Goal: Task Accomplishment & Management: Use online tool/utility

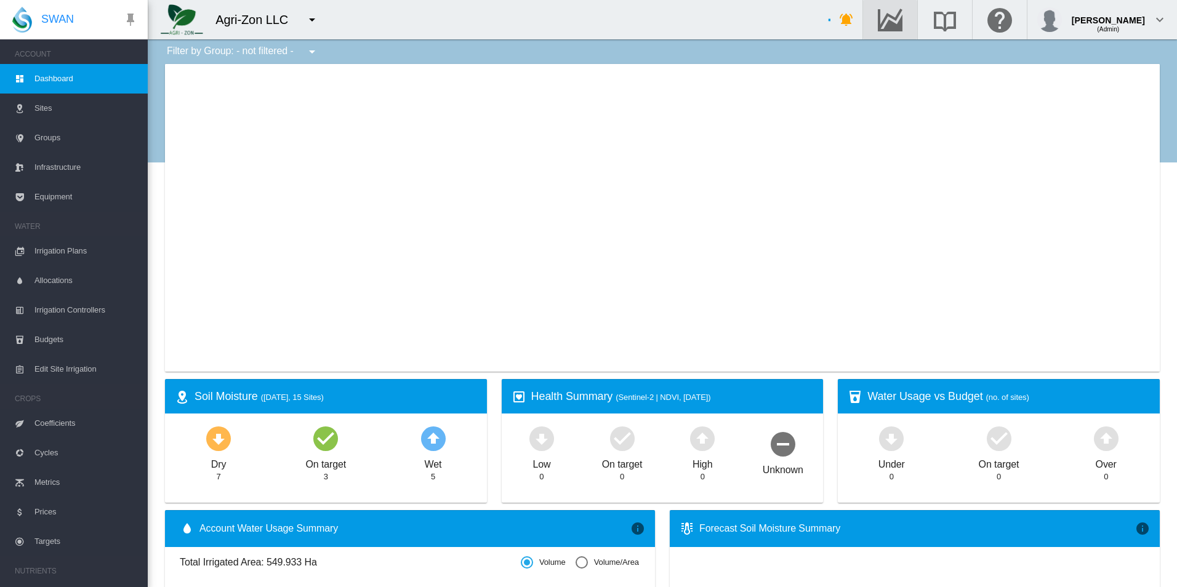
click at [905, 27] on md-icon "Go to the Data Hub" at bounding box center [891, 19] width 30 height 15
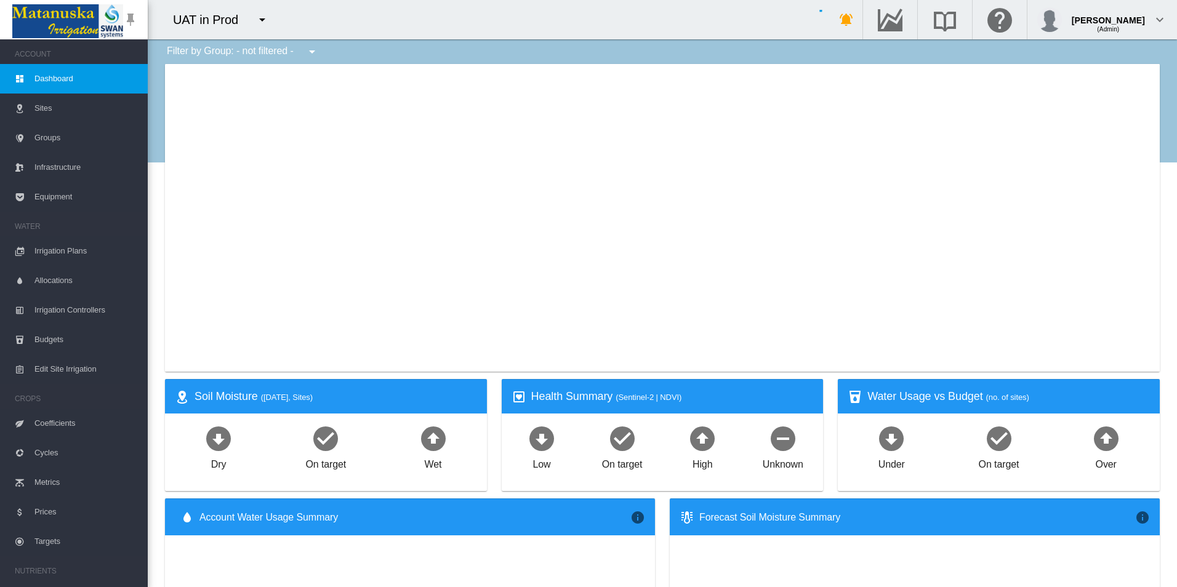
type input "**********"
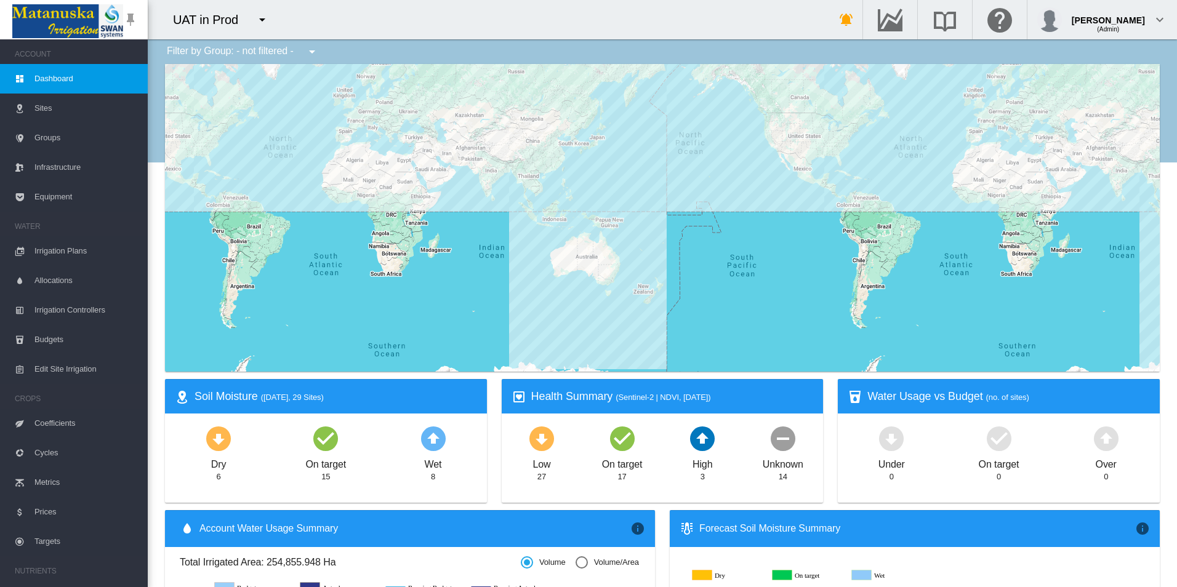
click at [268, 27] on button "button" at bounding box center [262, 19] width 25 height 25
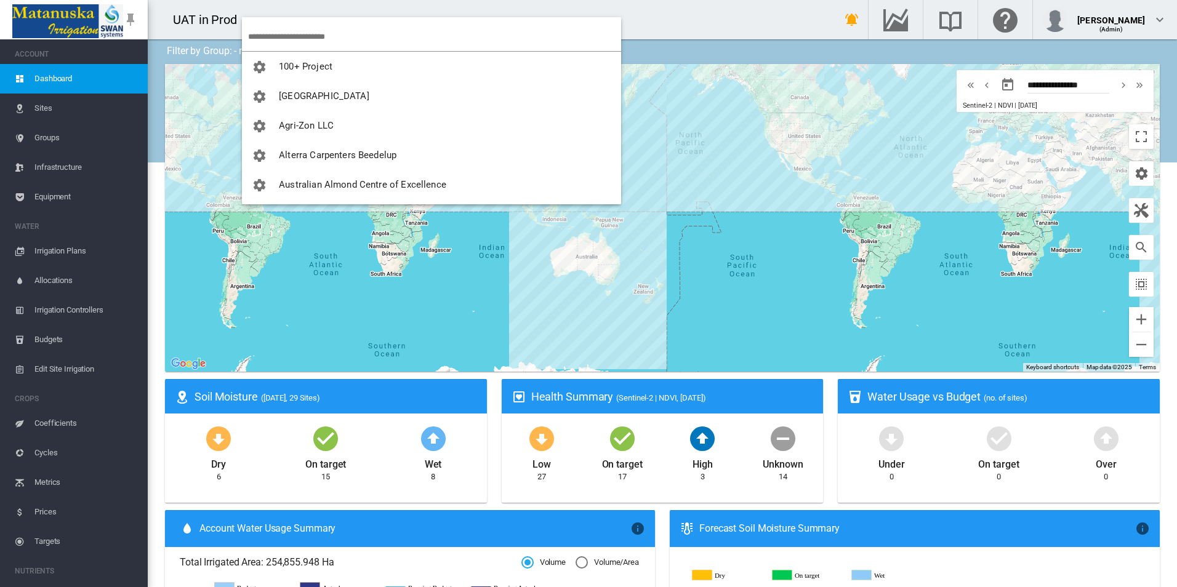
click at [306, 39] on input "search" at bounding box center [434, 36] width 373 height 29
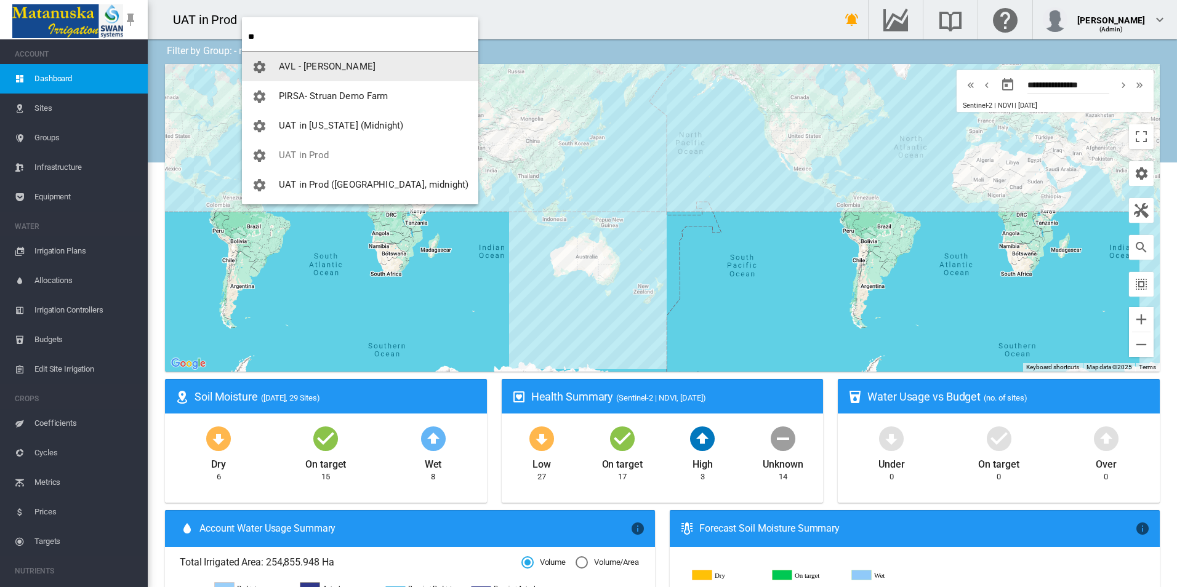
type input "**"
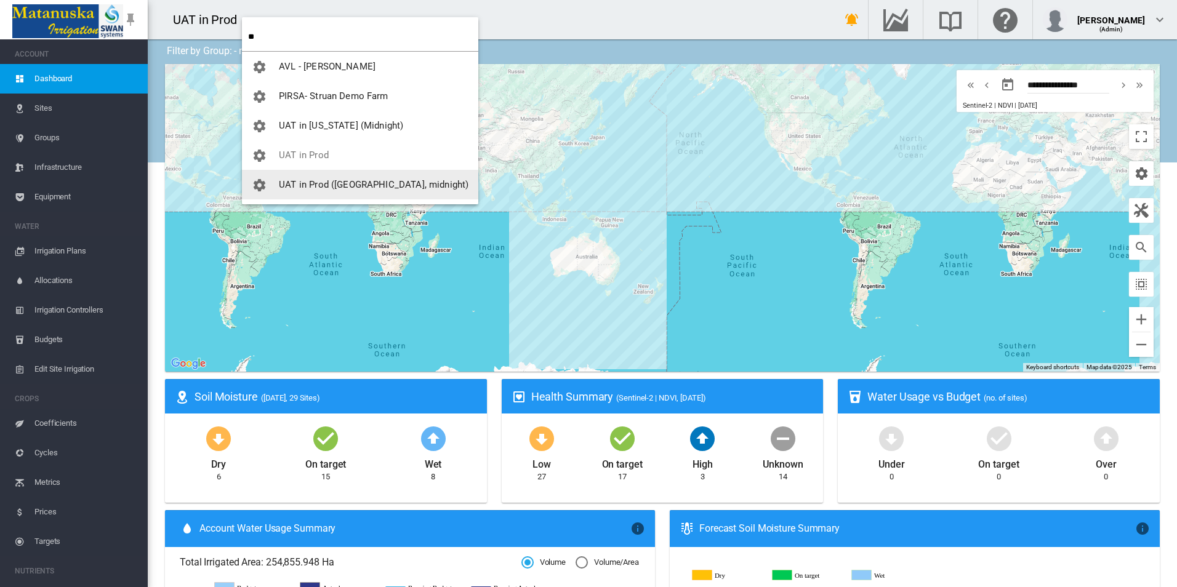
click at [349, 190] on span "UAT in Prod ([GEOGRAPHIC_DATA], midnight)" at bounding box center [374, 184] width 190 height 11
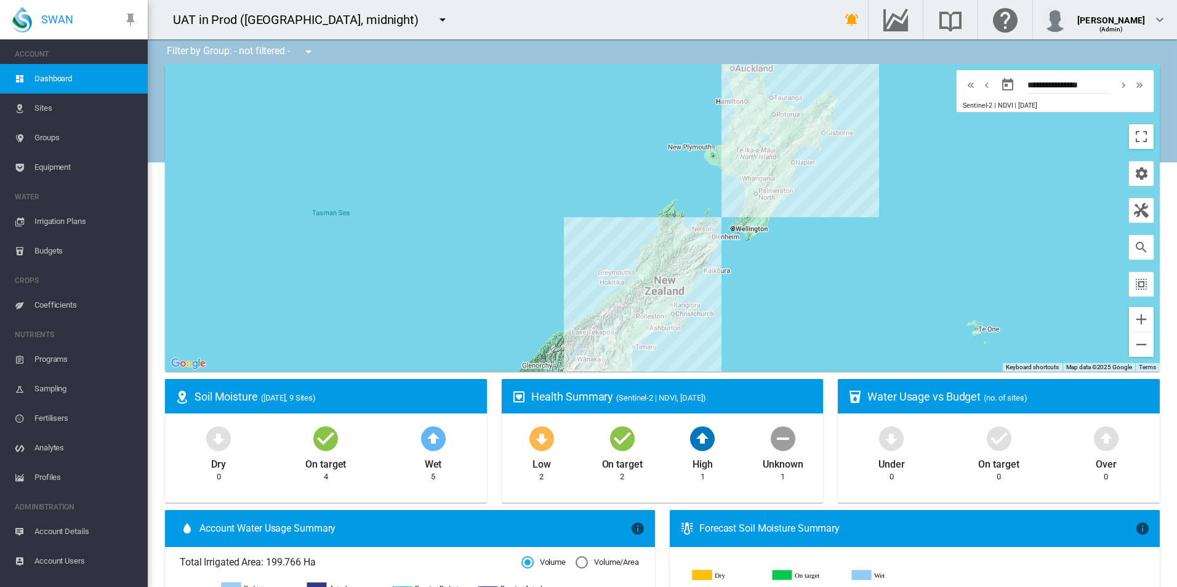
click at [61, 173] on span "Equipment" at bounding box center [85, 168] width 103 height 30
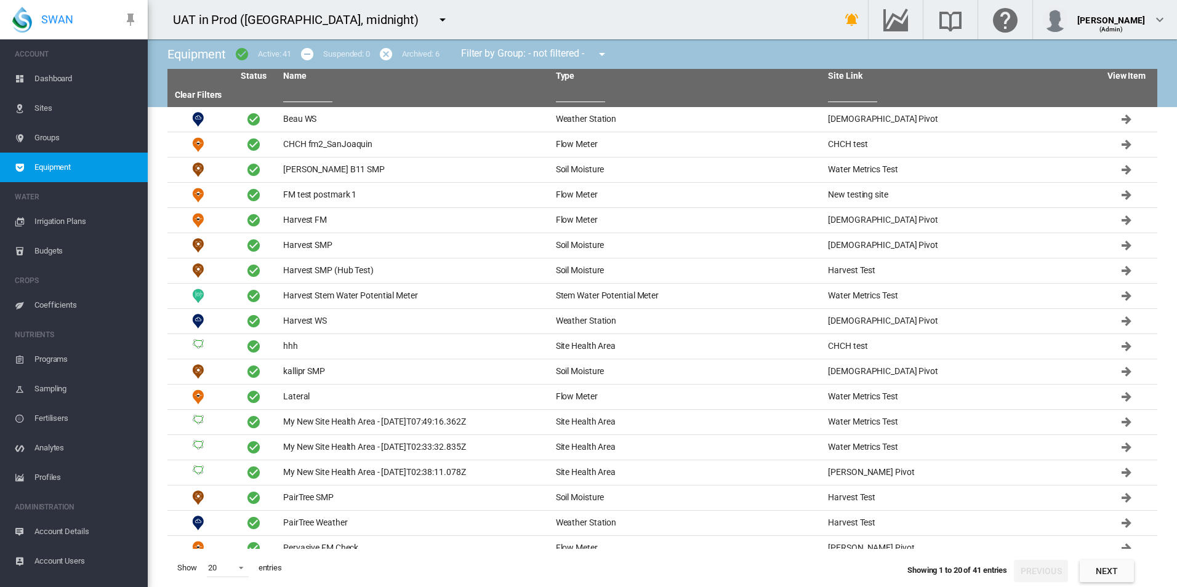
click at [312, 92] on input "text" at bounding box center [307, 93] width 49 height 18
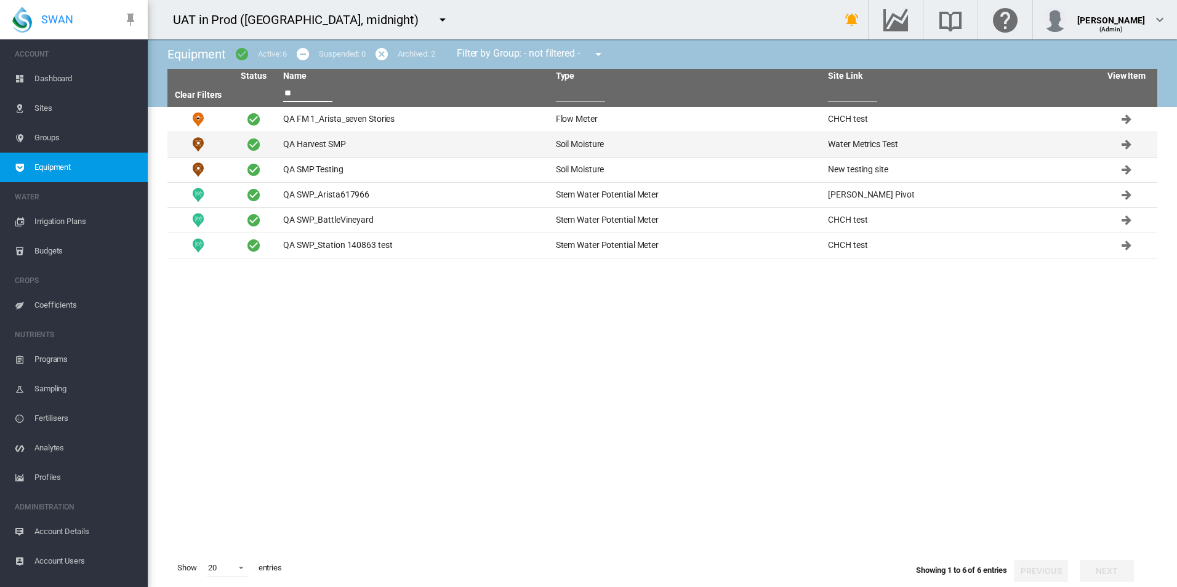
type input "**"
click at [433, 149] on td "QA Harvest SMP" at bounding box center [414, 144] width 273 height 25
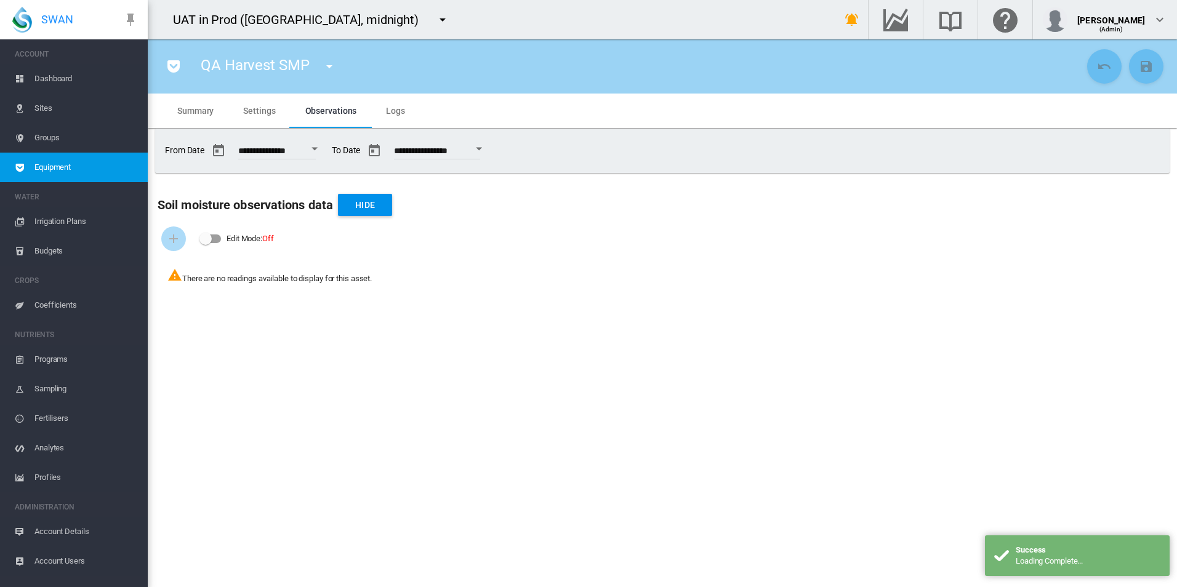
click at [278, 115] on md-tab-item "Settings" at bounding box center [259, 111] width 62 height 34
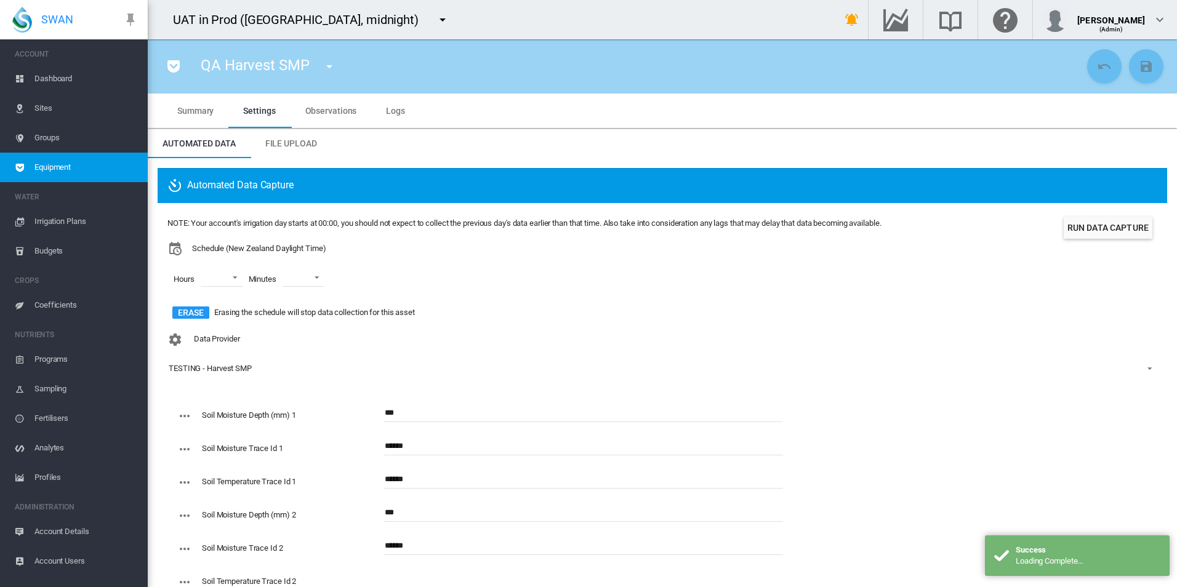
click at [223, 366] on div "TESTING - Harvest SMP" at bounding box center [210, 368] width 83 height 9
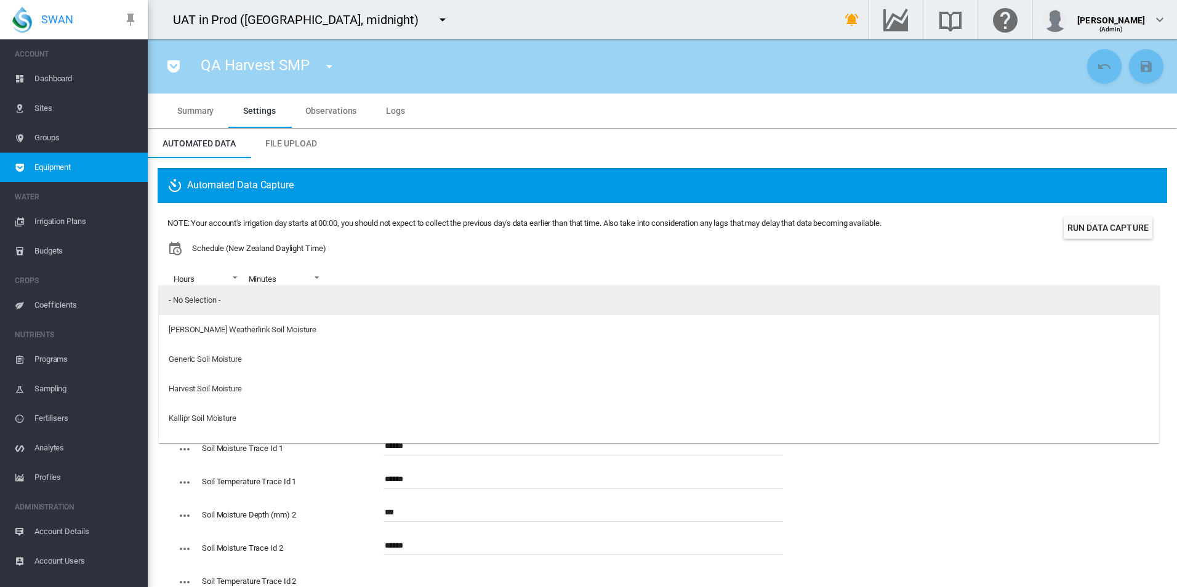
click at [269, 305] on md-option "- No Selection -" at bounding box center [659, 301] width 1001 height 30
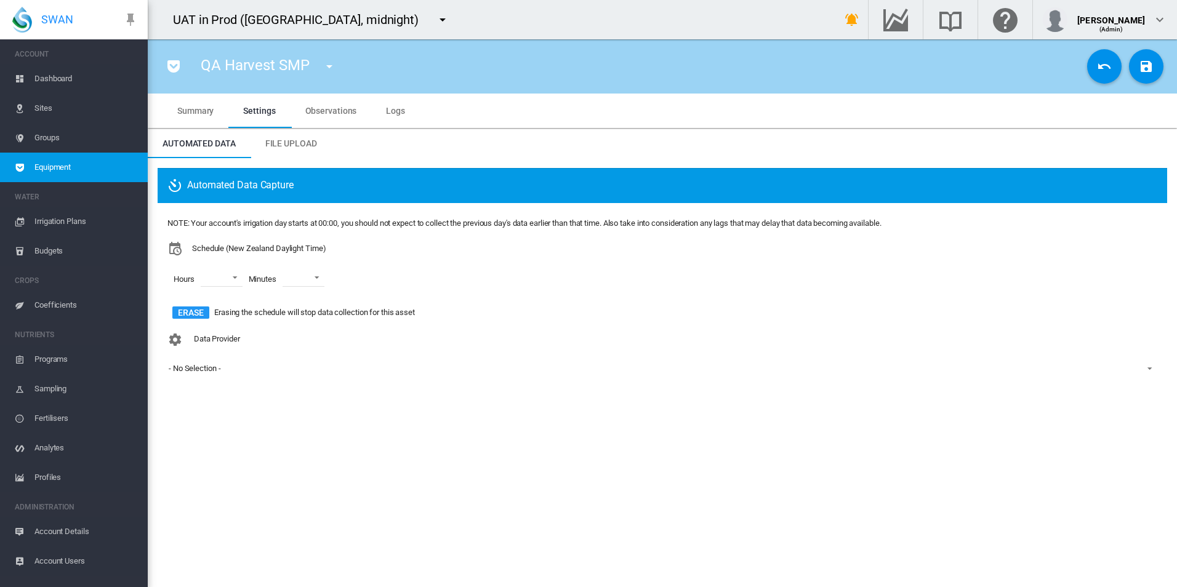
click at [1147, 70] on md-icon "icon-content-save" at bounding box center [1146, 66] width 15 height 15
click at [58, 539] on span "Account Details" at bounding box center [85, 532] width 103 height 30
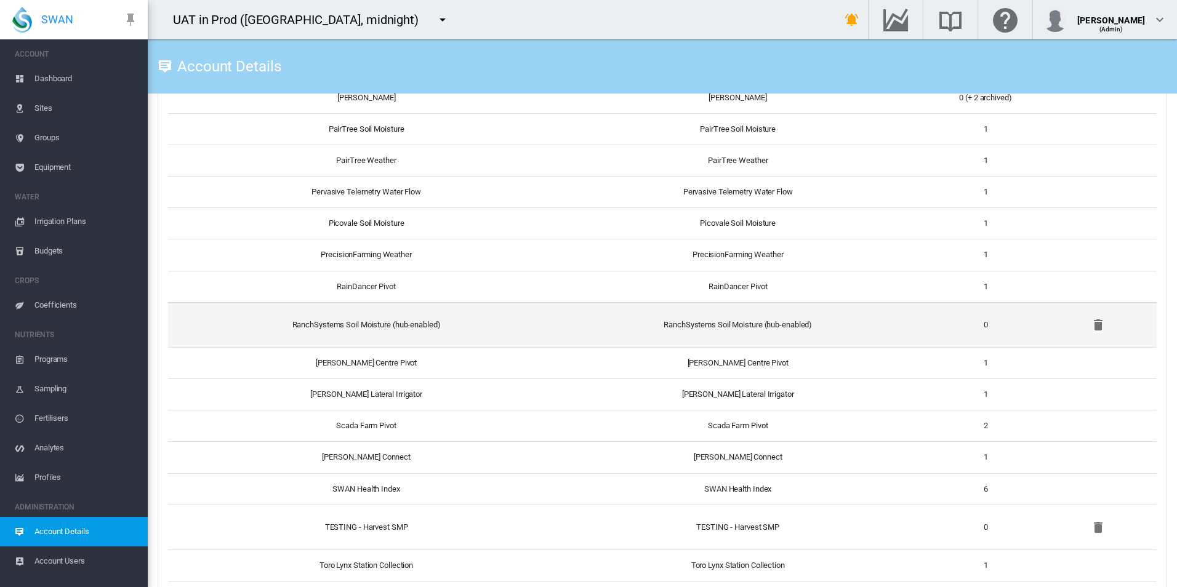
scroll to position [1539, 0]
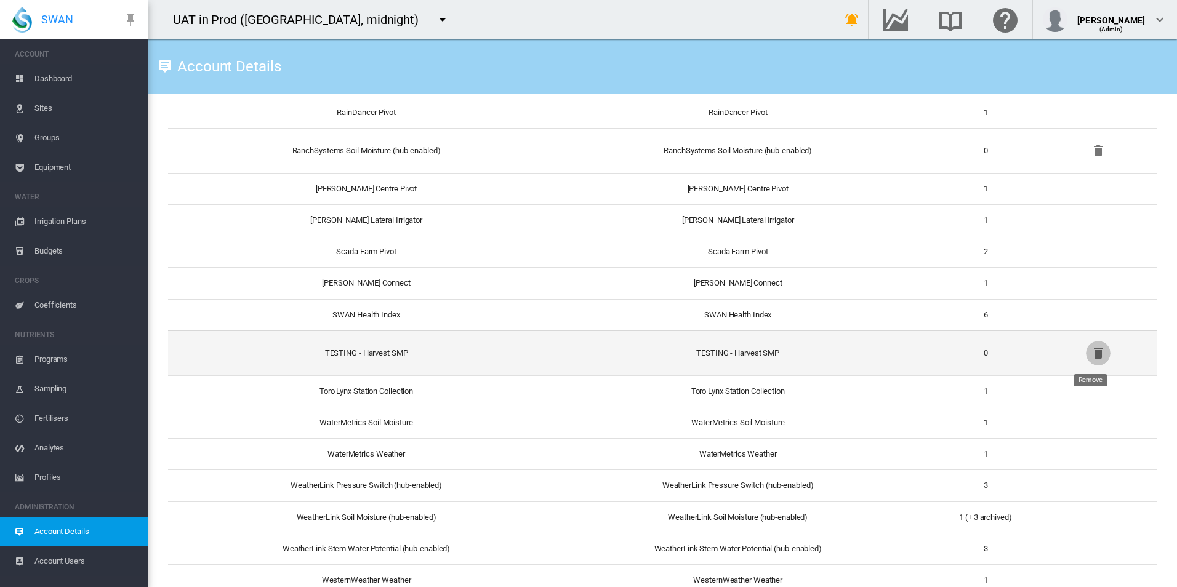
click at [1102, 353] on button "Remove" at bounding box center [1098, 353] width 25 height 25
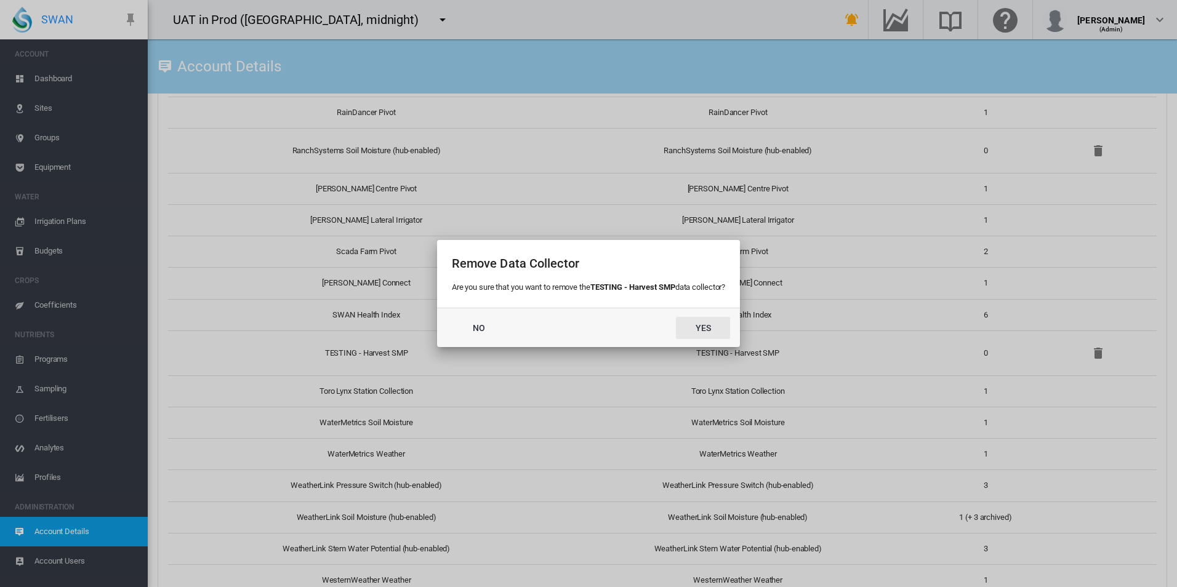
click at [701, 323] on button "Yes" at bounding box center [703, 328] width 54 height 22
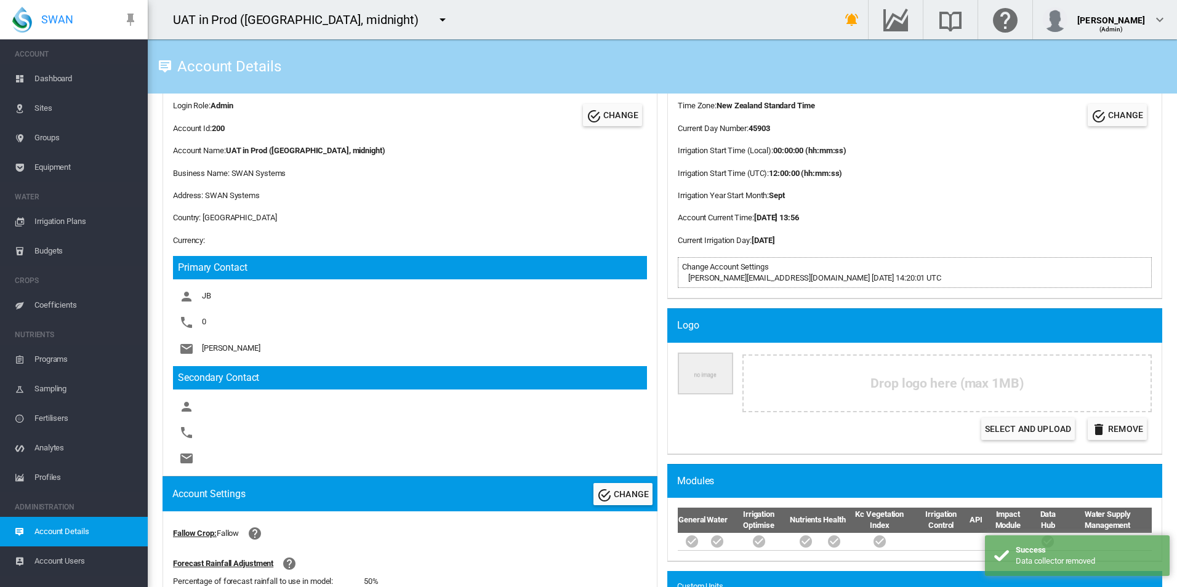
scroll to position [0, 0]
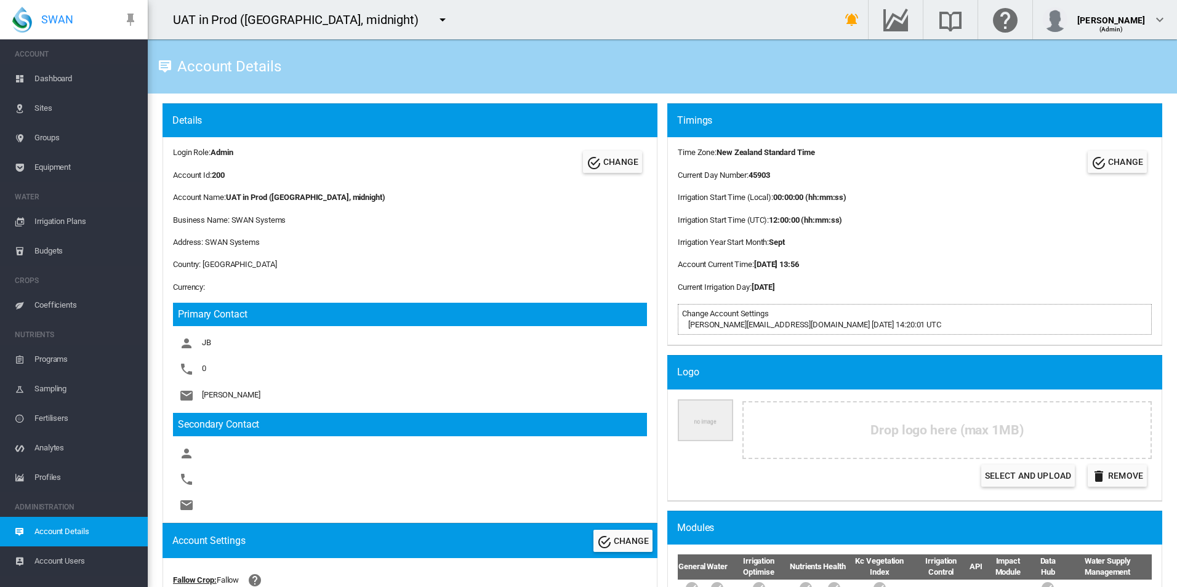
click at [35, 166] on span "Equipment" at bounding box center [85, 168] width 103 height 30
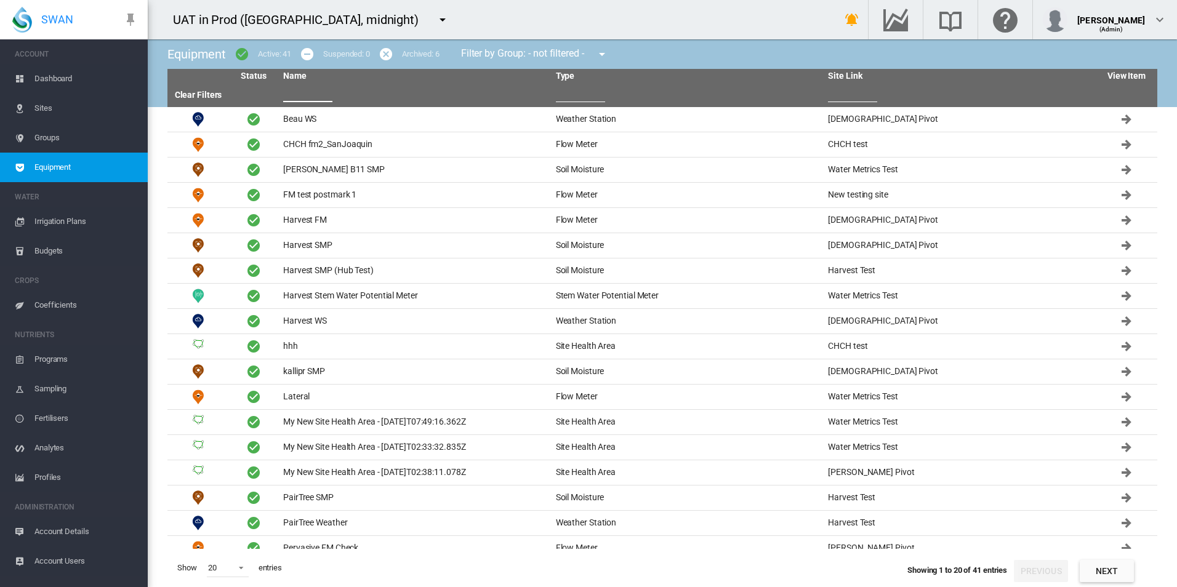
click at [314, 96] on input "text" at bounding box center [307, 93] width 49 height 18
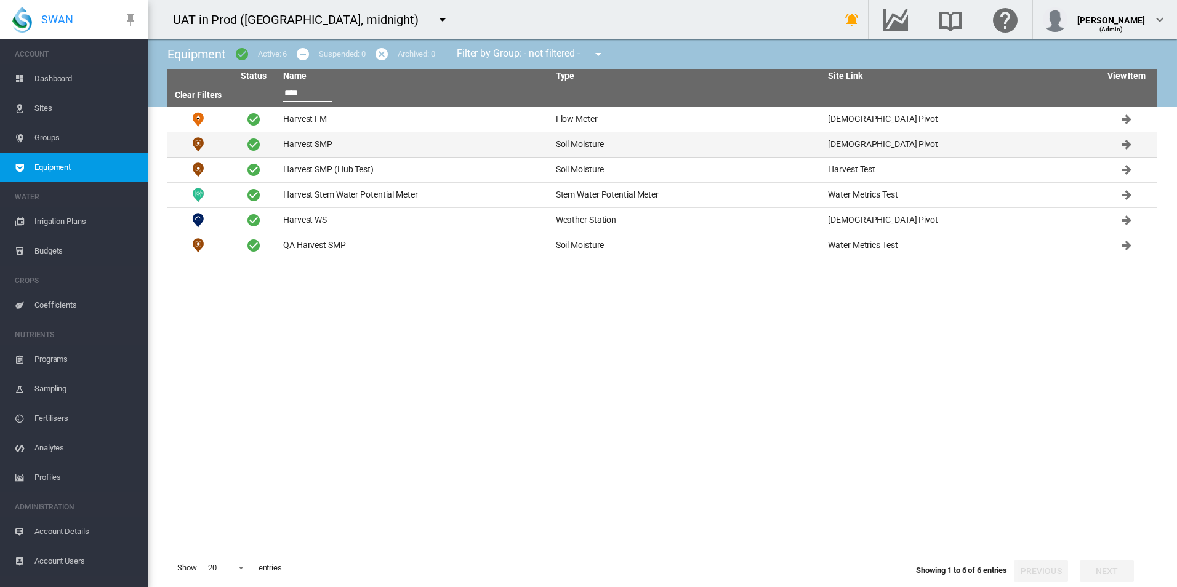
type input "****"
click at [371, 135] on td "Harvest SMP" at bounding box center [414, 144] width 273 height 25
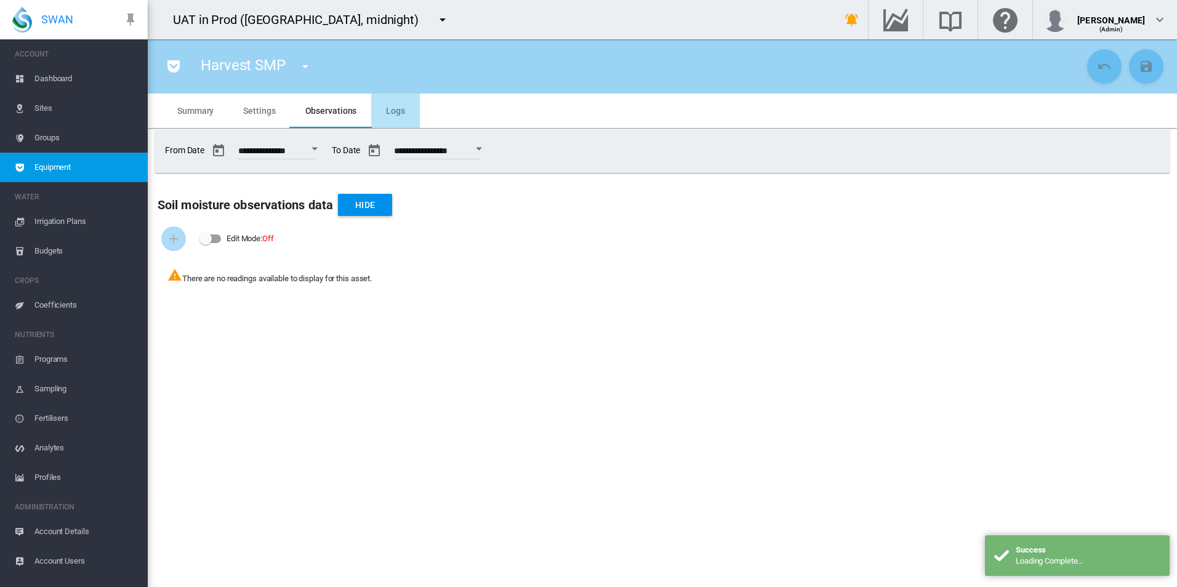
click at [393, 106] on md-tab-item "Logs" at bounding box center [395, 111] width 49 height 34
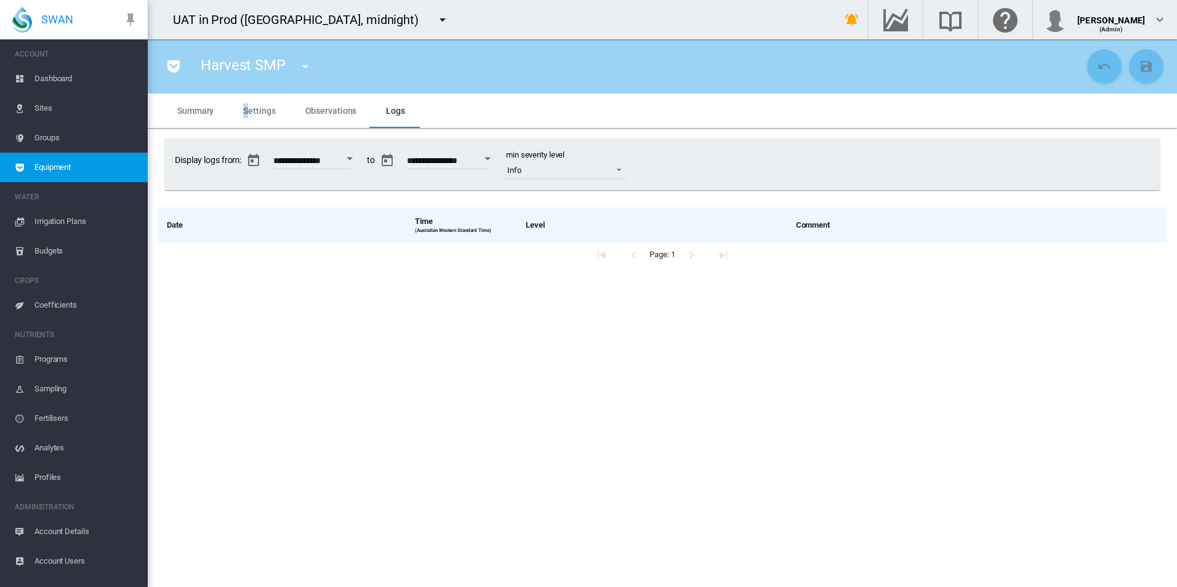
click at [246, 109] on span "Settings" at bounding box center [259, 111] width 32 height 10
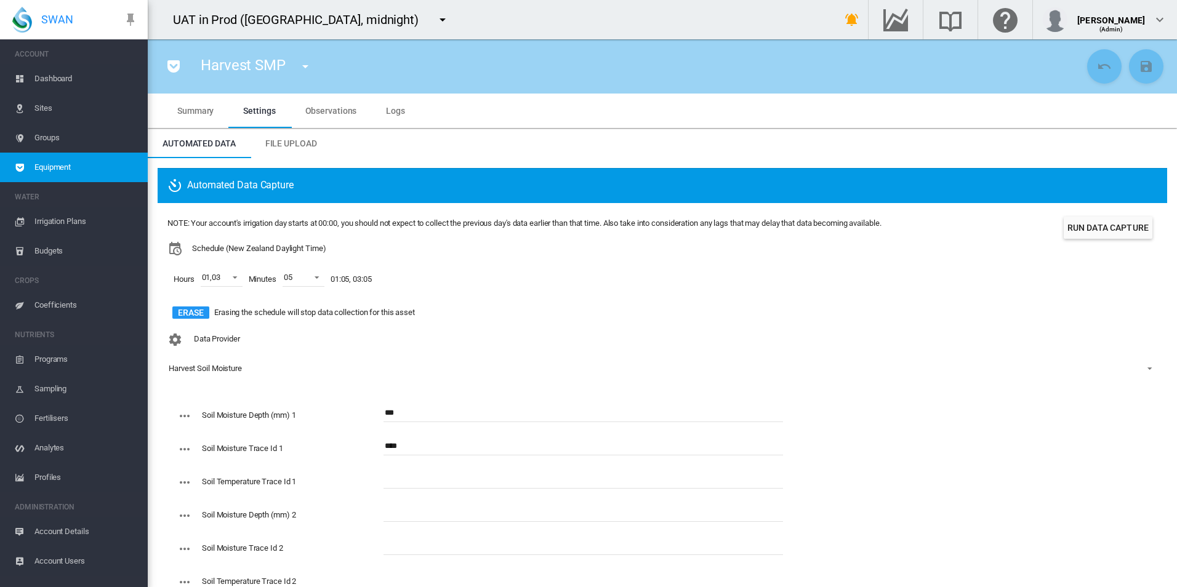
drag, startPoint x: 246, startPoint y: 109, endPoint x: 393, endPoint y: 111, distance: 147.8
click at [393, 111] on span "Logs" at bounding box center [395, 111] width 19 height 10
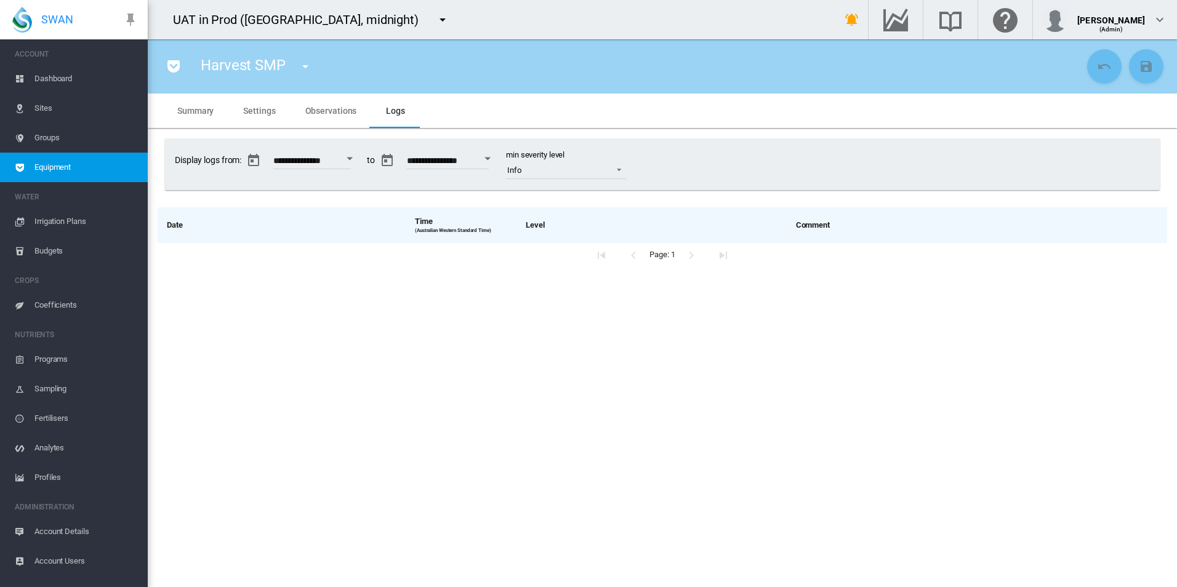
click at [260, 102] on md-tab-item "Settings" at bounding box center [259, 111] width 62 height 34
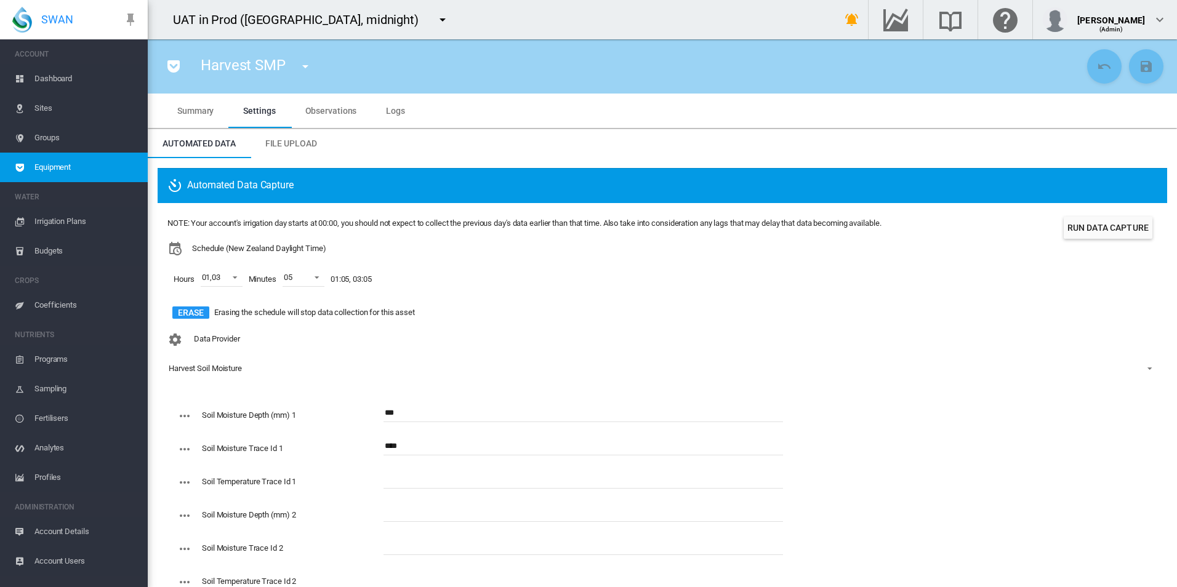
click at [594, 214] on div "NOTE: Your account's irrigation day starts at 00:00, you should not expect to c…" at bounding box center [524, 270] width 714 height 115
click at [181, 69] on md-icon "icon-pocket" at bounding box center [173, 66] width 15 height 15
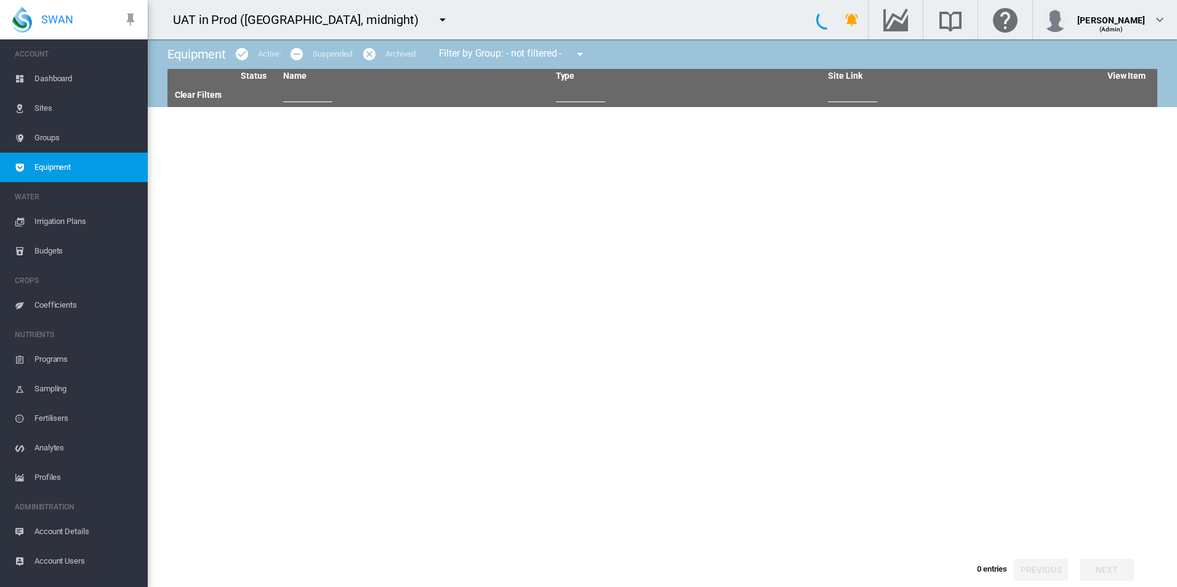
type input "****"
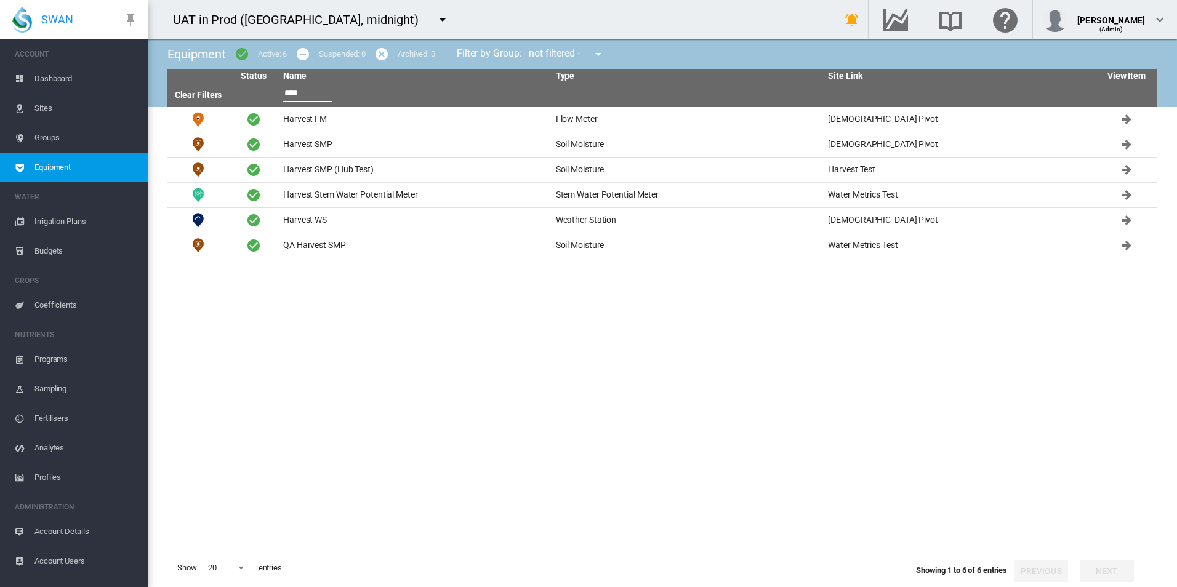
click at [355, 362] on tbody "Harvest FM Flow Meter ScadaFarm Pivot" at bounding box center [662, 328] width 990 height 442
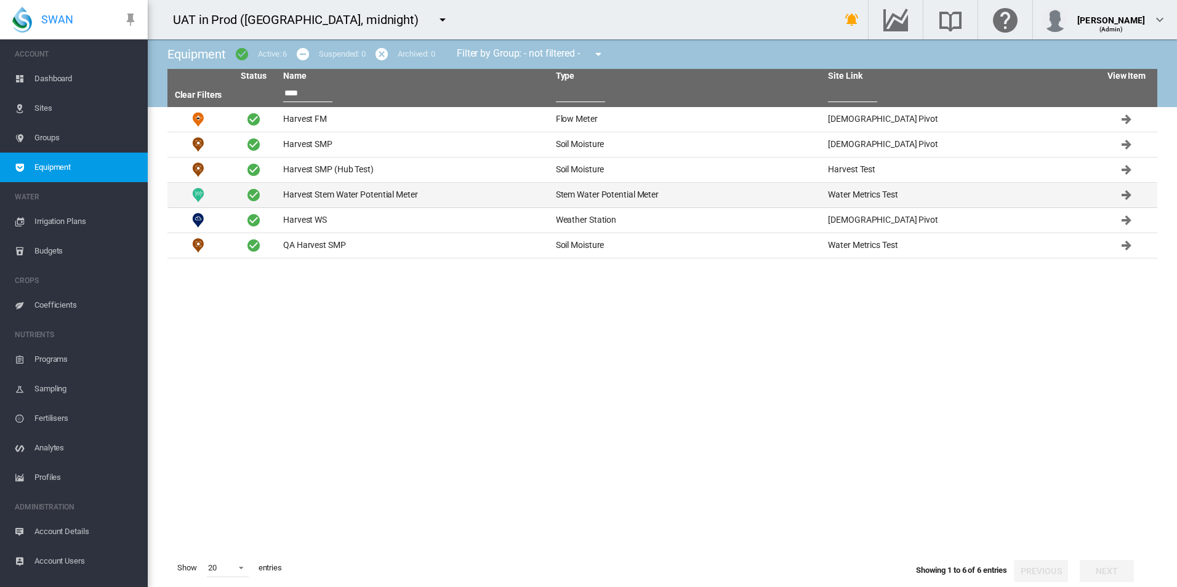
click at [398, 195] on td "Harvest Stem Water Potential Meter" at bounding box center [414, 195] width 273 height 25
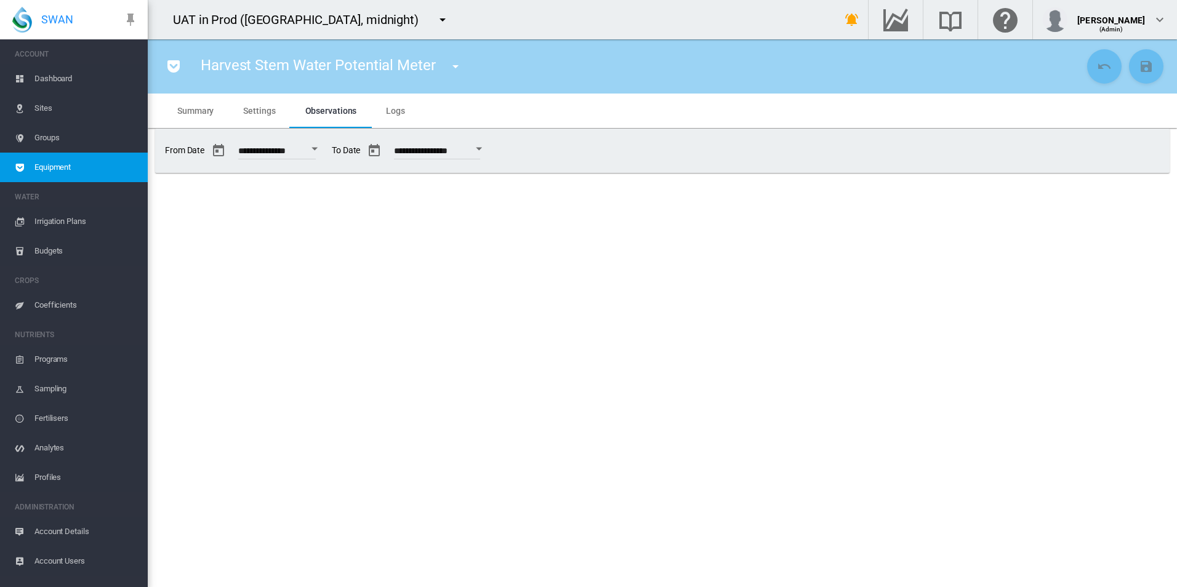
click at [398, 113] on span "Logs" at bounding box center [395, 111] width 19 height 10
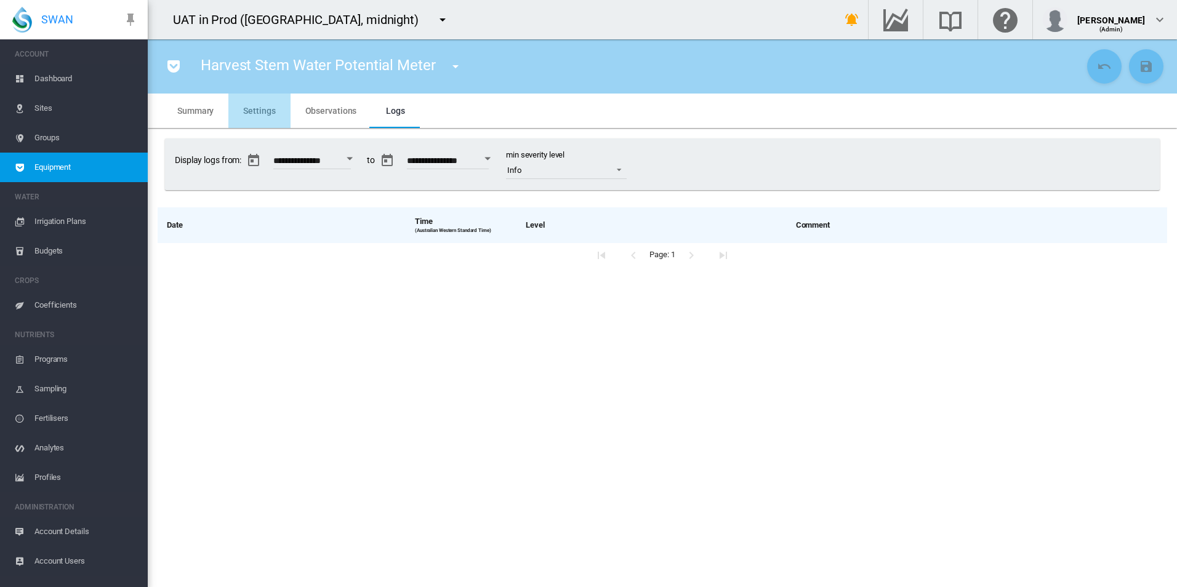
click at [275, 113] on md-tab-item "Settings" at bounding box center [259, 111] width 62 height 34
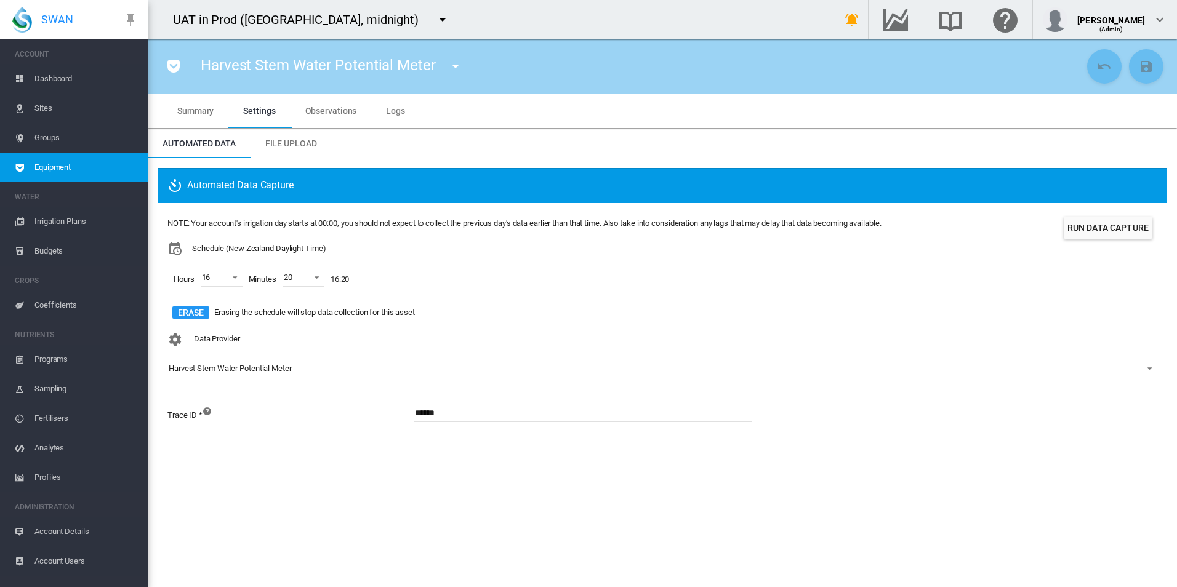
click at [176, 70] on md-icon "icon-pocket" at bounding box center [173, 66] width 15 height 15
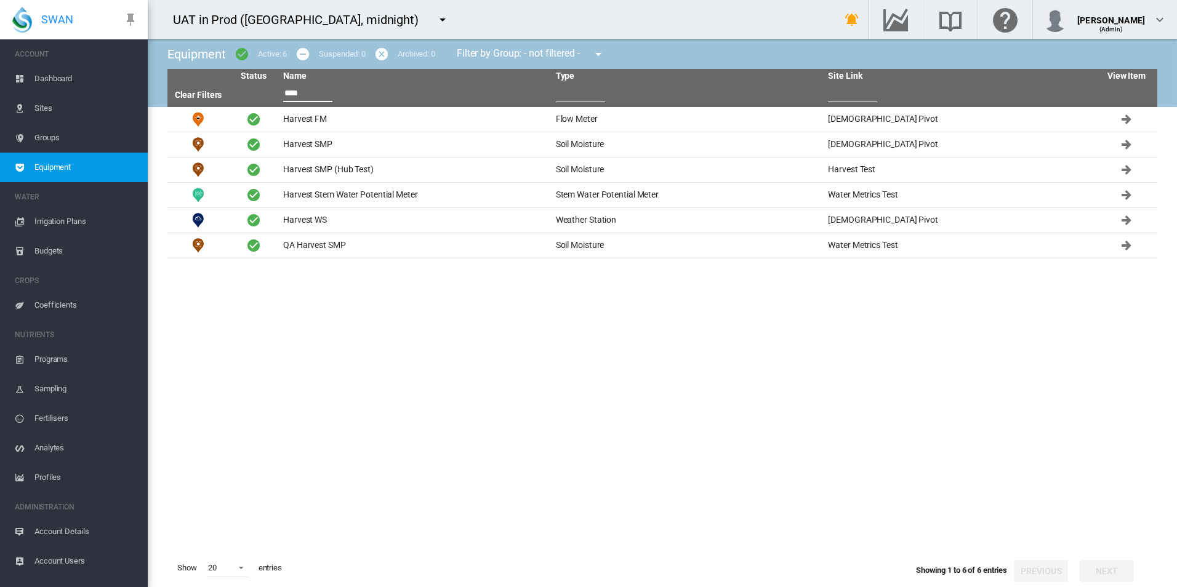
click at [286, 93] on input "****" at bounding box center [307, 93] width 49 height 18
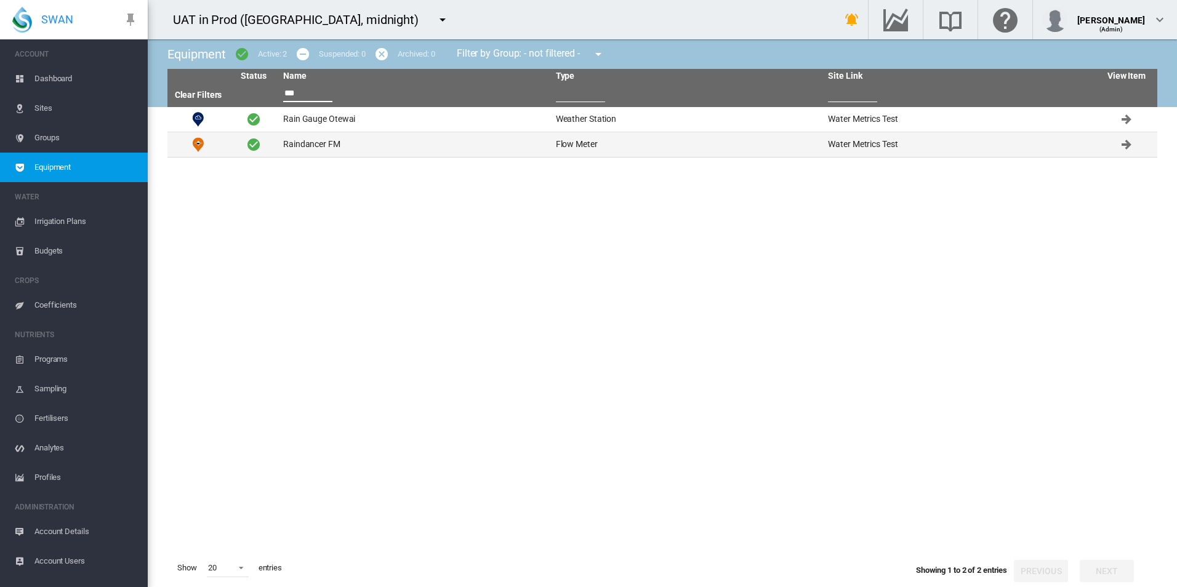
type input "***"
click at [341, 147] on td "Raindancer FM" at bounding box center [414, 144] width 273 height 25
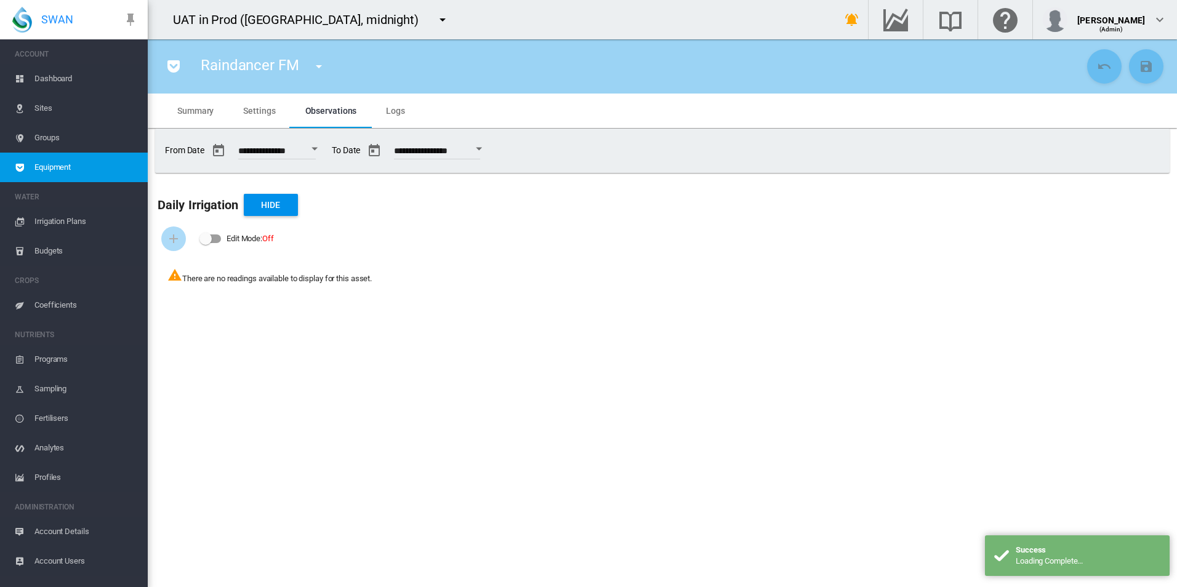
click at [270, 111] on span "Settings" at bounding box center [259, 111] width 32 height 10
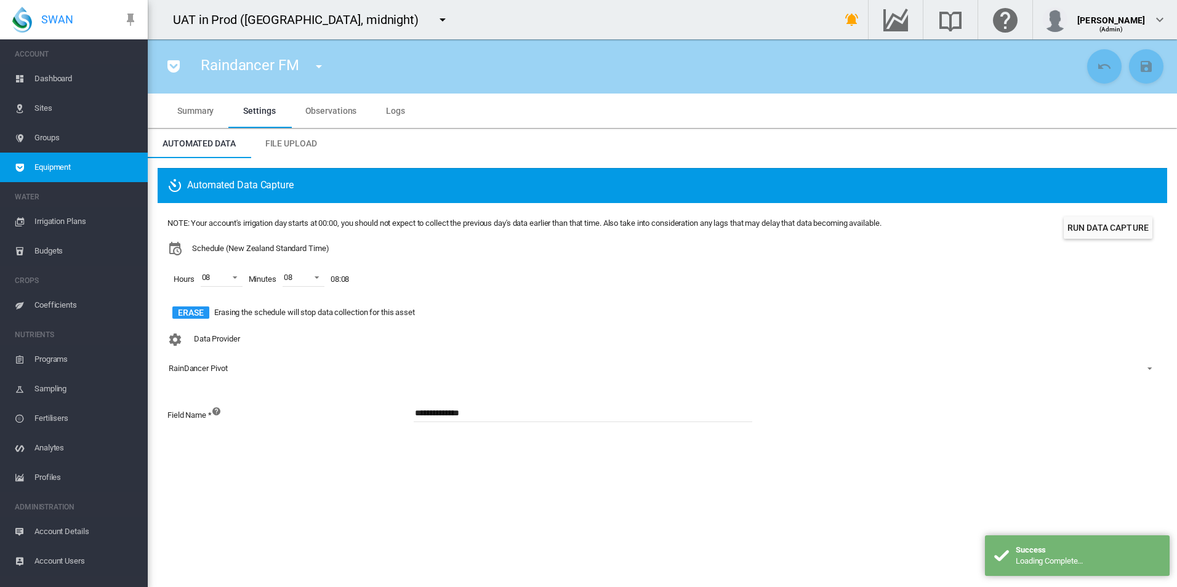
click at [174, 79] on div "Raindancer FM Beau WS (Weather Station) CHCH fm2_SanJoaquin (Flow Meter) Ensor …" at bounding box center [621, 66] width 926 height 34
click at [177, 70] on md-icon "icon-pocket" at bounding box center [173, 66] width 15 height 15
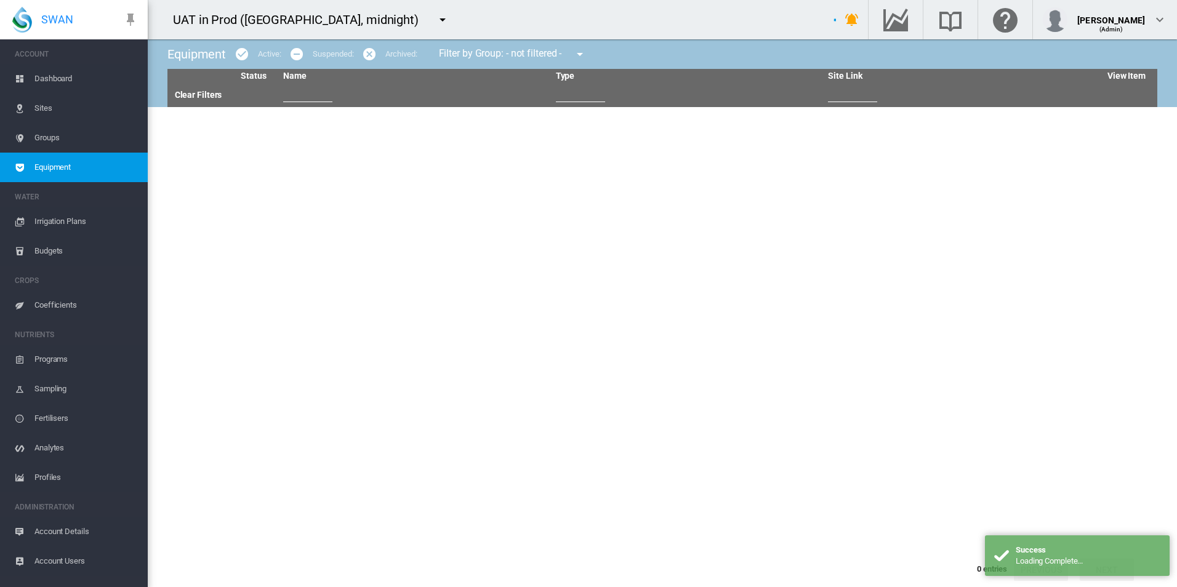
type input "***"
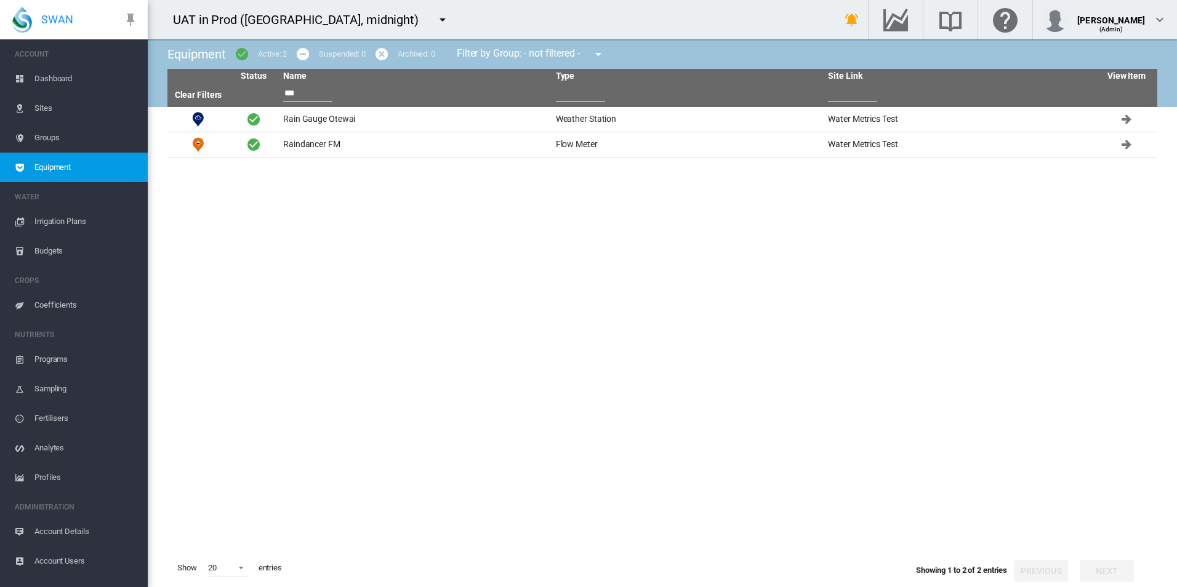
click at [430, 20] on md-menu at bounding box center [444, 19] width 29 height 25
click at [435, 20] on md-icon "icon-menu-down" at bounding box center [442, 19] width 15 height 15
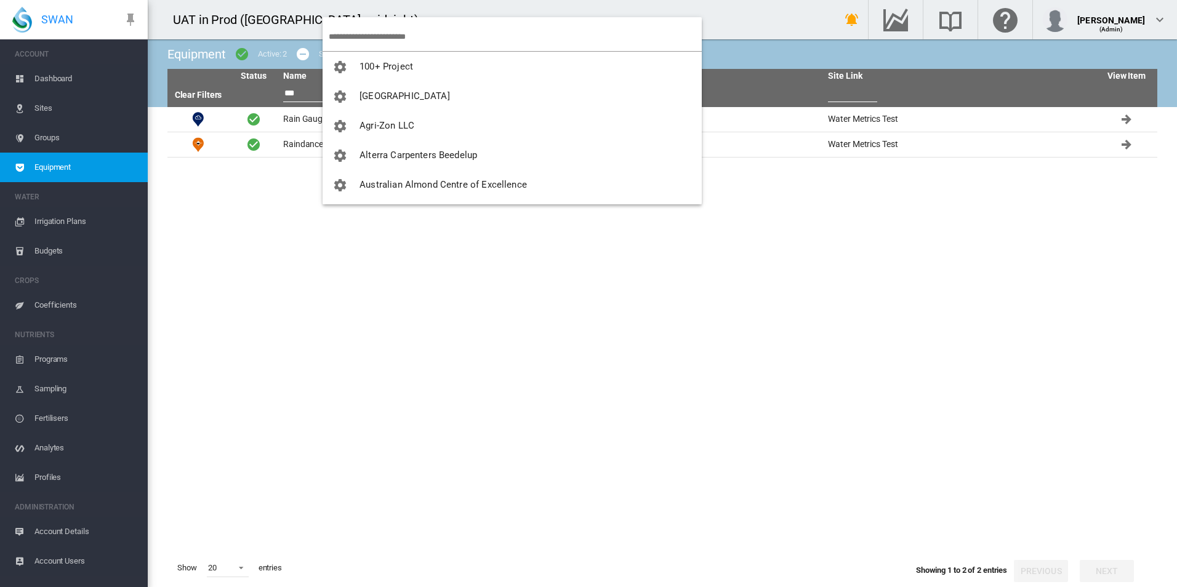
click at [363, 30] on input "search" at bounding box center [515, 36] width 373 height 29
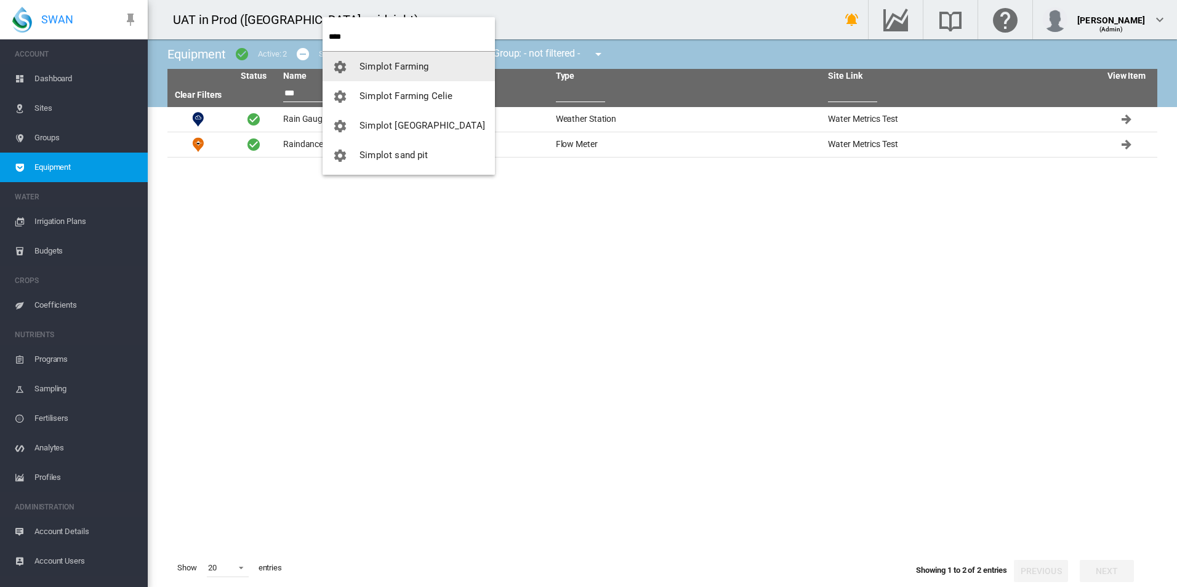
type input "****"
click at [153, 289] on md-backdrop at bounding box center [588, 293] width 1177 height 587
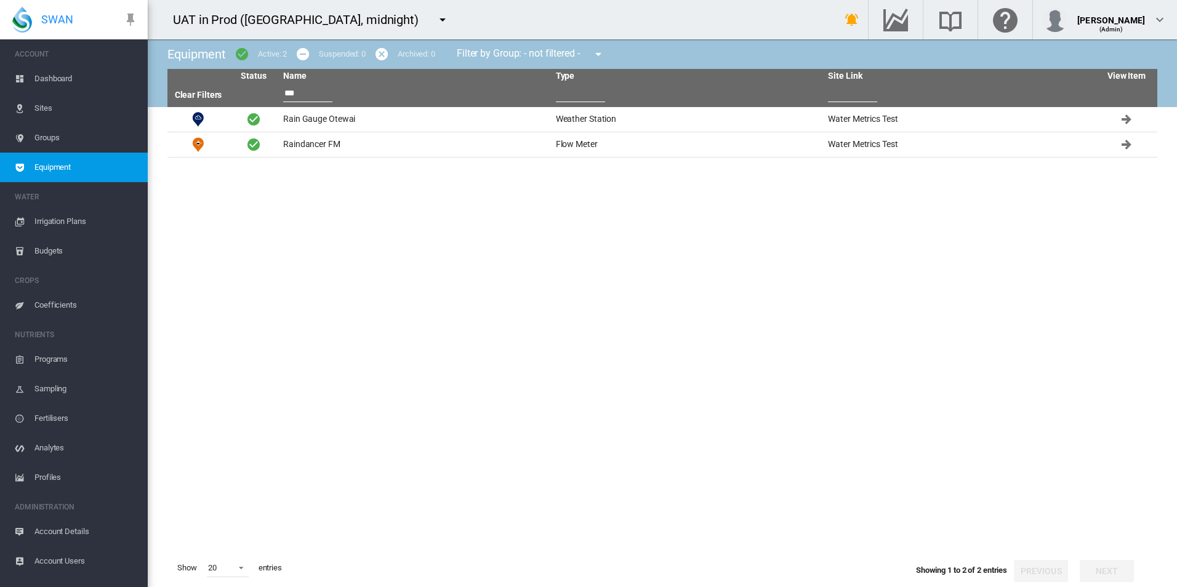
click at [435, 21] on md-icon "icon-menu-down" at bounding box center [442, 19] width 15 height 15
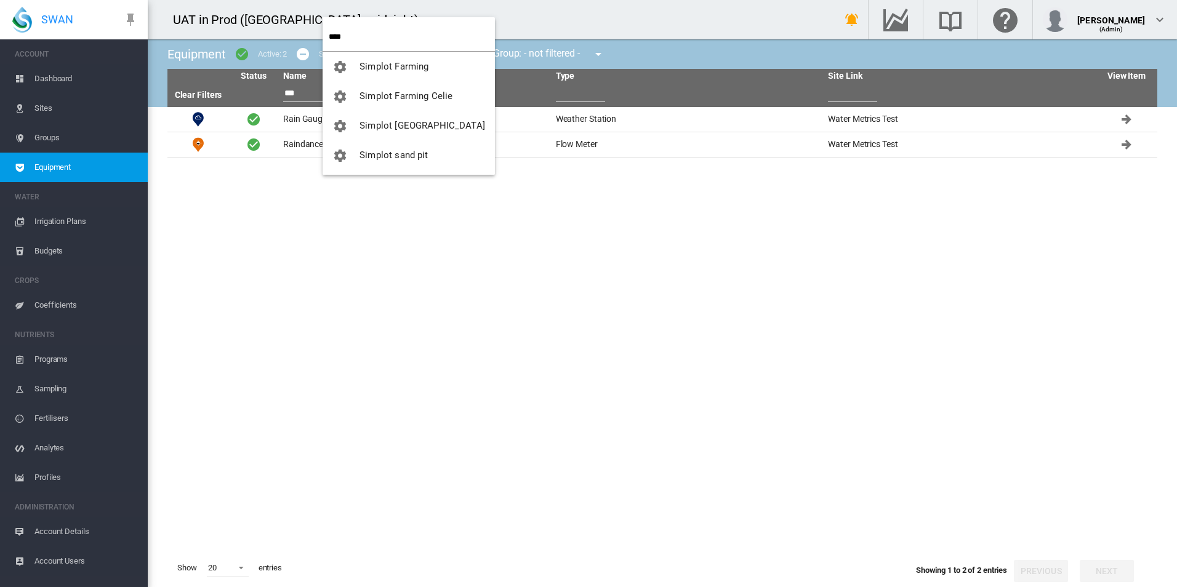
drag, startPoint x: 376, startPoint y: 33, endPoint x: 232, endPoint y: 20, distance: 144.7
click at [232, 20] on body "SWAN ACCOUNT Dashboard Sites Groups Equipment WATER Irrigation Plans" at bounding box center [588, 293] width 1177 height 587
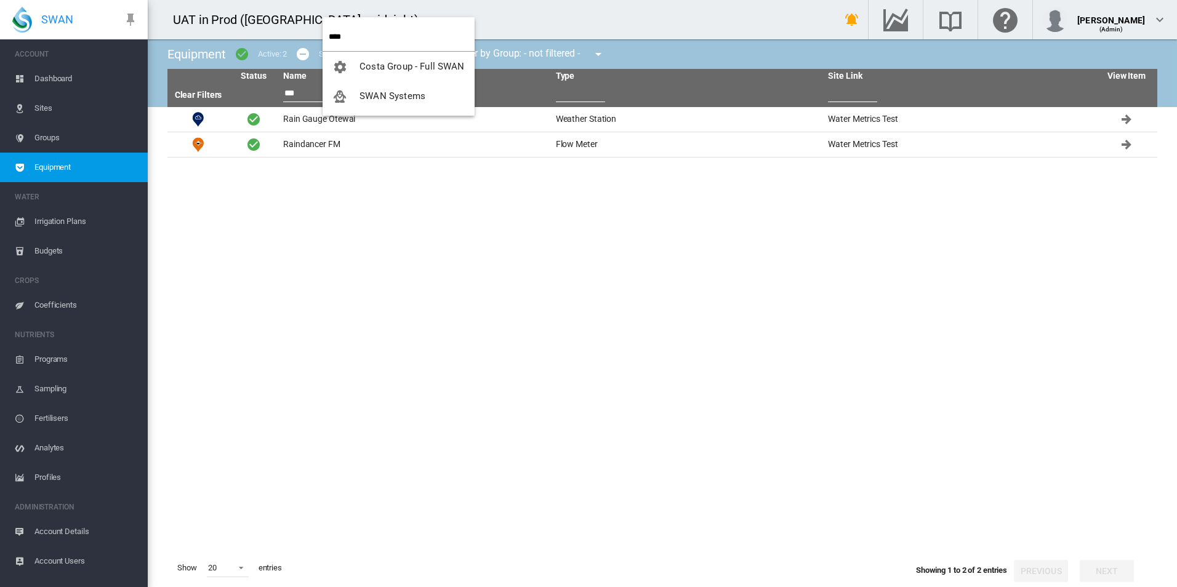
type input "****"
click at [410, 94] on span "SWAN Systems" at bounding box center [393, 96] width 66 height 11
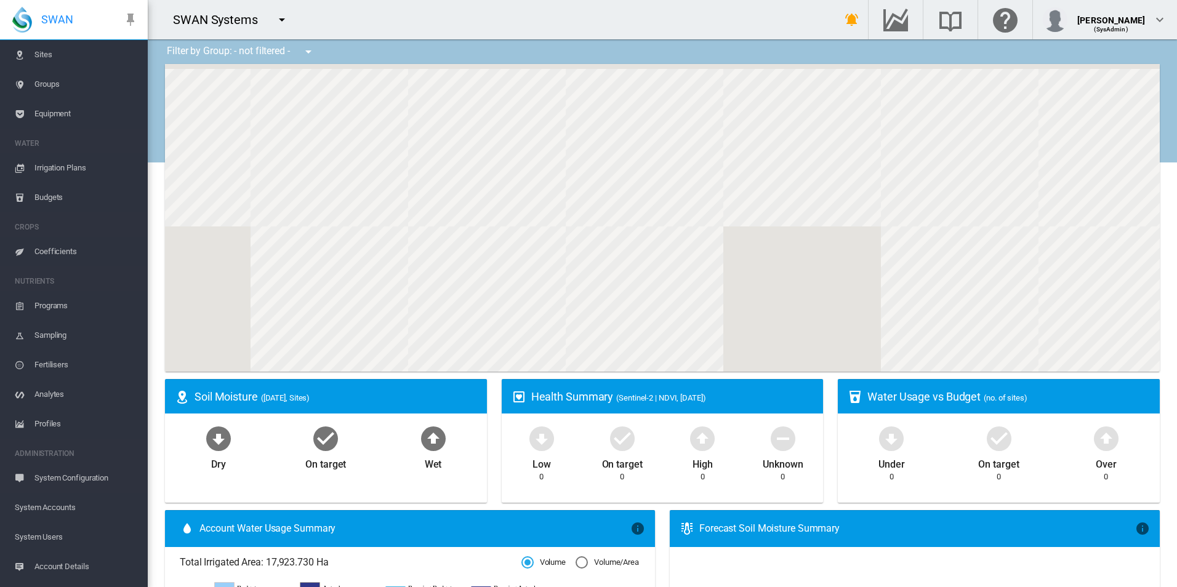
scroll to position [107, 0]
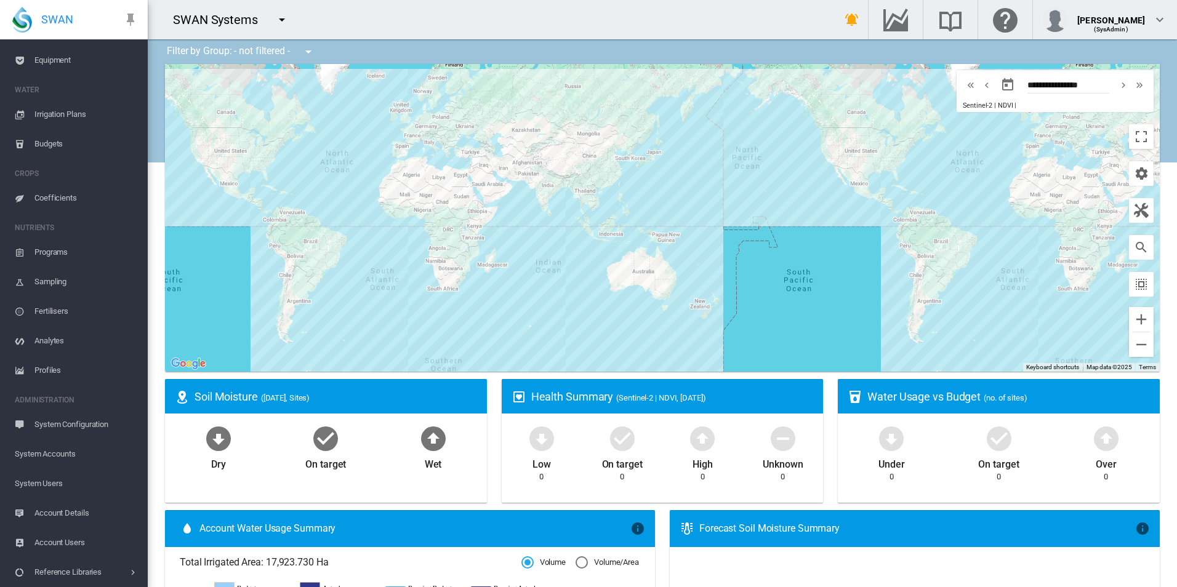
click at [75, 488] on span "System Users" at bounding box center [76, 484] width 123 height 30
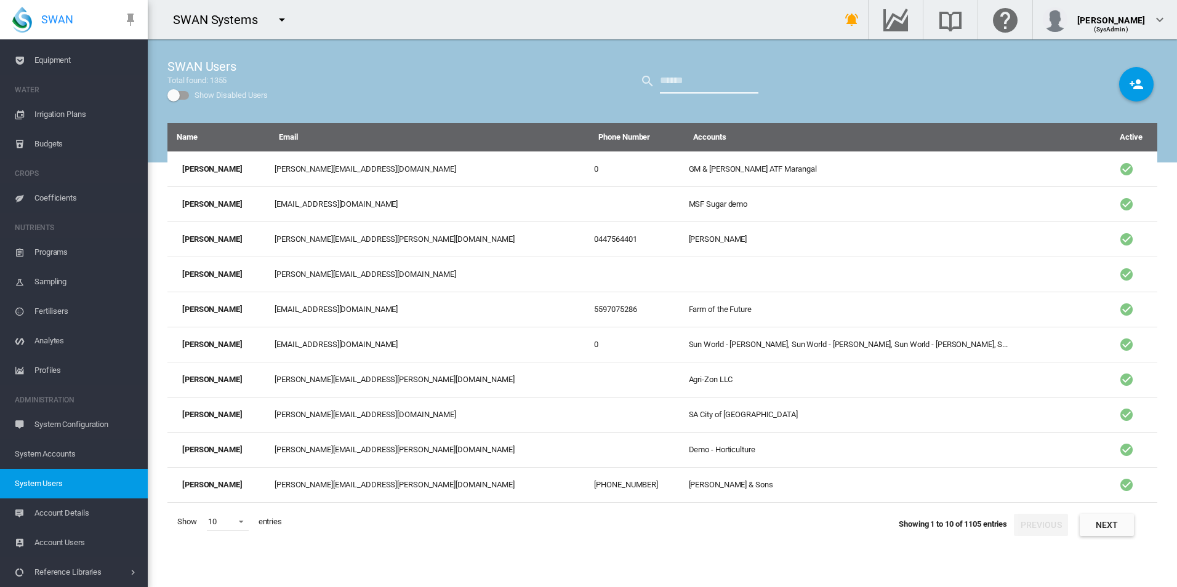
click at [702, 82] on input "text" at bounding box center [709, 81] width 99 height 25
type input "******"
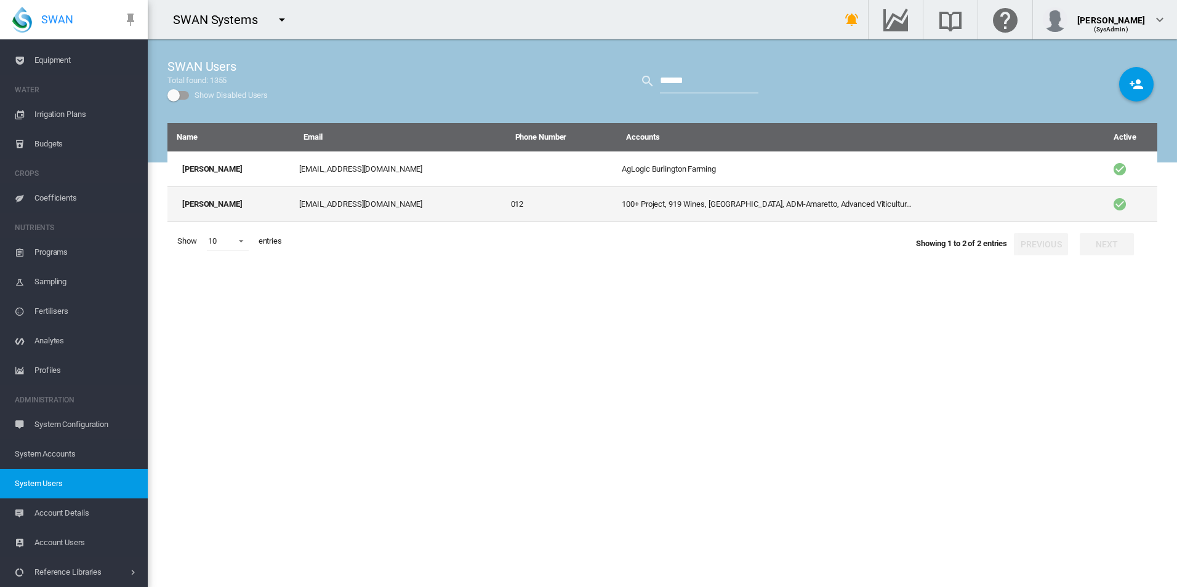
click at [384, 203] on td "davidt@swansystems.com.au" at bounding box center [399, 205] width 211 height 36
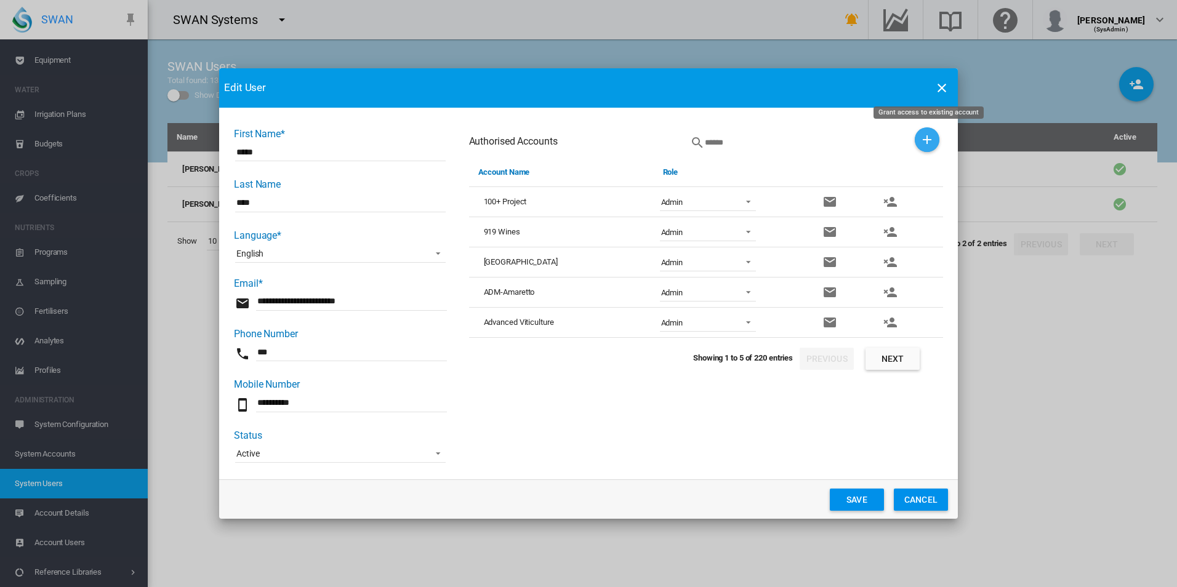
click at [930, 143] on md-icon "icon-plus" at bounding box center [927, 139] width 15 height 15
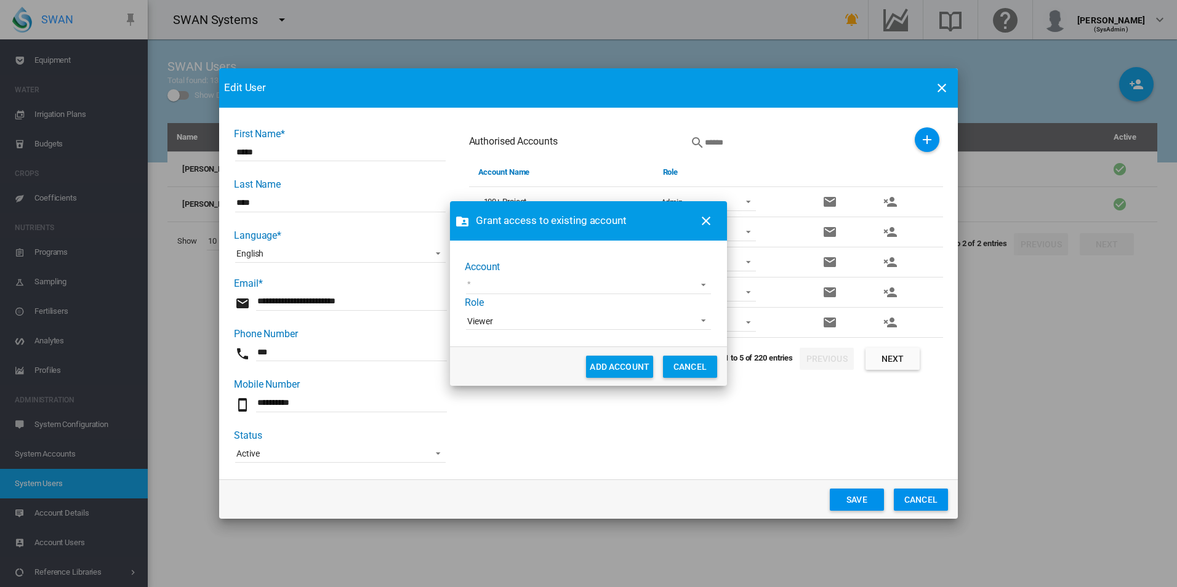
click at [661, 286] on md-select "45 South Adelaide Demo AgLogic Burlington Farming AgriLand Farming Alejandra De…" at bounding box center [588, 285] width 245 height 18
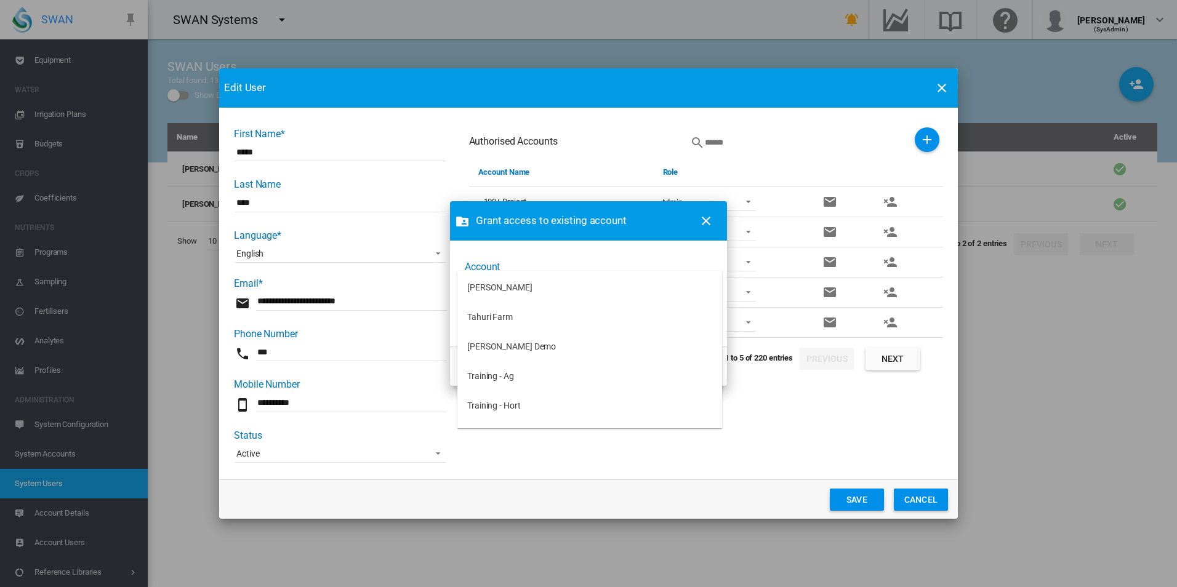
scroll to position [2391, 0]
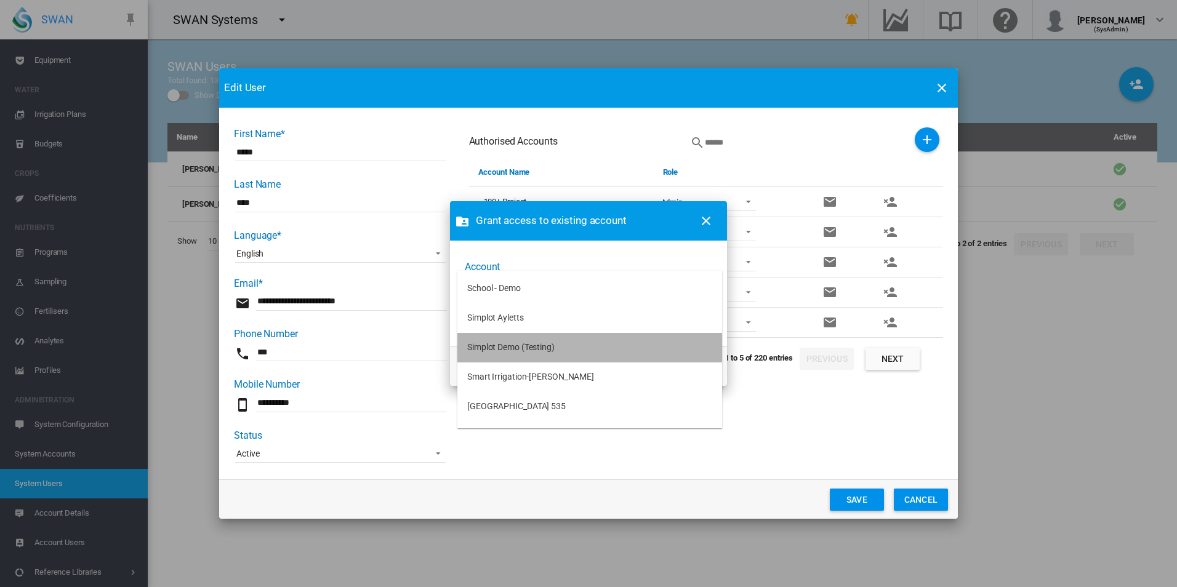
click at [634, 348] on md-option "Simplot Demo (Testing)" at bounding box center [590, 348] width 265 height 30
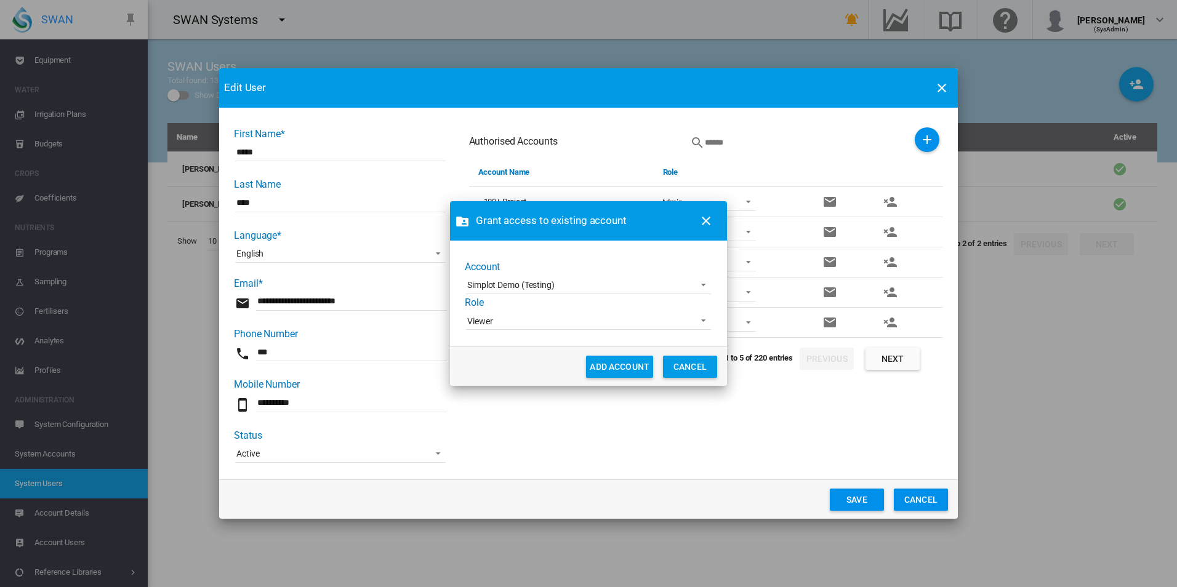
click at [546, 319] on span "Viewer" at bounding box center [578, 322] width 223 height 12
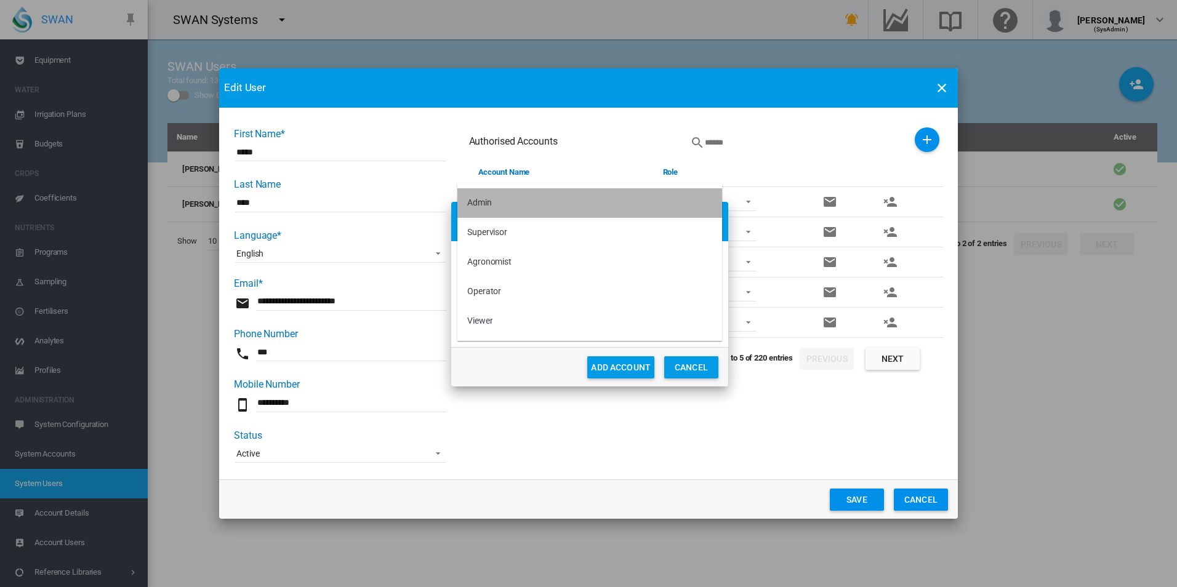
click at [525, 208] on md-option "Admin" at bounding box center [590, 203] width 265 height 30
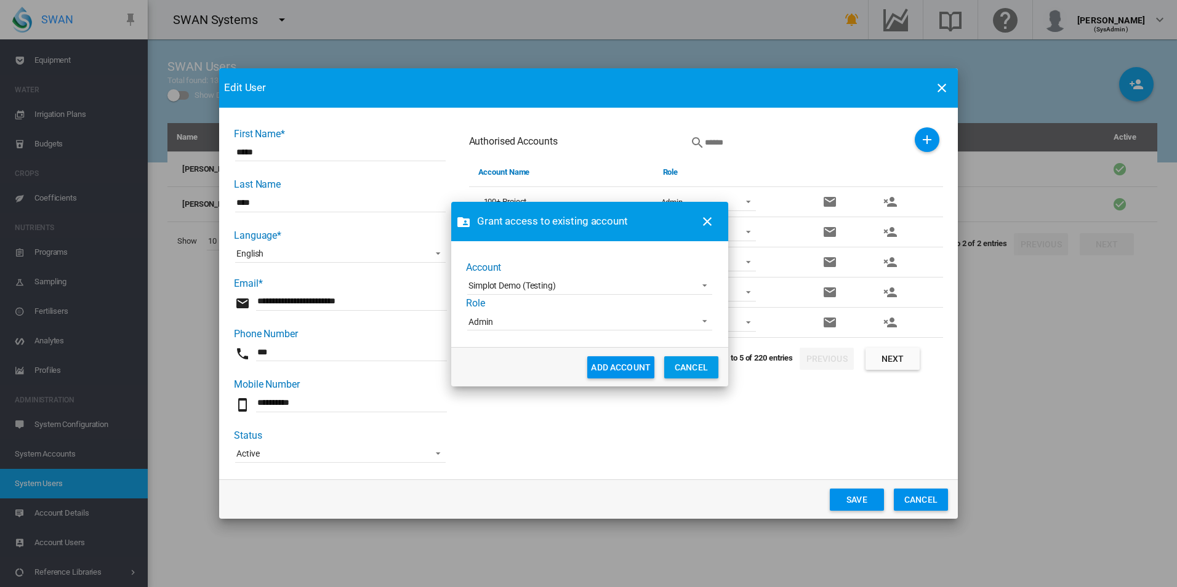
click at [610, 365] on button "ADD ACCOUNT" at bounding box center [620, 368] width 67 height 22
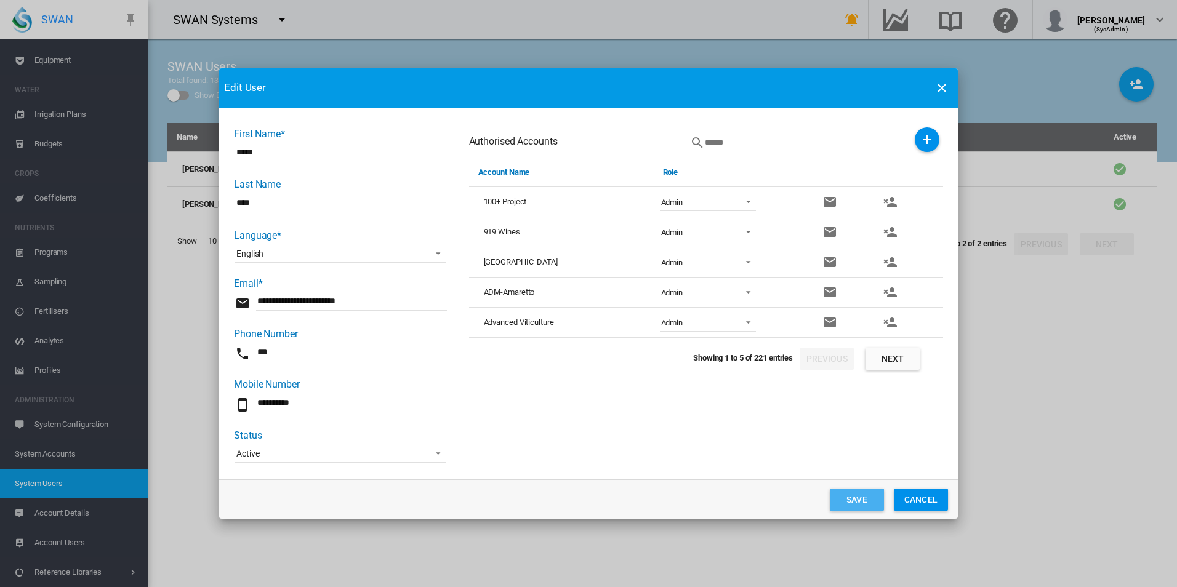
click at [839, 491] on button "Save" at bounding box center [857, 500] width 54 height 22
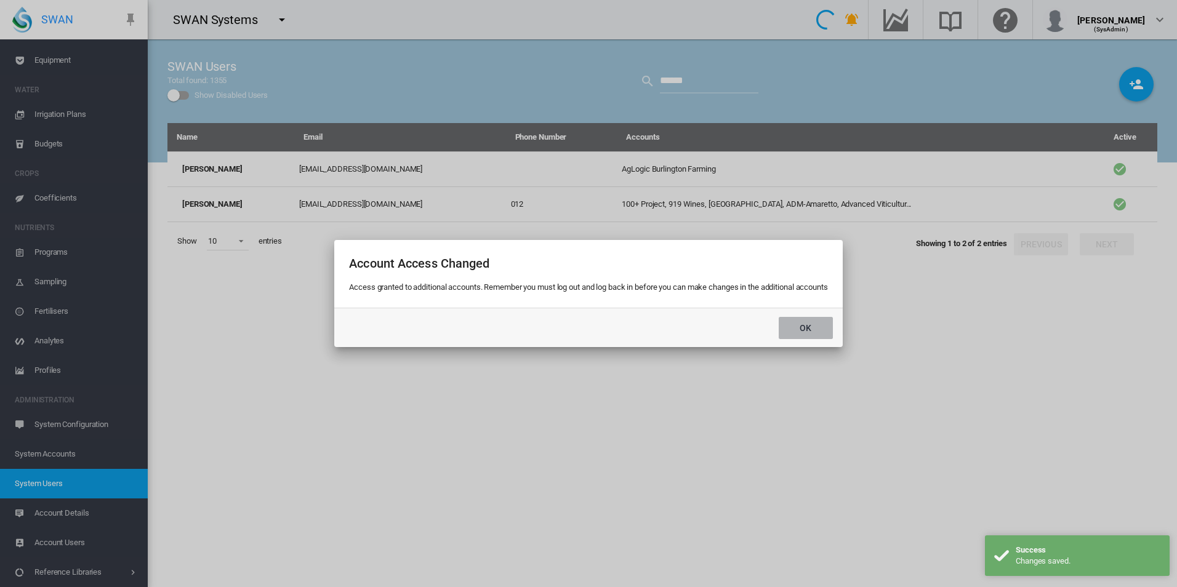
click at [813, 326] on button "Ok" at bounding box center [806, 328] width 54 height 22
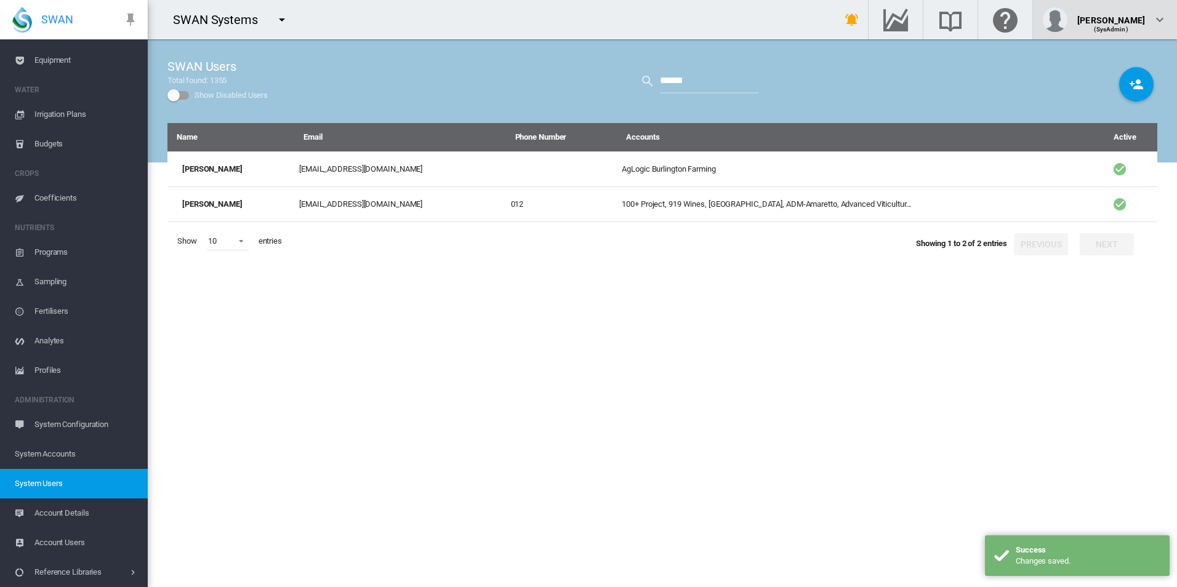
click at [1097, 21] on div "David Tang (SysAdmin)" at bounding box center [1105, 19] width 124 height 25
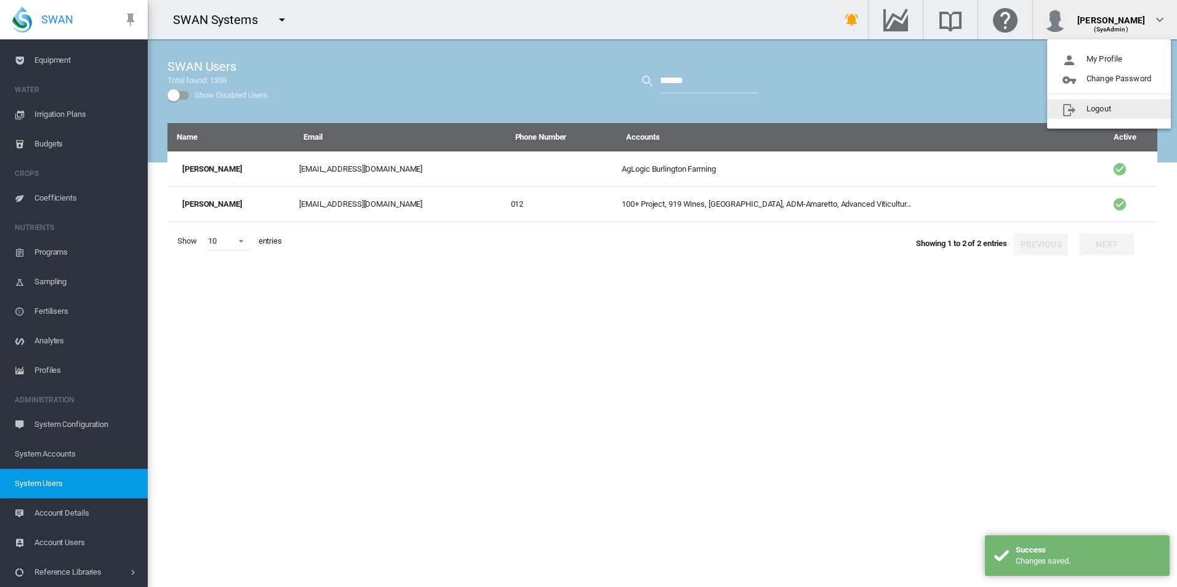
click at [1068, 109] on button "Logout" at bounding box center [1109, 109] width 124 height 20
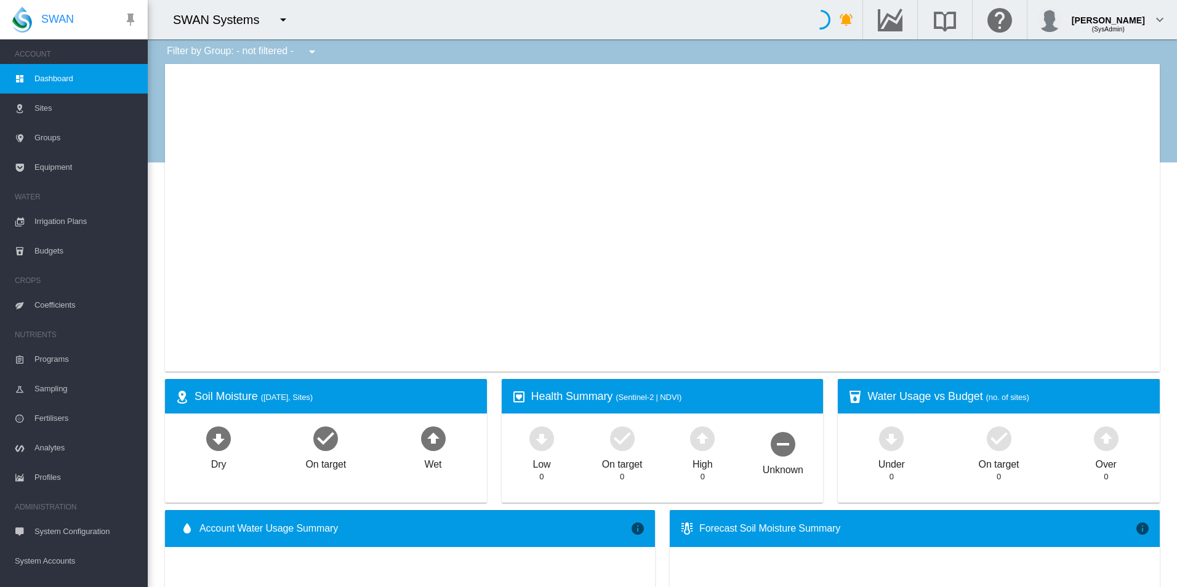
type input "**********"
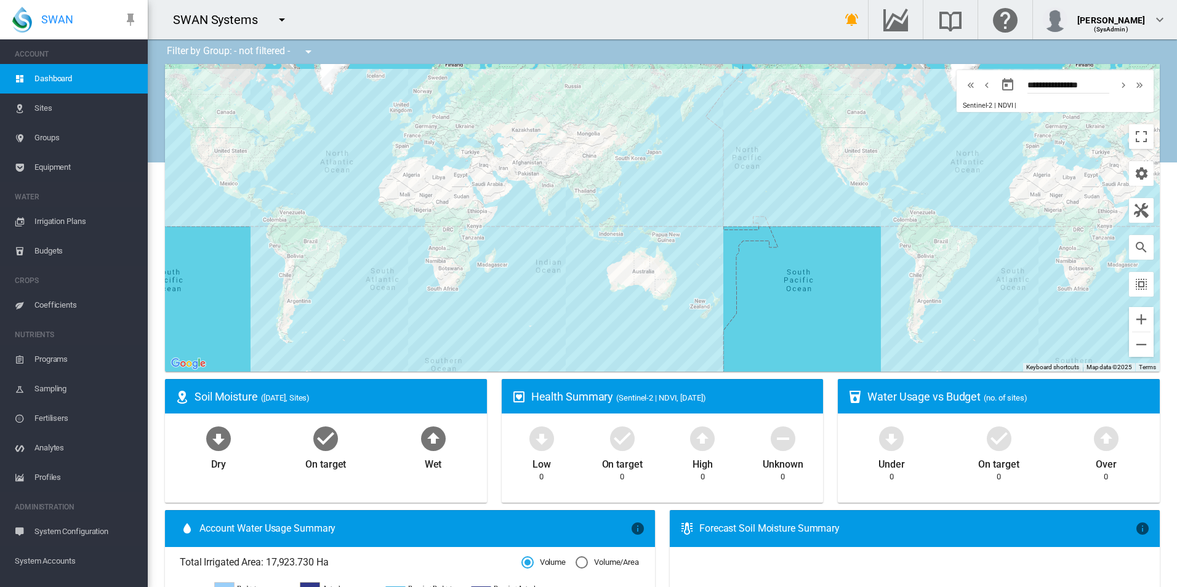
click at [271, 15] on button "button" at bounding box center [282, 19] width 25 height 25
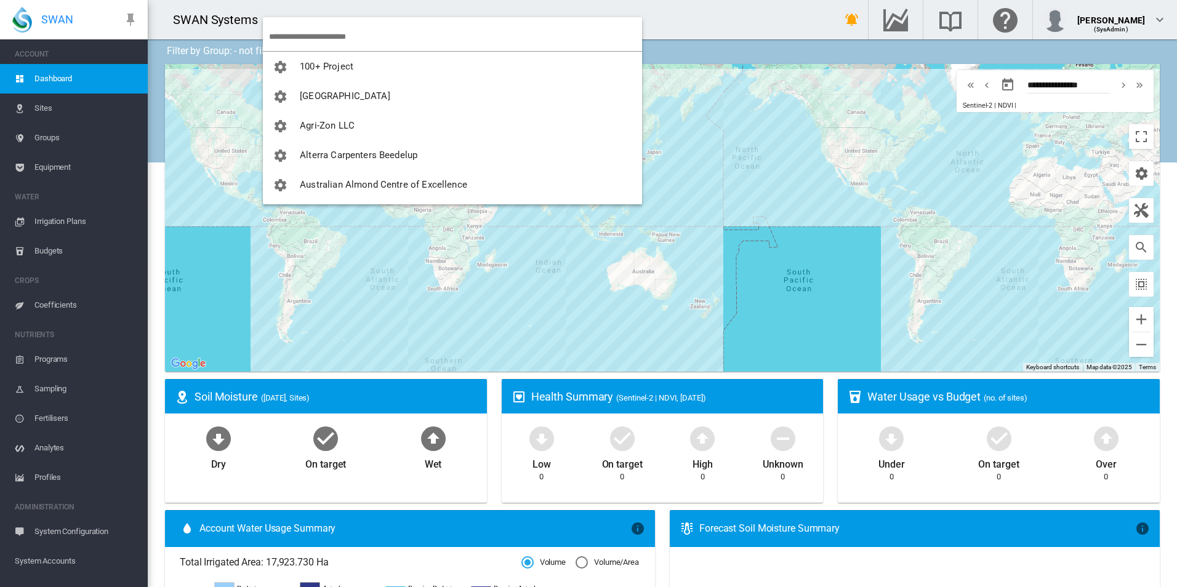
click at [329, 35] on input "search" at bounding box center [455, 36] width 373 height 29
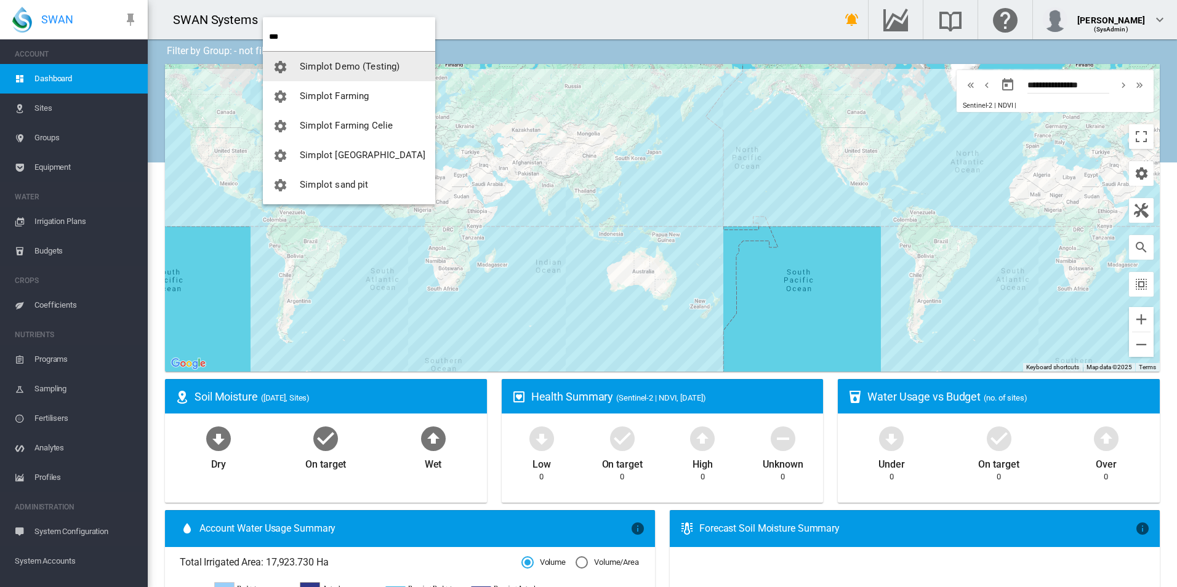
type input "***"
click at [375, 70] on span "Simplot Demo (Testing)" at bounding box center [350, 66] width 100 height 11
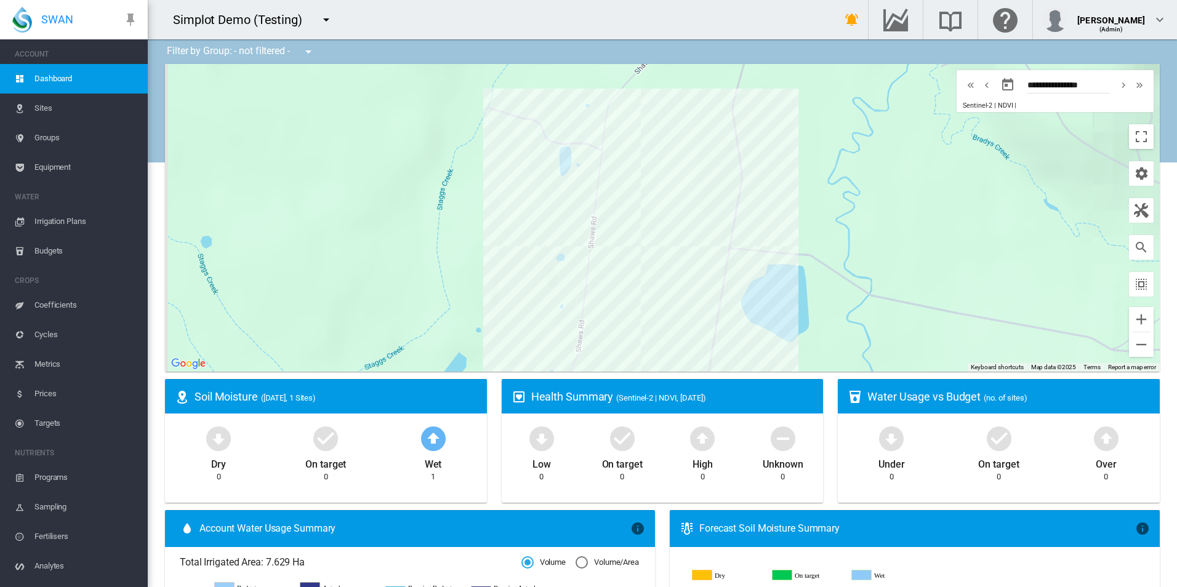
click at [102, 167] on span "Equipment" at bounding box center [85, 168] width 103 height 30
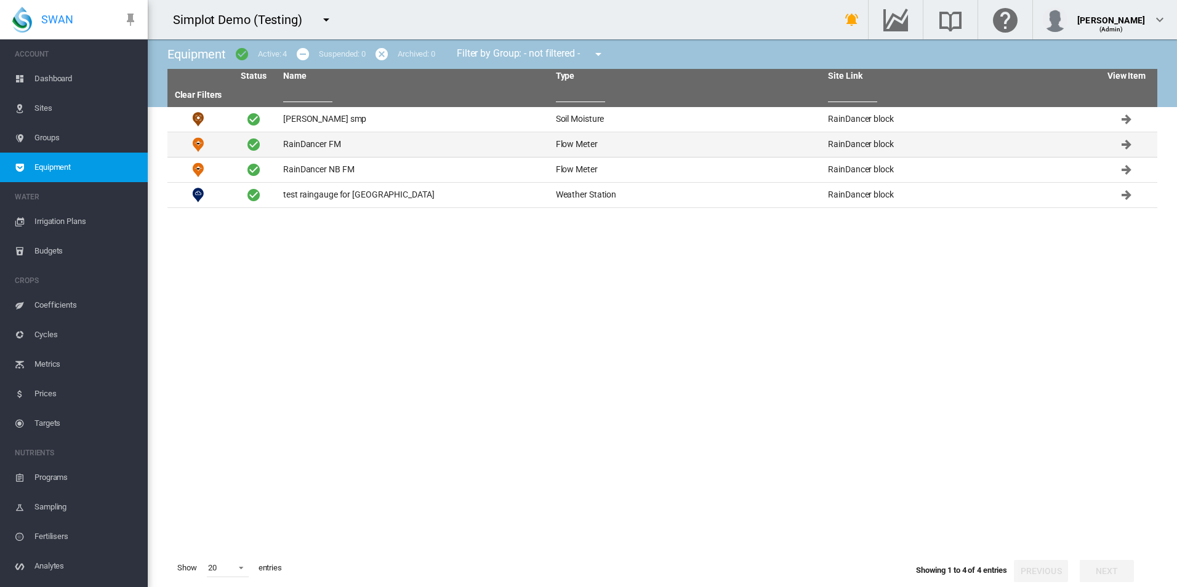
click at [430, 145] on td "RainDancer FM" at bounding box center [414, 144] width 273 height 25
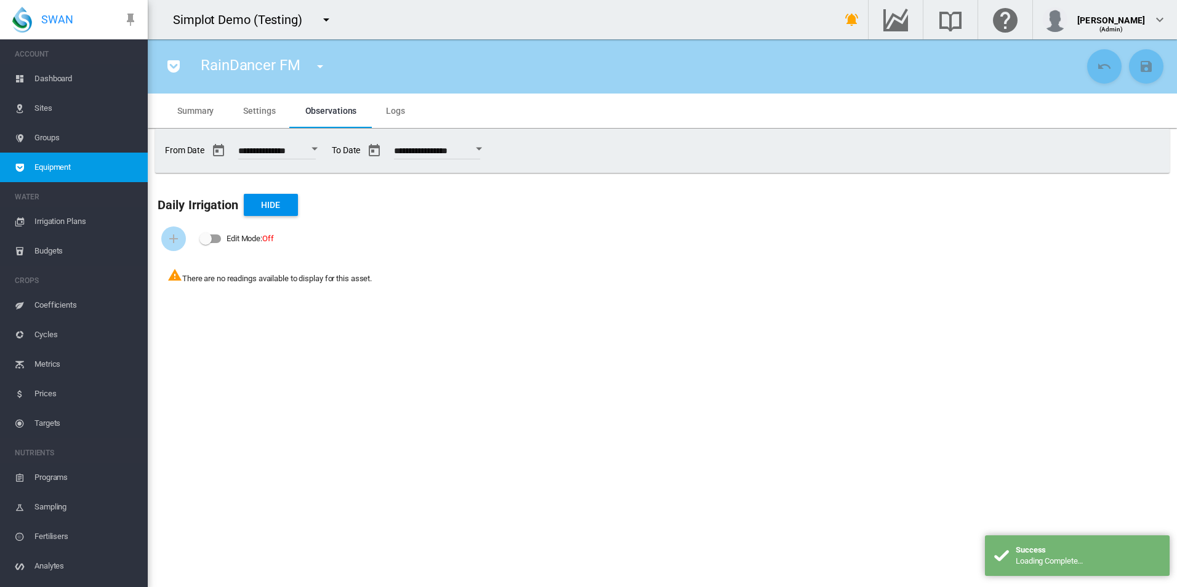
click at [177, 79] on div "RainDancer FM Briggs smp (Soil Moisture) RainDancer FM (Flow Meter) RainDancer …" at bounding box center [621, 66] width 926 height 34
click at [177, 68] on md-icon "icon-pocket" at bounding box center [173, 66] width 15 height 15
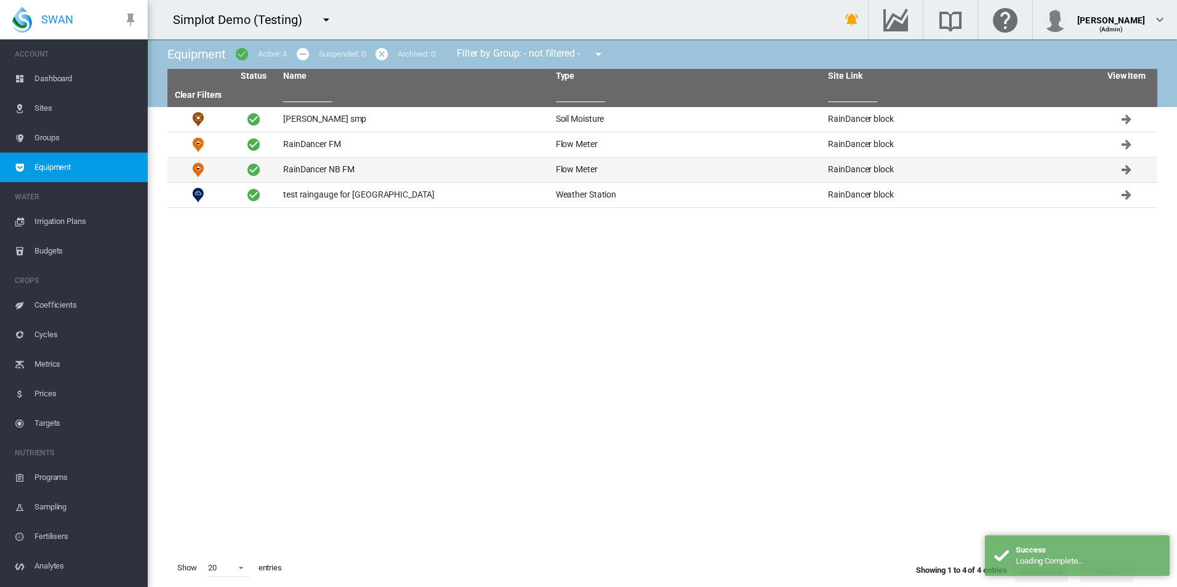
click at [403, 165] on td "RainDancer NB FM" at bounding box center [414, 170] width 273 height 25
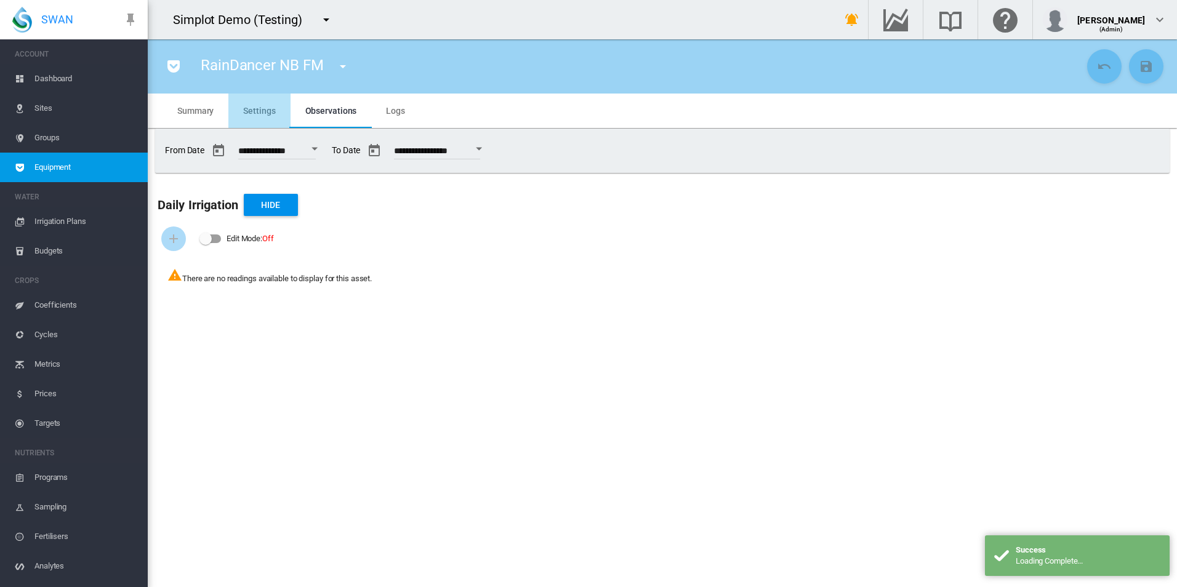
click at [283, 102] on md-tab-item "Settings" at bounding box center [259, 111] width 62 height 34
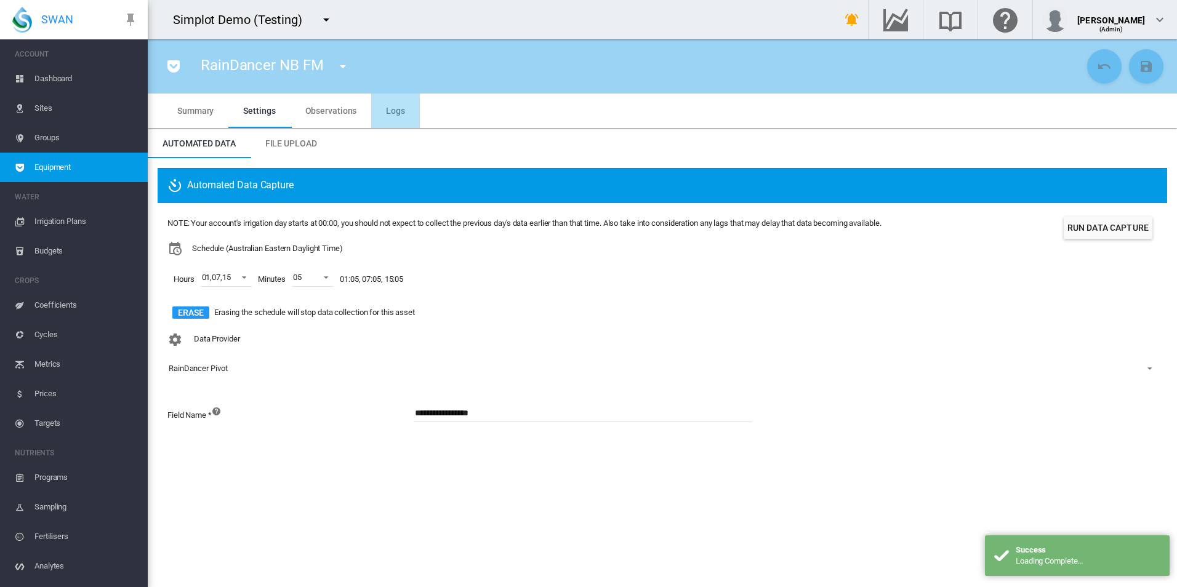
click at [374, 111] on md-tab-item "Logs" at bounding box center [395, 111] width 49 height 34
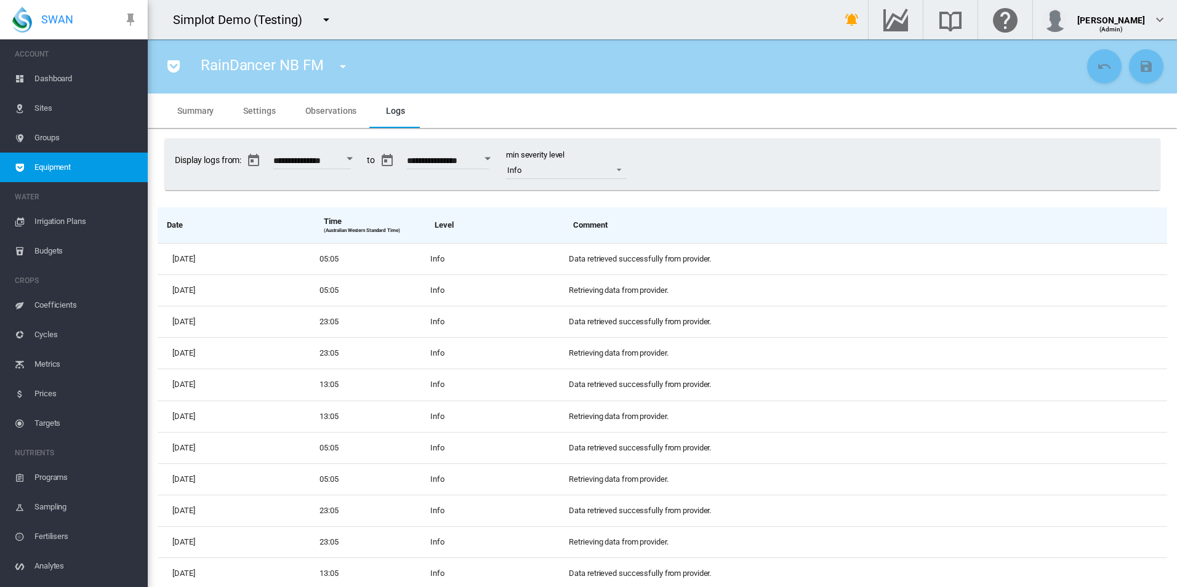
click at [271, 107] on span "Settings" at bounding box center [259, 111] width 32 height 10
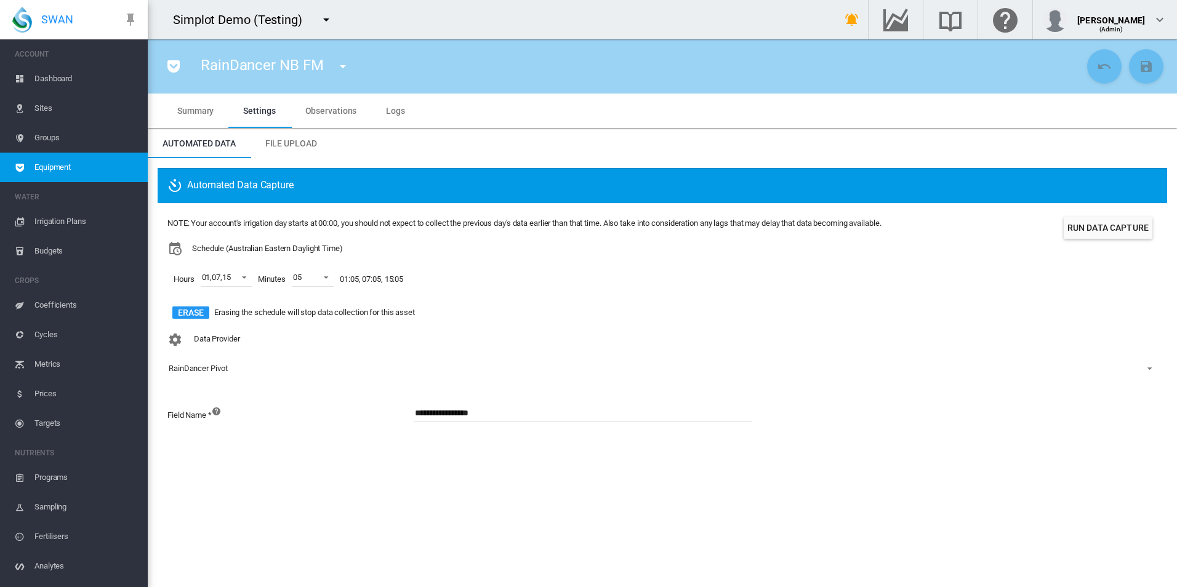
click at [323, 108] on span "Observations" at bounding box center [331, 111] width 52 height 10
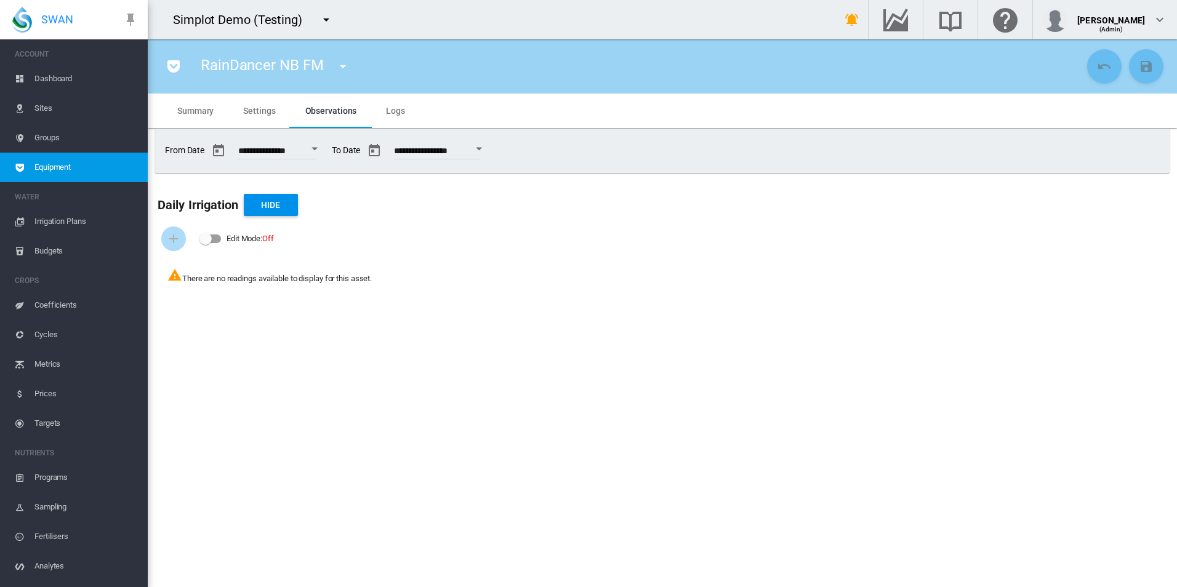
click at [490, 150] on button "Open calendar" at bounding box center [479, 149] width 22 height 22
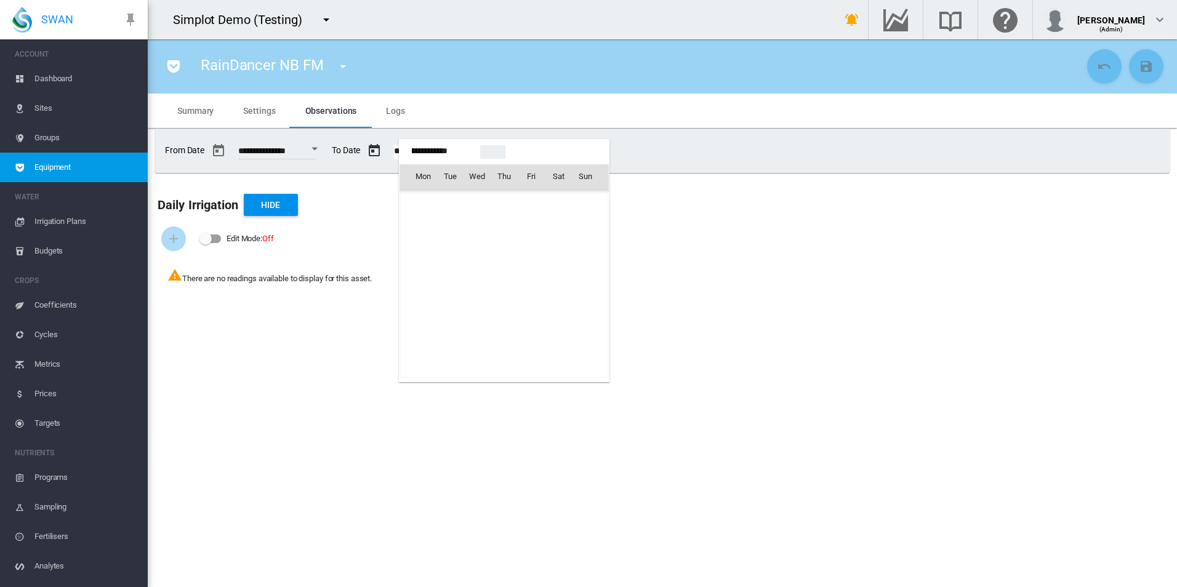
scroll to position [30677, 0]
click at [591, 259] on span "14" at bounding box center [585, 257] width 25 height 25
type input "**********"
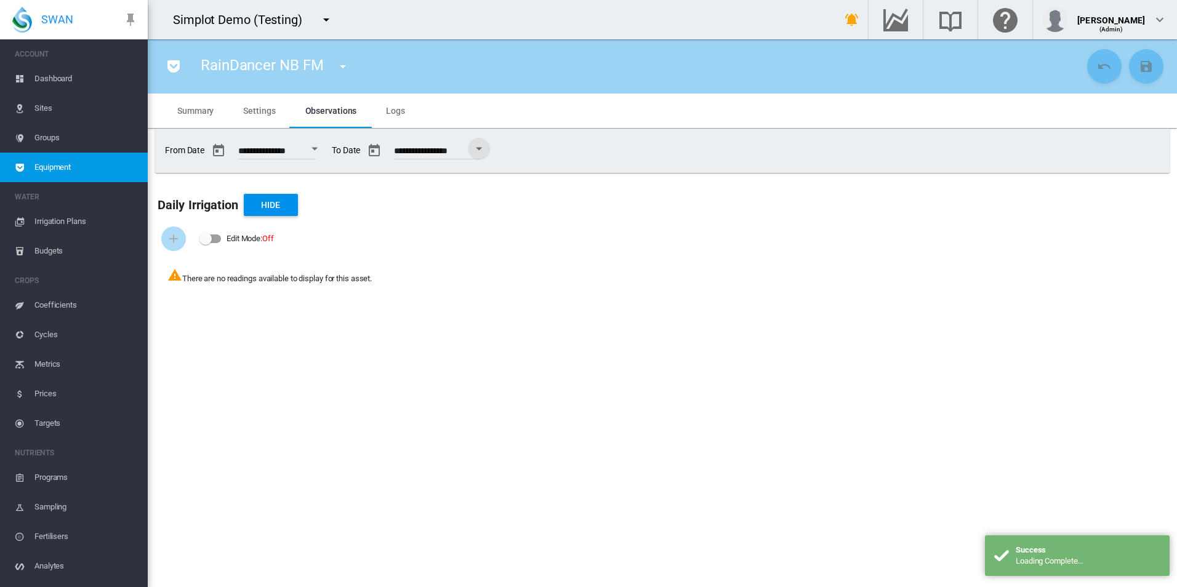
click at [389, 105] on md-tab-item "Logs" at bounding box center [395, 111] width 49 height 34
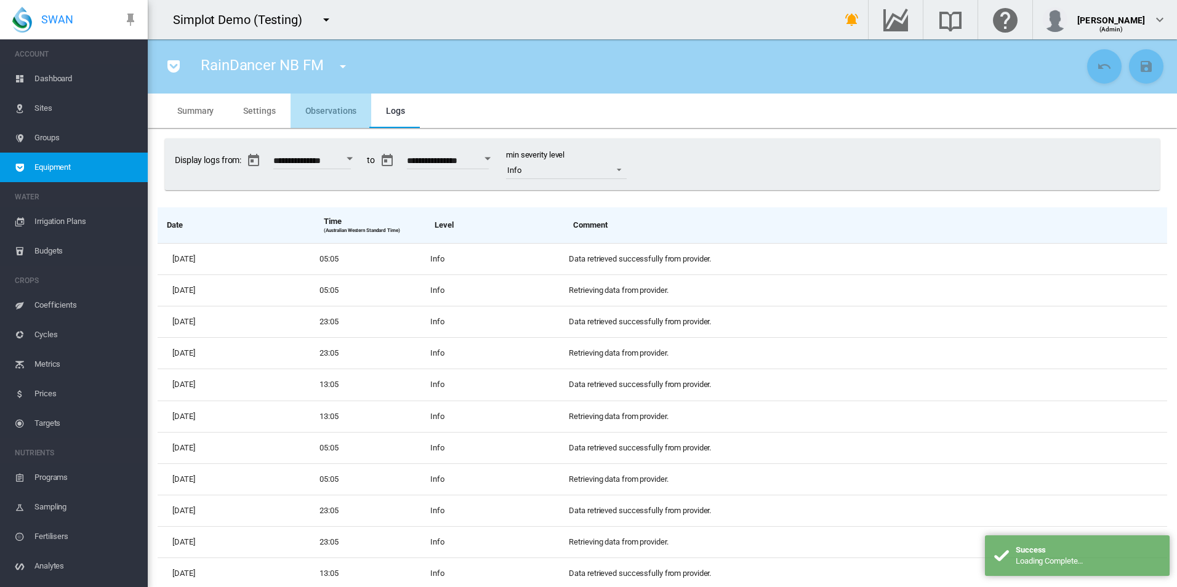
click at [339, 99] on md-tab-item "Observations" at bounding box center [331, 111] width 81 height 34
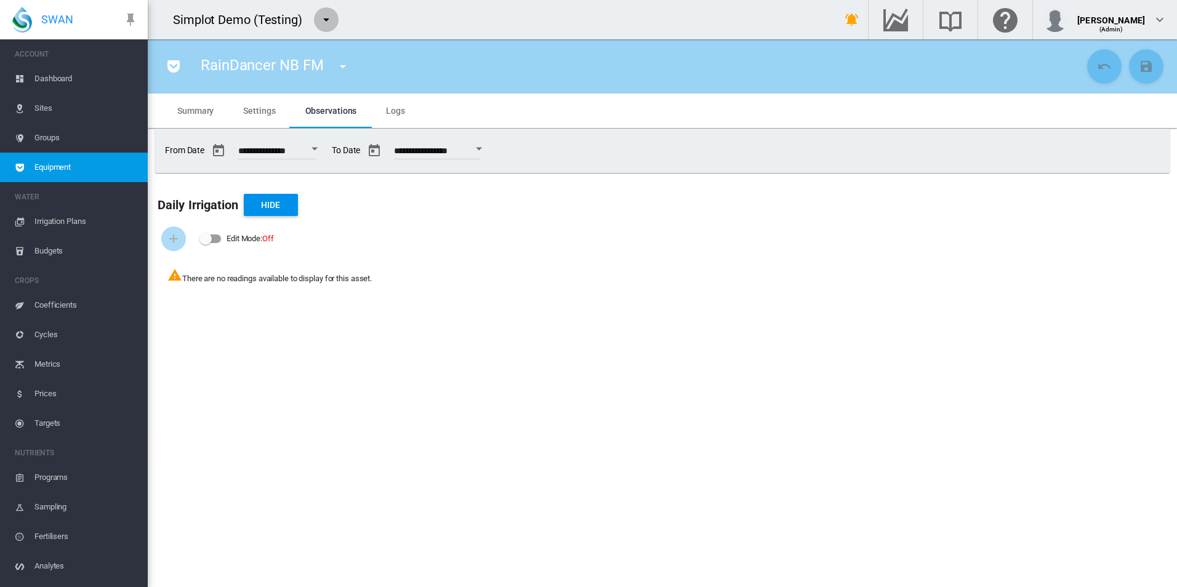
click at [316, 17] on button "button" at bounding box center [326, 19] width 25 height 25
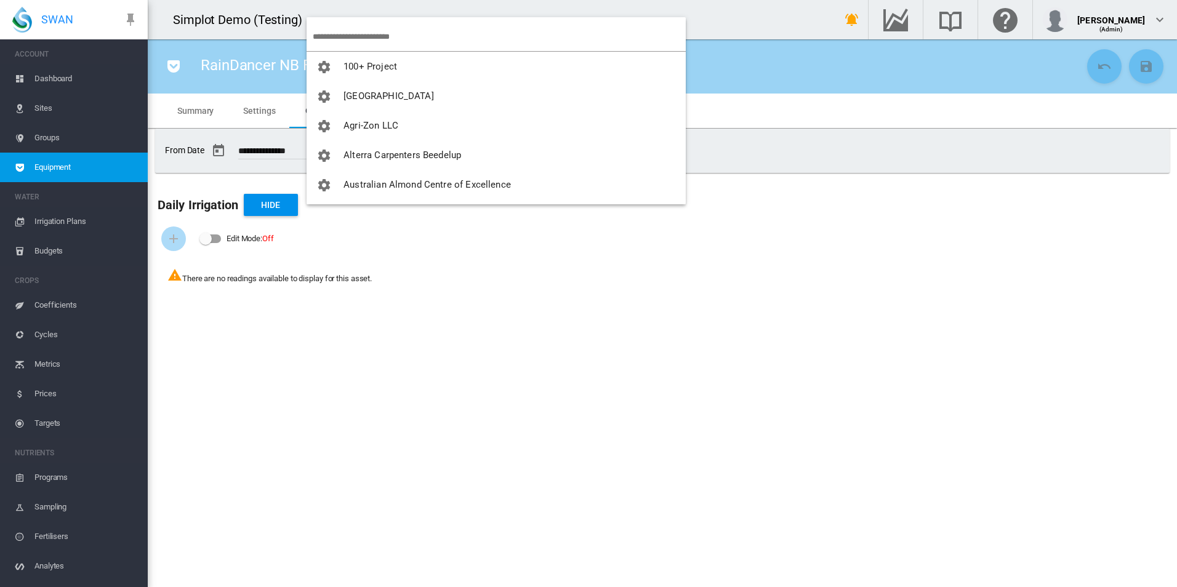
click at [358, 41] on input "search" at bounding box center [499, 36] width 373 height 29
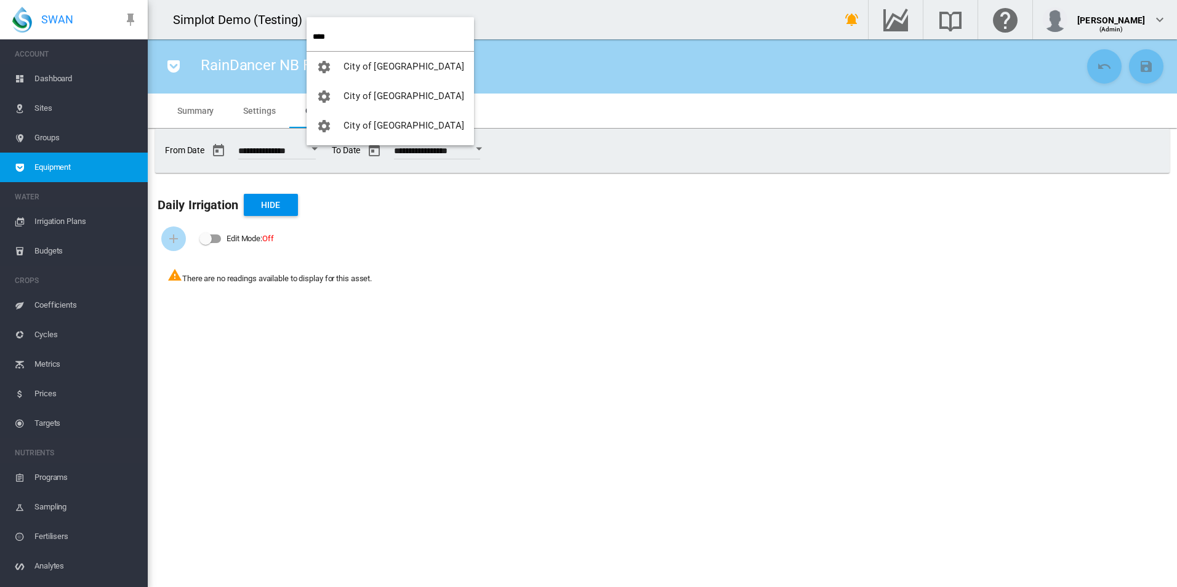
type input "****"
click at [361, 115] on button "City of Sydney" at bounding box center [390, 126] width 167 height 30
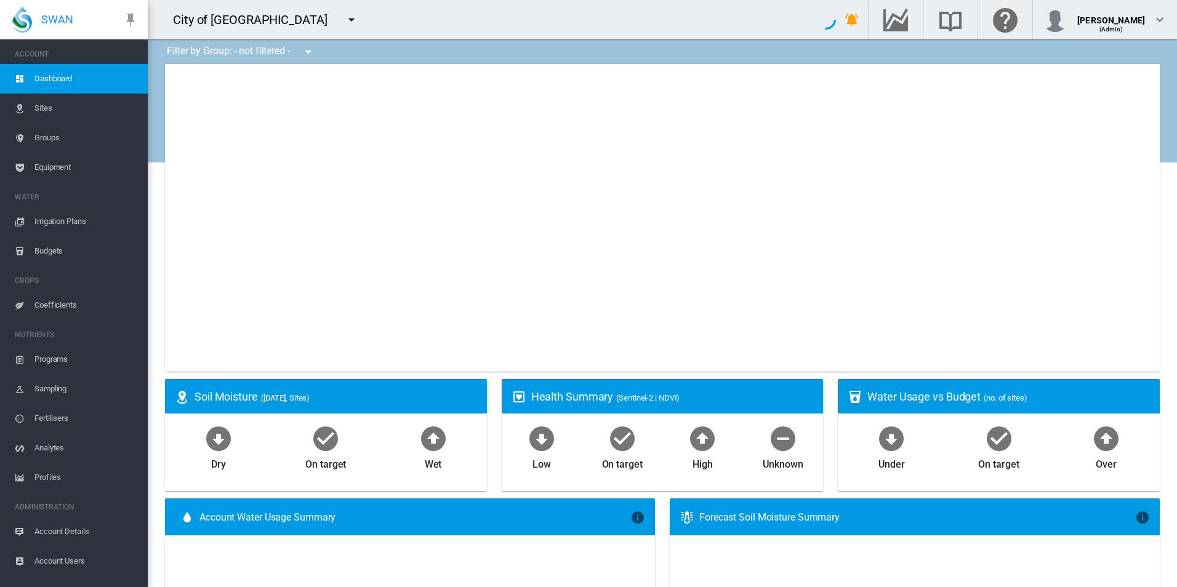
type input "**********"
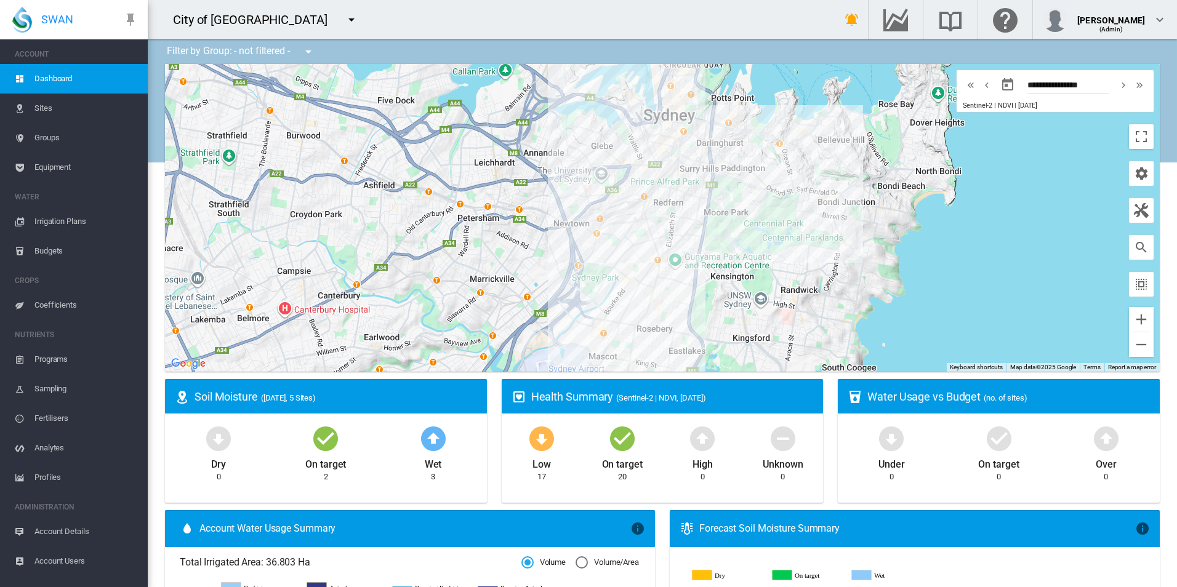
click at [73, 175] on span "Equipment" at bounding box center [85, 168] width 103 height 30
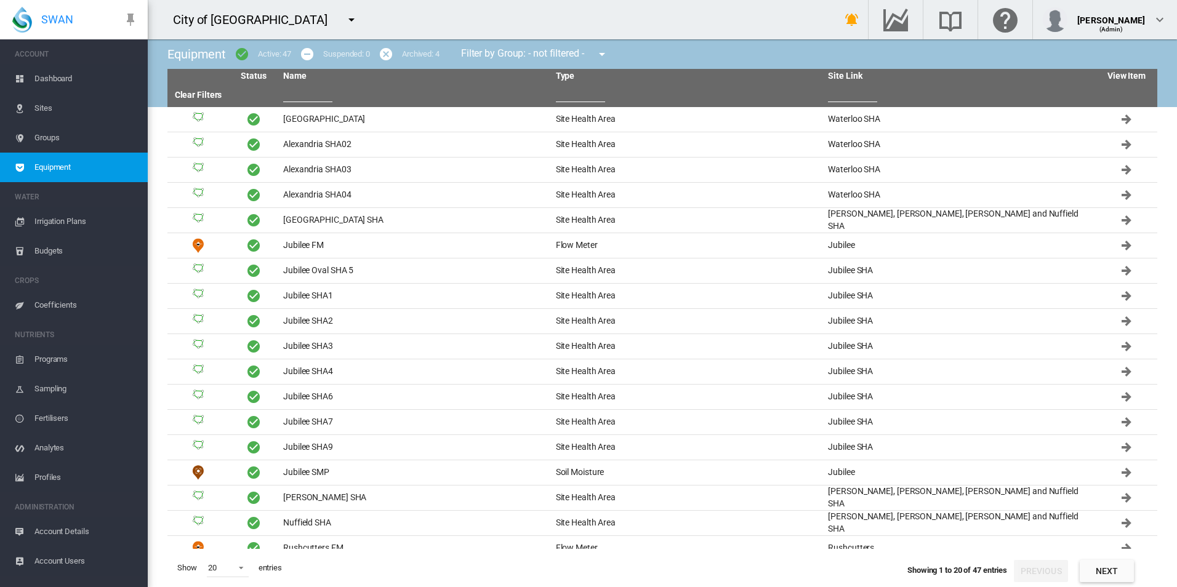
drag, startPoint x: 316, startPoint y: 81, endPoint x: 315, endPoint y: 89, distance: 8.6
click at [315, 89] on thead "Status Name Type Site Link View Item Clear Filters" at bounding box center [662, 88] width 990 height 38
click at [315, 89] on input "text" at bounding box center [307, 93] width 49 height 18
click at [304, 91] on input "text" at bounding box center [307, 93] width 49 height 18
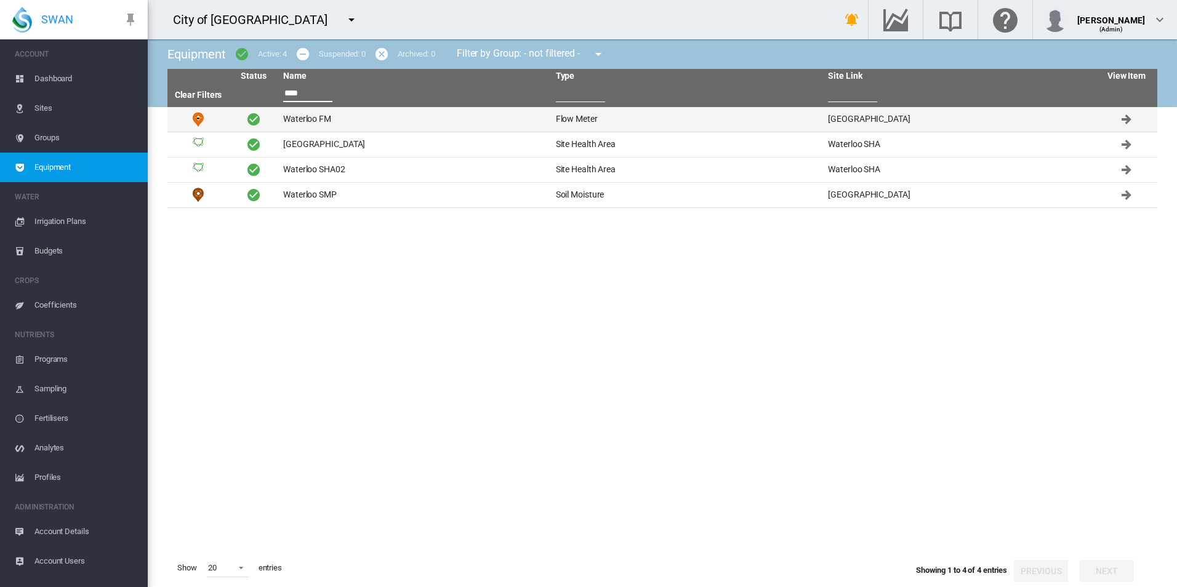
type input "****"
click at [458, 120] on td "Waterloo FM" at bounding box center [414, 119] width 273 height 25
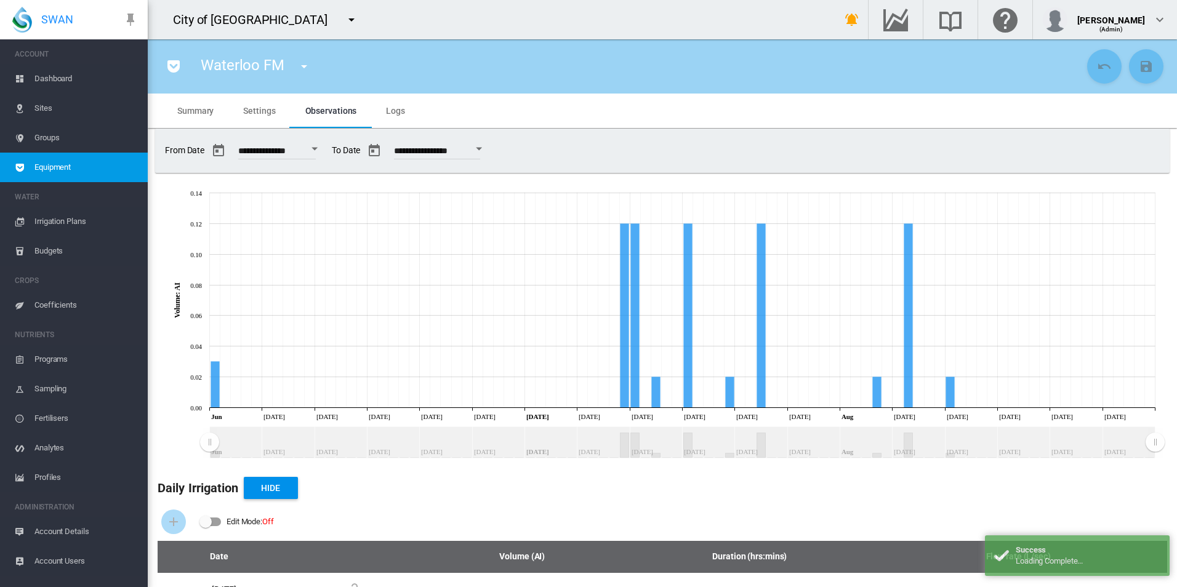
click at [275, 119] on md-tab-item "Settings" at bounding box center [259, 111] width 62 height 34
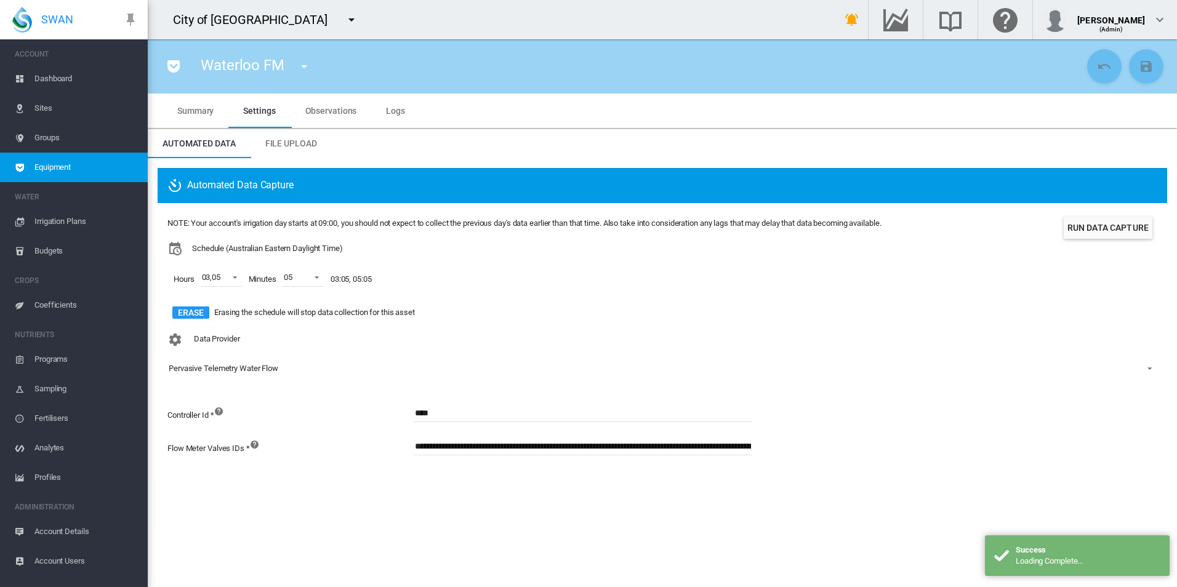
click at [406, 113] on md-tab-item "Logs" at bounding box center [395, 111] width 49 height 34
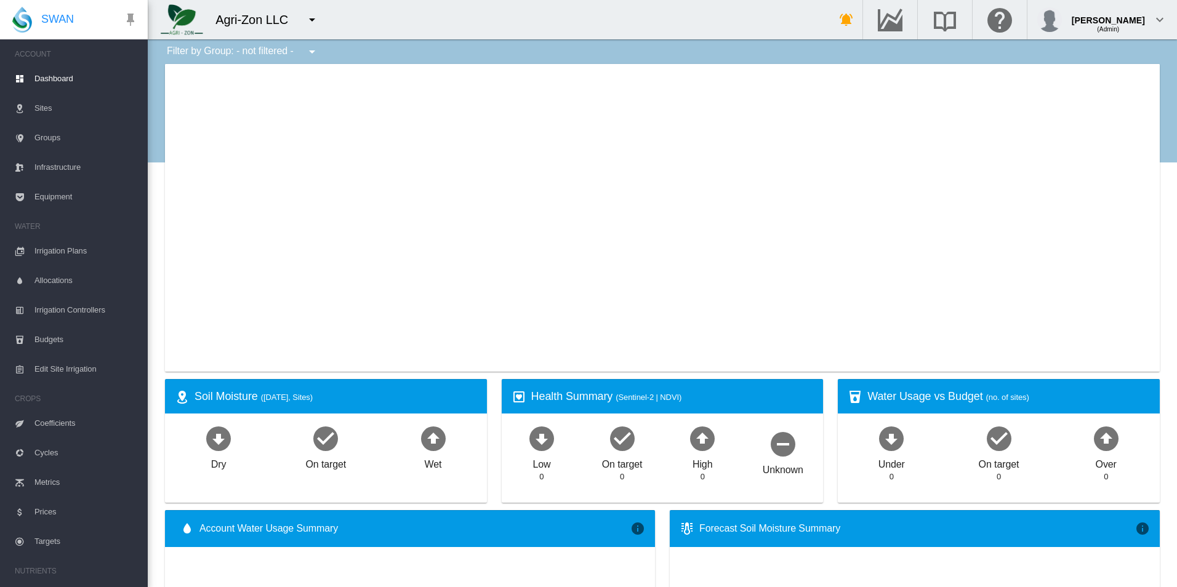
type input "**********"
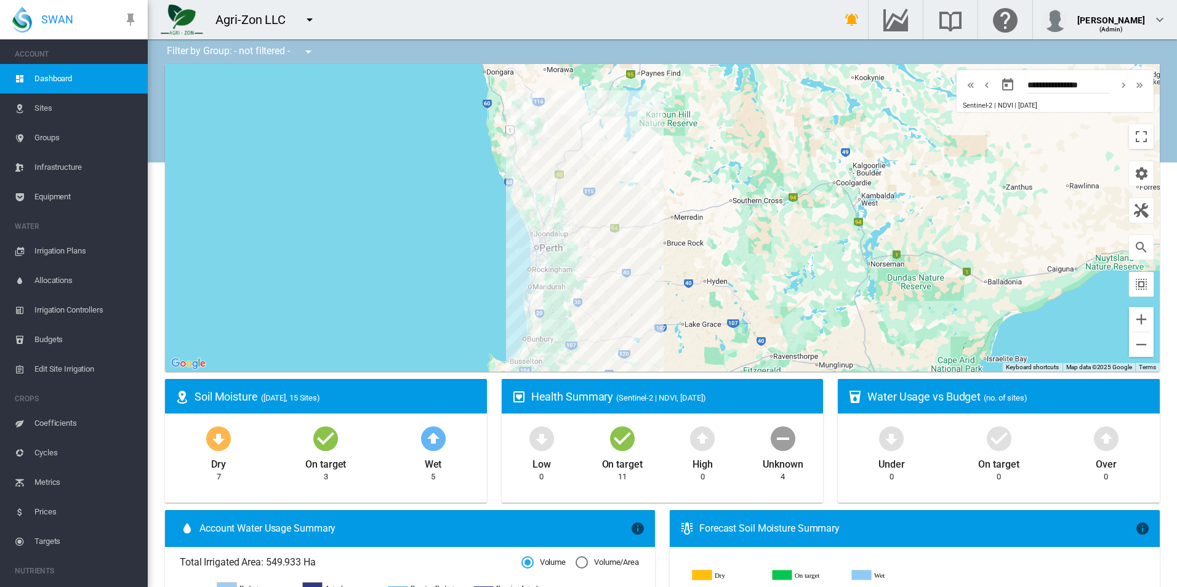
click at [310, 20] on md-icon "icon-menu-down" at bounding box center [309, 19] width 15 height 15
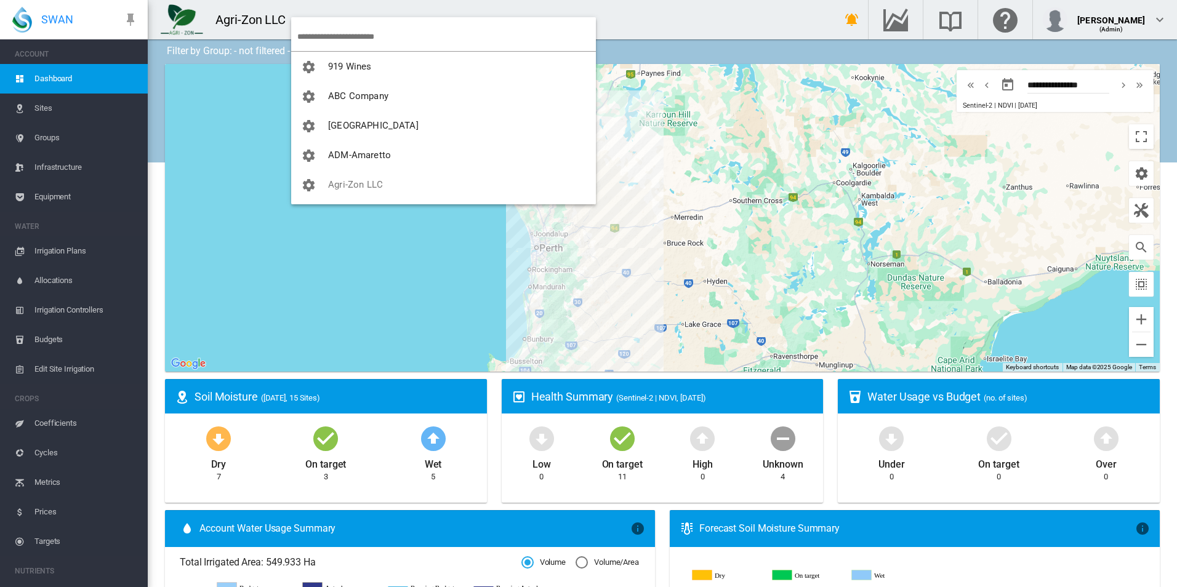
click at [347, 37] on input "search" at bounding box center [446, 36] width 299 height 29
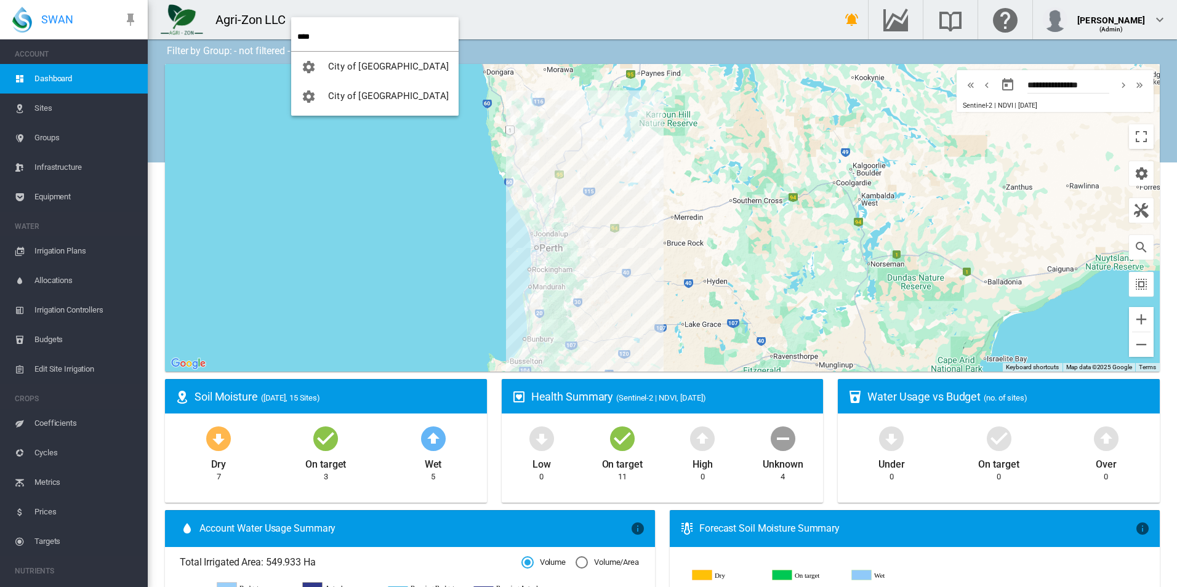
click at [347, 37] on input "****" at bounding box center [377, 36] width 161 height 29
click at [347, 36] on input "****" at bounding box center [377, 36] width 161 height 29
click at [350, 44] on input "****" at bounding box center [377, 36] width 161 height 29
type input "****"
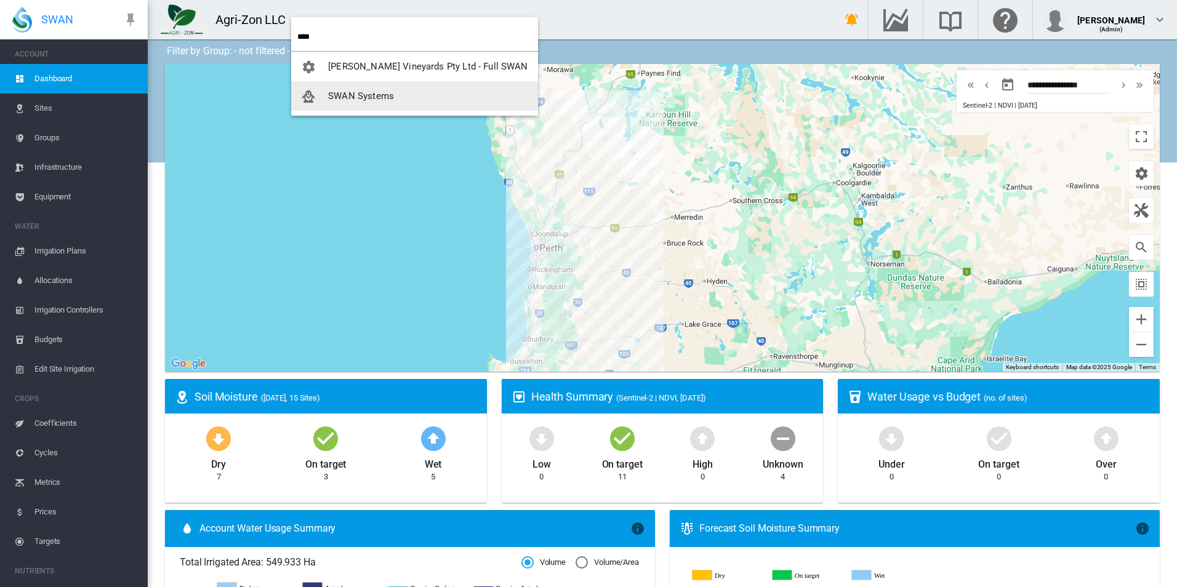
click at [355, 105] on button "SWAN Systems" at bounding box center [414, 96] width 247 height 30
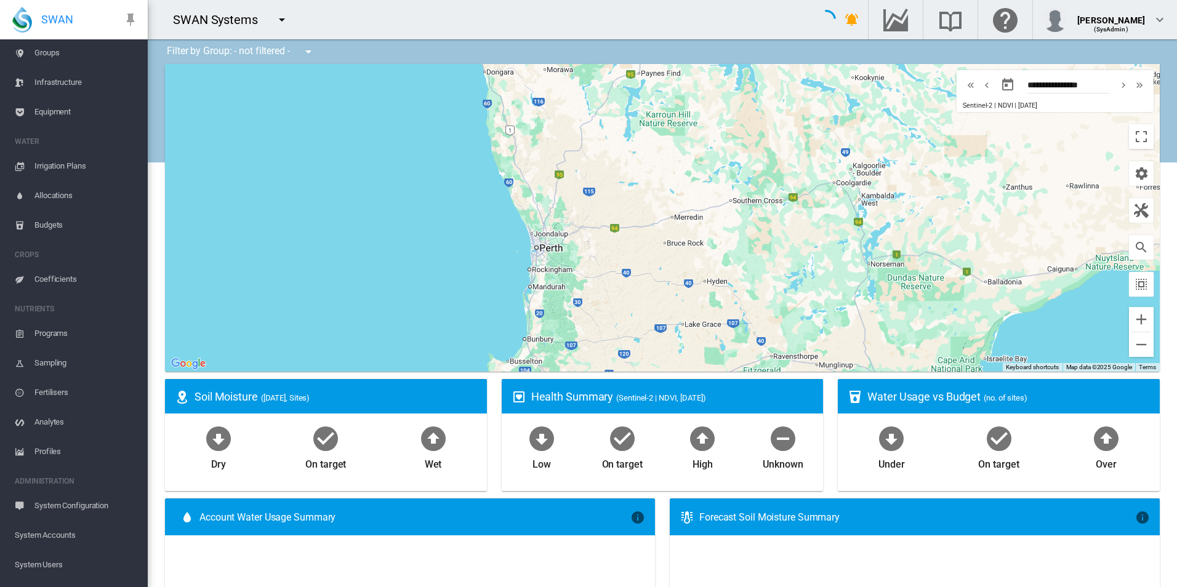
scroll to position [166, 0]
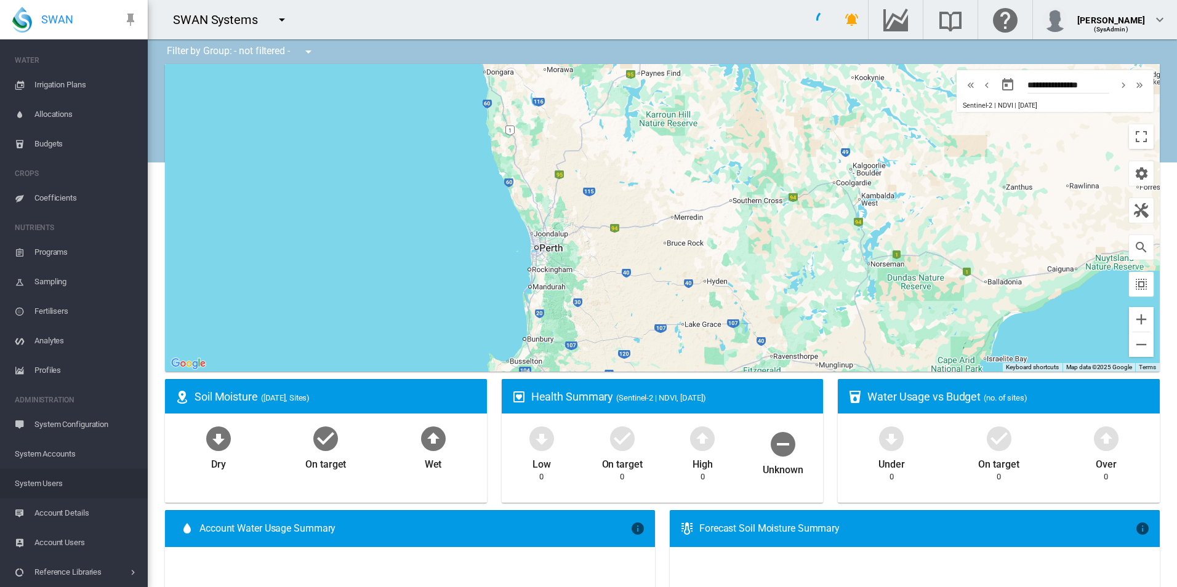
click at [90, 480] on span "System Users" at bounding box center [76, 484] width 123 height 30
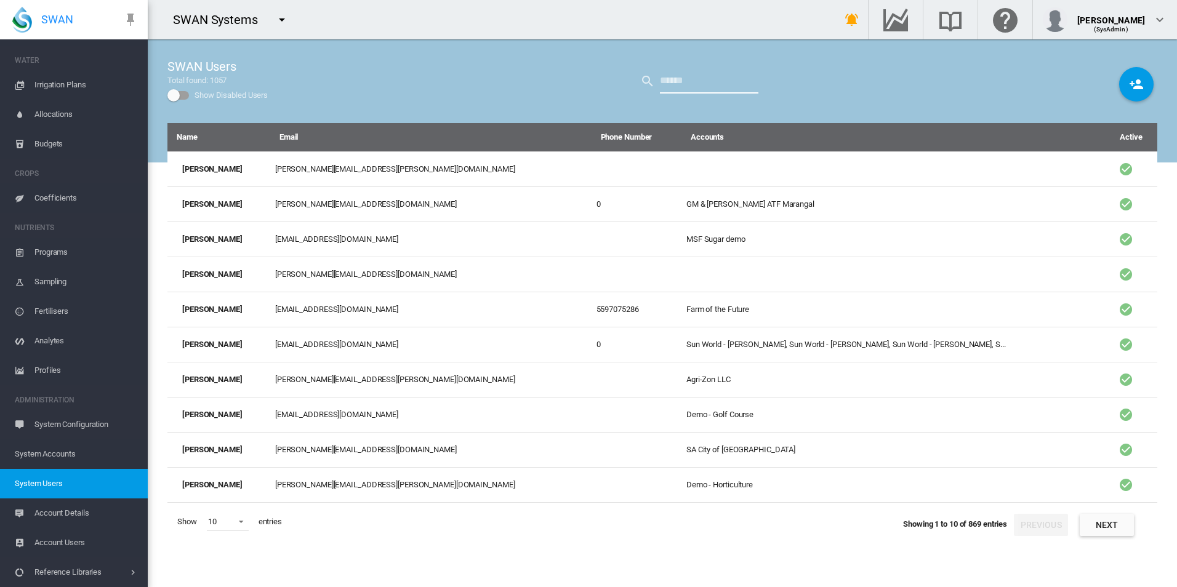
click at [692, 74] on input "text" at bounding box center [709, 81] width 99 height 25
type input "******"
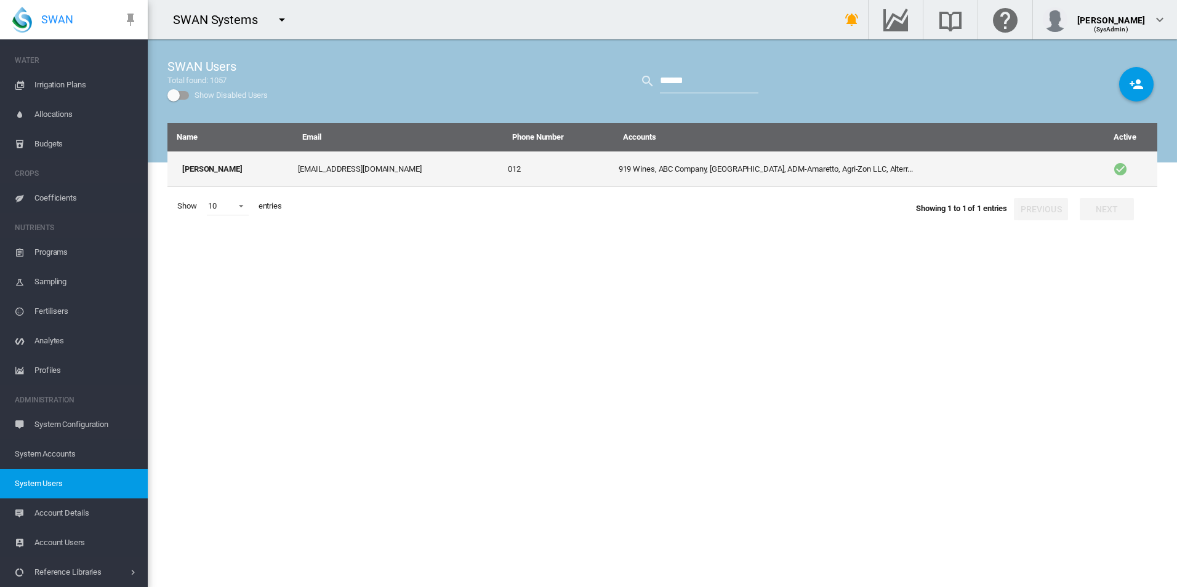
click at [435, 179] on td "davidt@swansystems.com.au" at bounding box center [398, 169] width 210 height 36
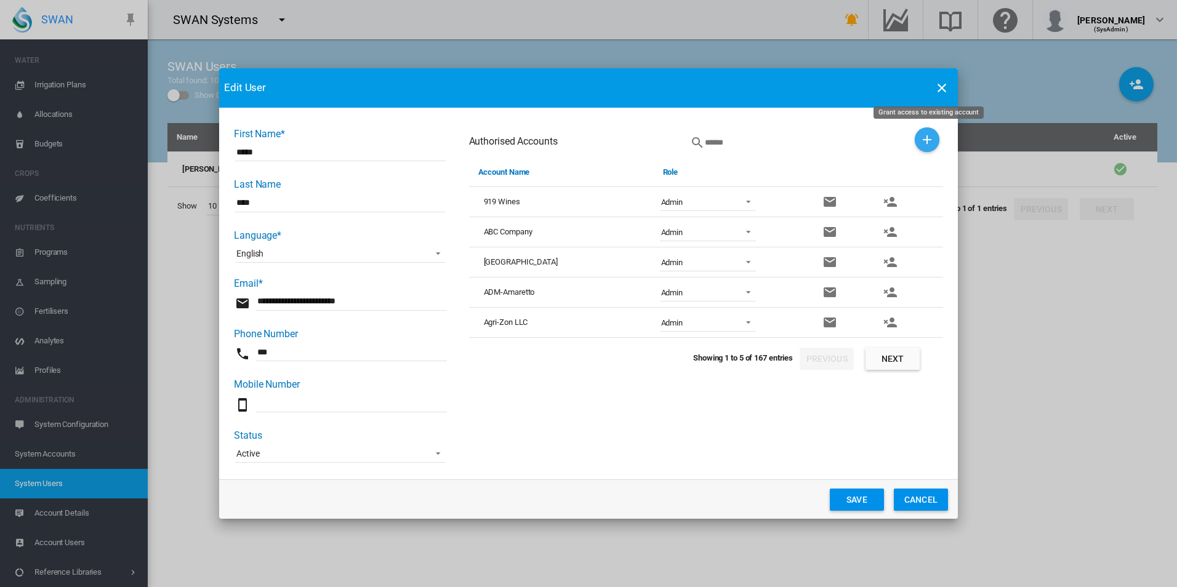
click at [929, 132] on md-icon "icon-plus" at bounding box center [927, 139] width 15 height 15
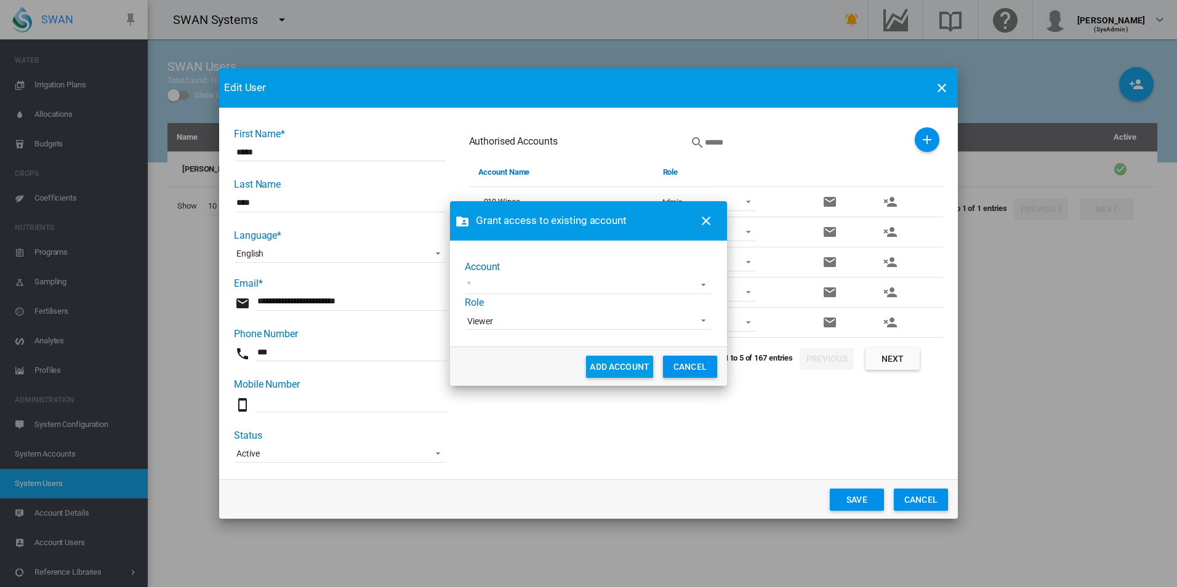
click at [704, 280] on md-select "1 site account Acre Orchards Adelaide Cemeteries Adelaide Demo AgLogic Burlingt…" at bounding box center [588, 285] width 245 height 18
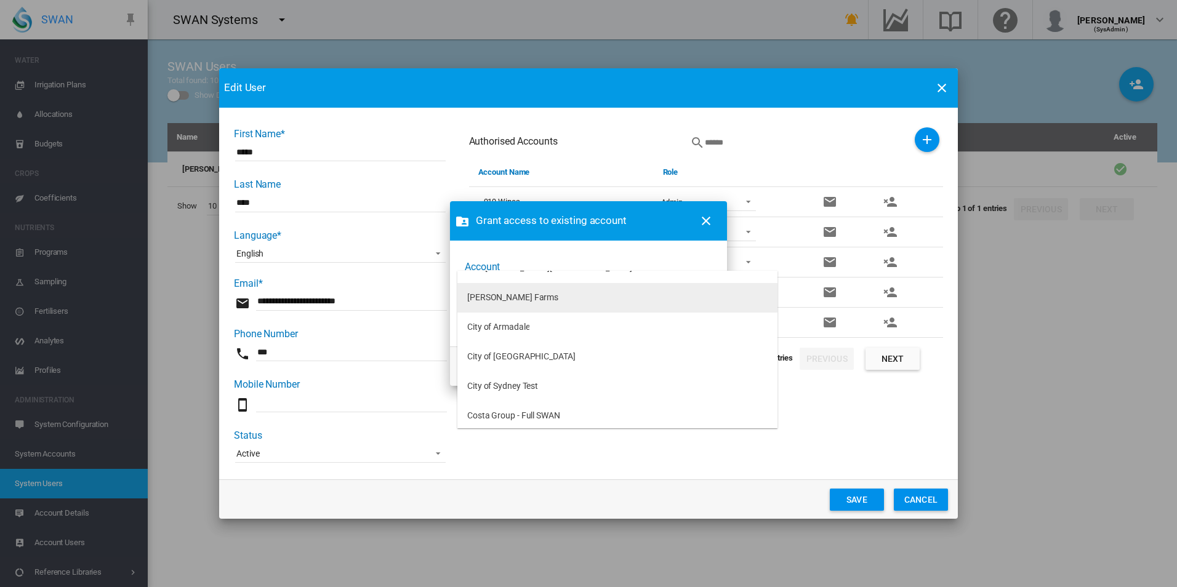
scroll to position [361, 0]
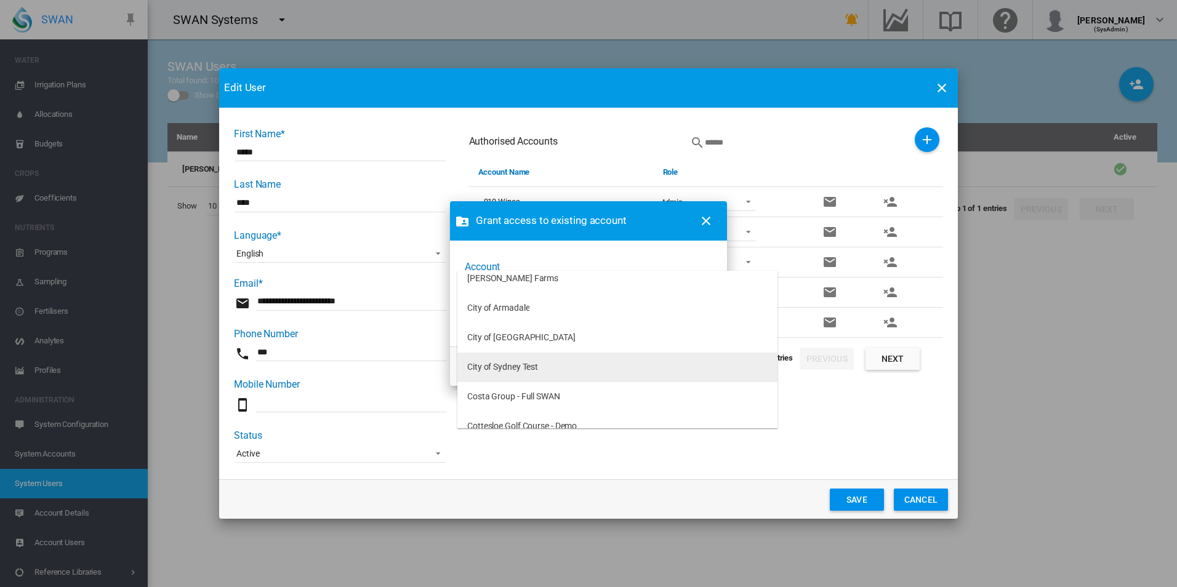
click at [589, 365] on md-option "City of Sydney Test" at bounding box center [618, 368] width 320 height 30
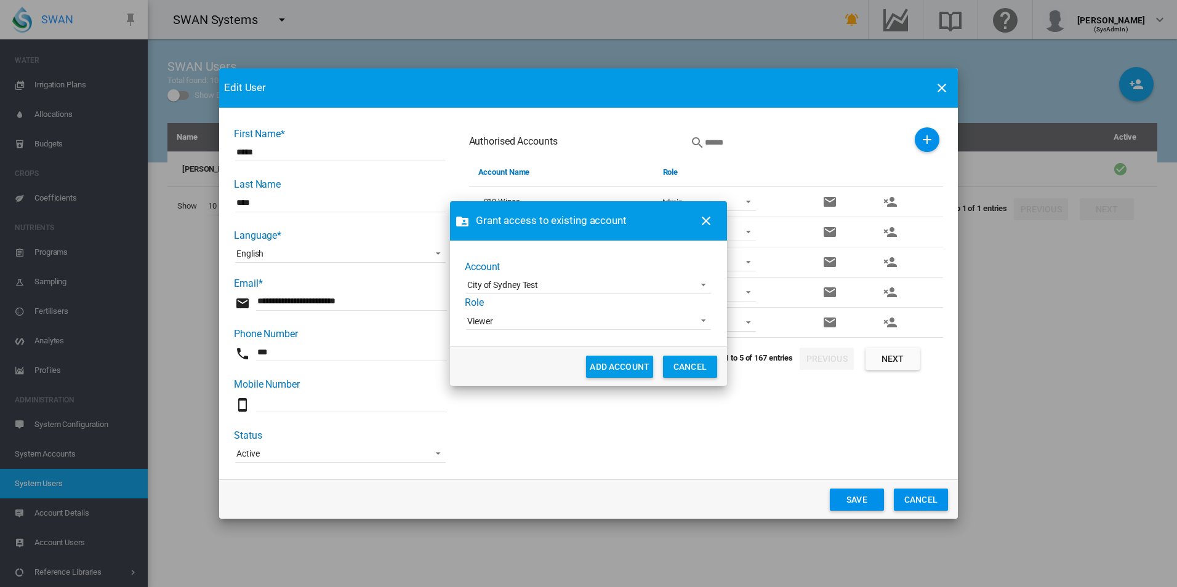
click at [578, 331] on md-input-container "Viewer Admin Supervisor Agronomist Operator Viewer" at bounding box center [589, 320] width 248 height 21
click at [578, 324] on span "Viewer" at bounding box center [578, 322] width 223 height 12
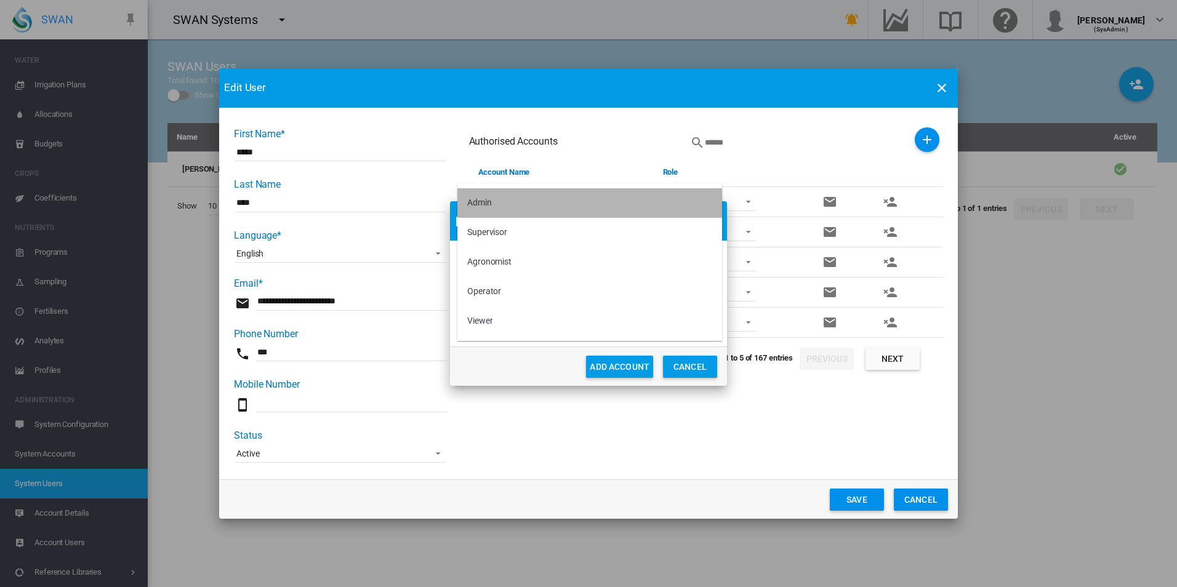
click at [581, 200] on md-option "Admin" at bounding box center [590, 203] width 265 height 30
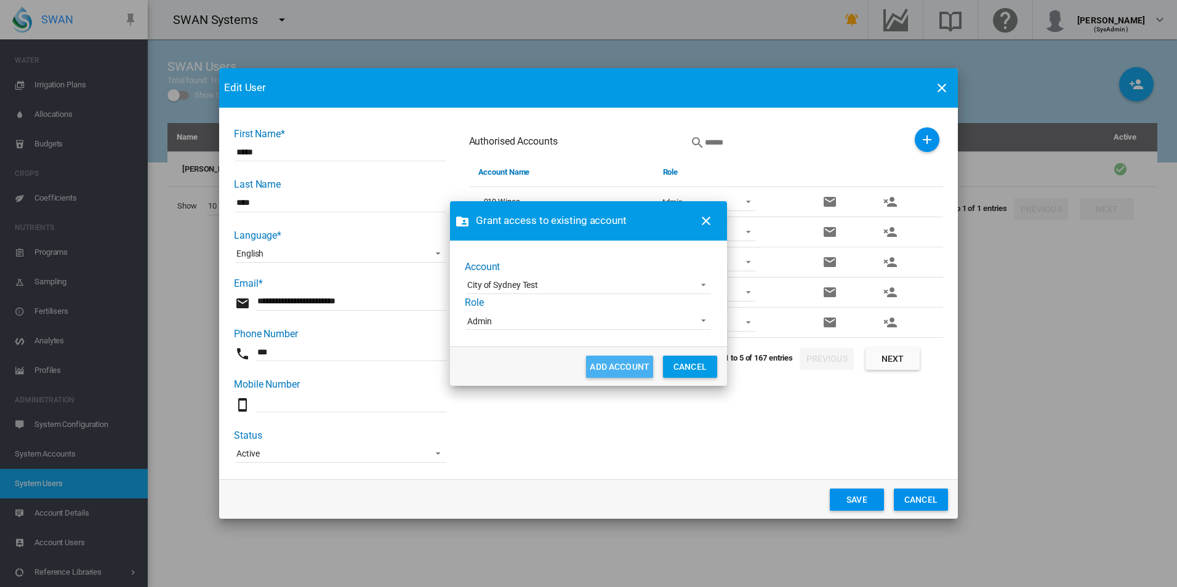
click at [610, 373] on button "ADD ACCOUNT" at bounding box center [619, 367] width 67 height 22
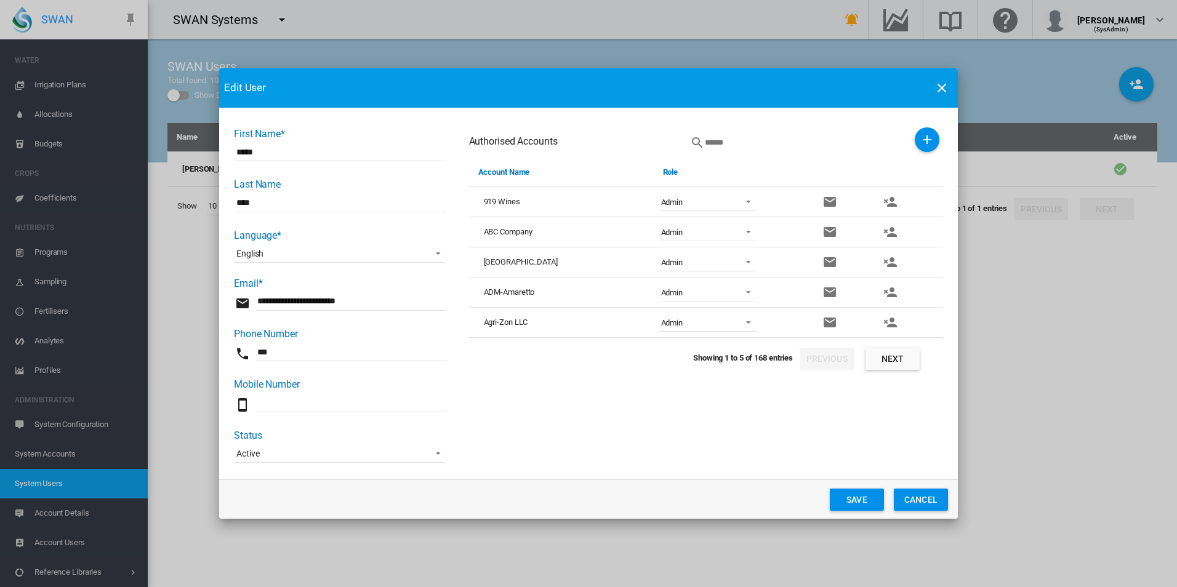
click at [858, 497] on button "Save" at bounding box center [857, 500] width 54 height 22
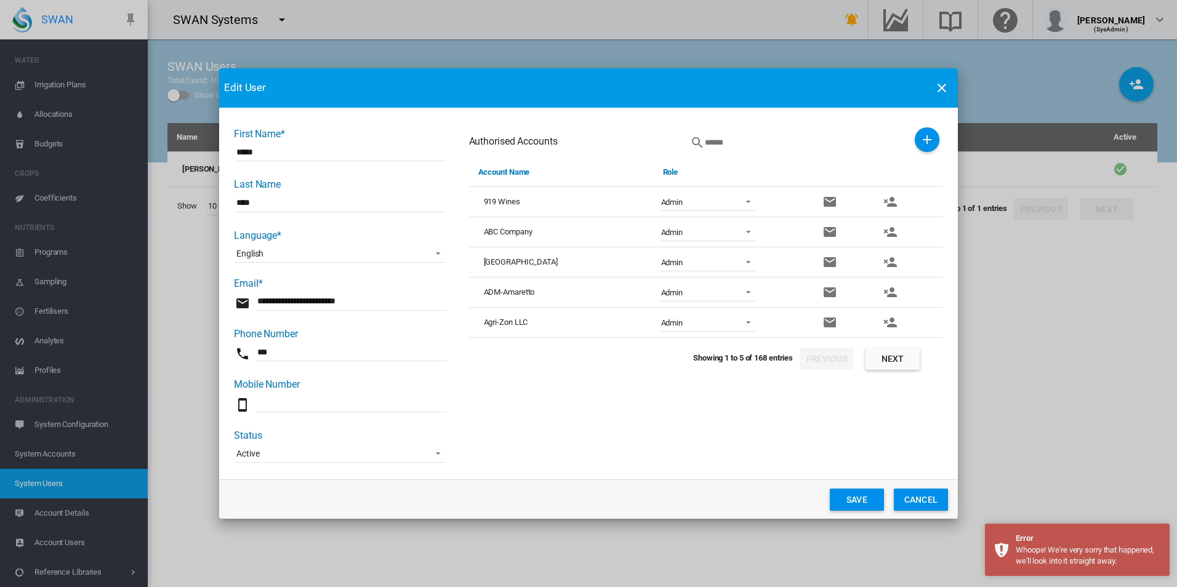
click at [858, 496] on button "Save" at bounding box center [857, 500] width 54 height 22
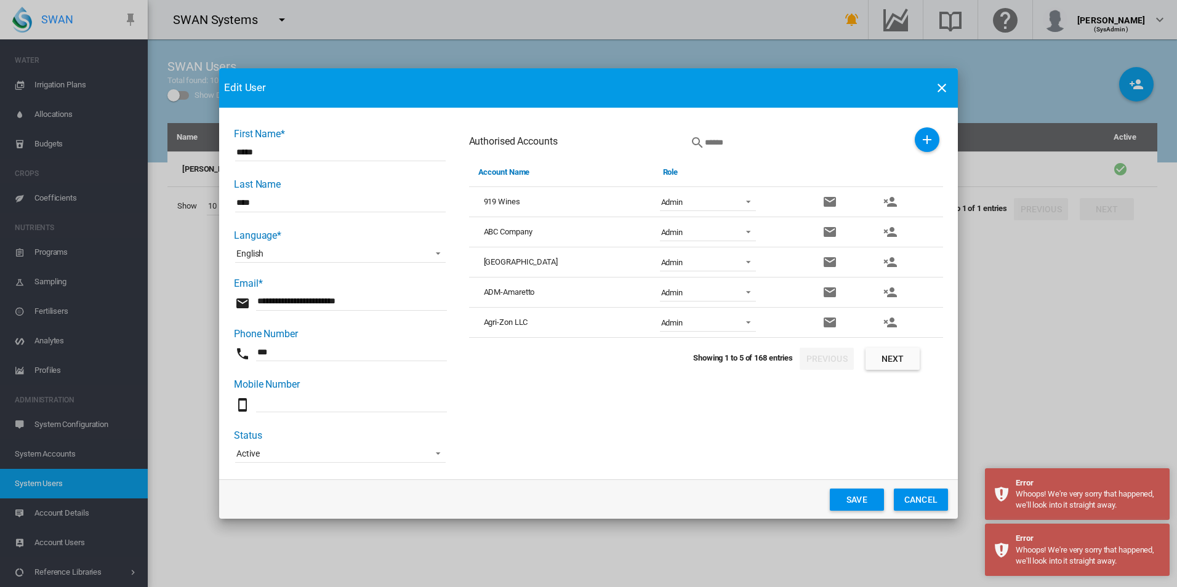
click at [821, 462] on div "Authorised Accounts Account Name Role 919 Wines ABC Company" at bounding box center [706, 295] width 474 height 337
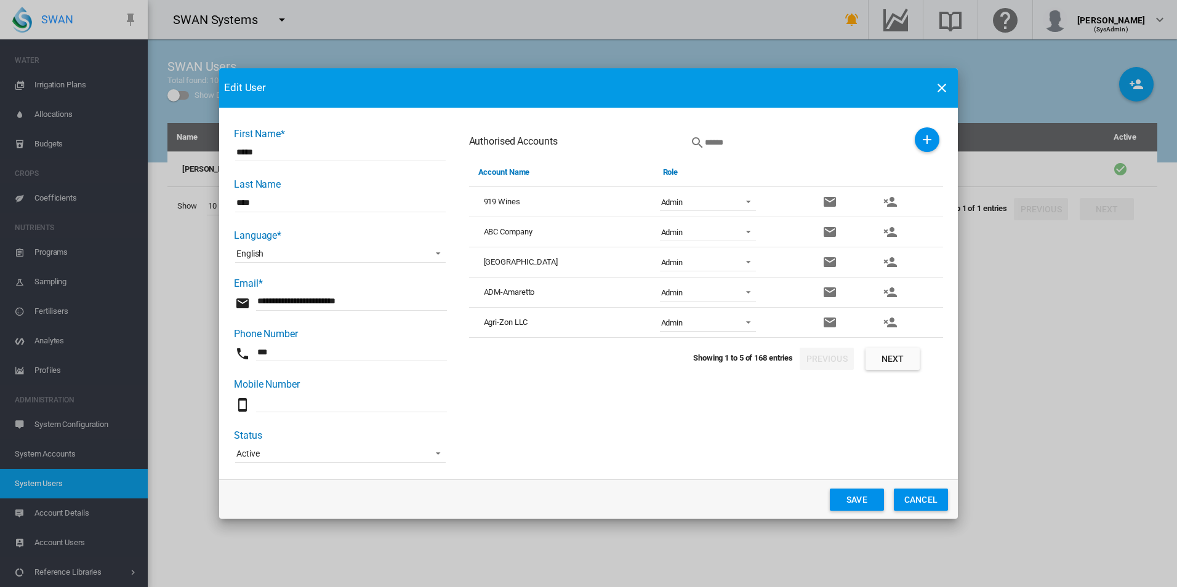
click at [931, 496] on button "Cancel" at bounding box center [921, 500] width 54 height 22
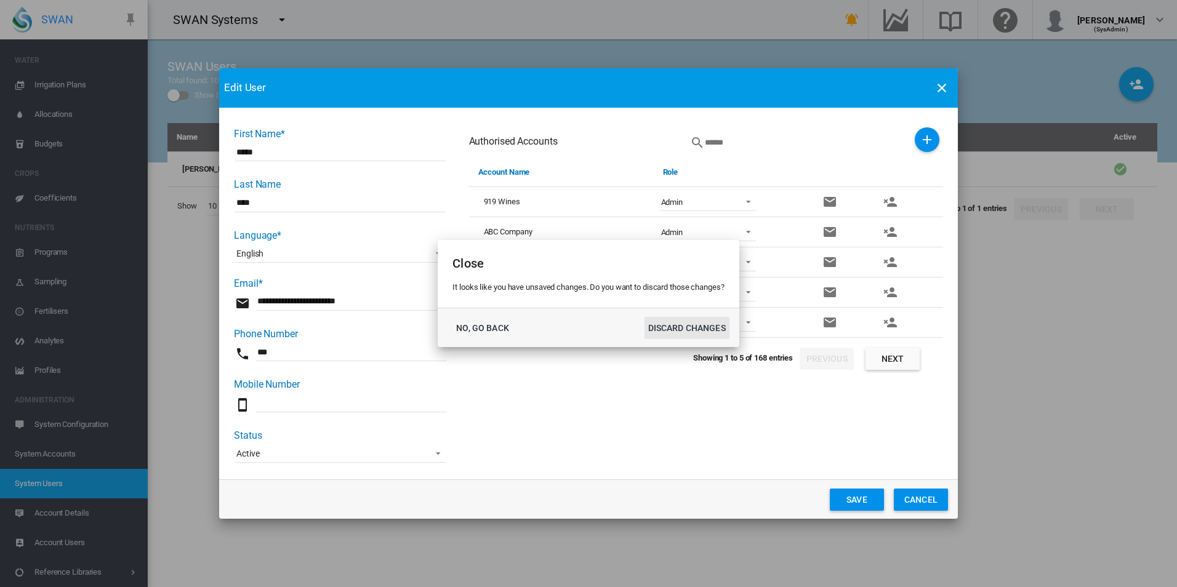
click at [708, 326] on button "DISCARD CHANGES" at bounding box center [687, 328] width 85 height 22
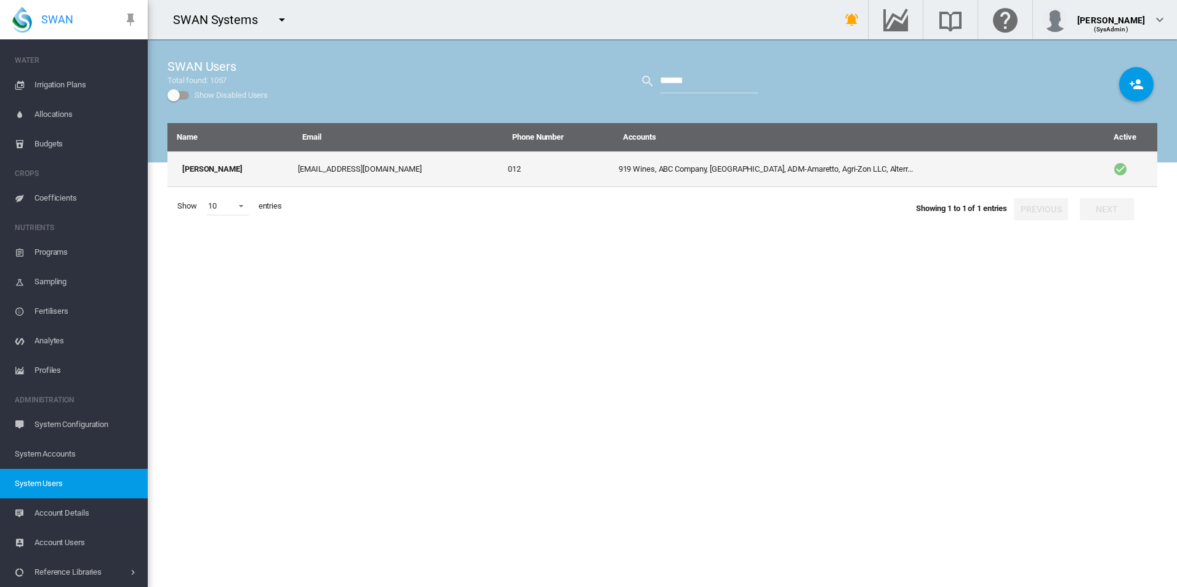
drag, startPoint x: 497, startPoint y: 164, endPoint x: 490, endPoint y: 159, distance: 8.9
click at [503, 159] on td "012" at bounding box center [558, 169] width 110 height 36
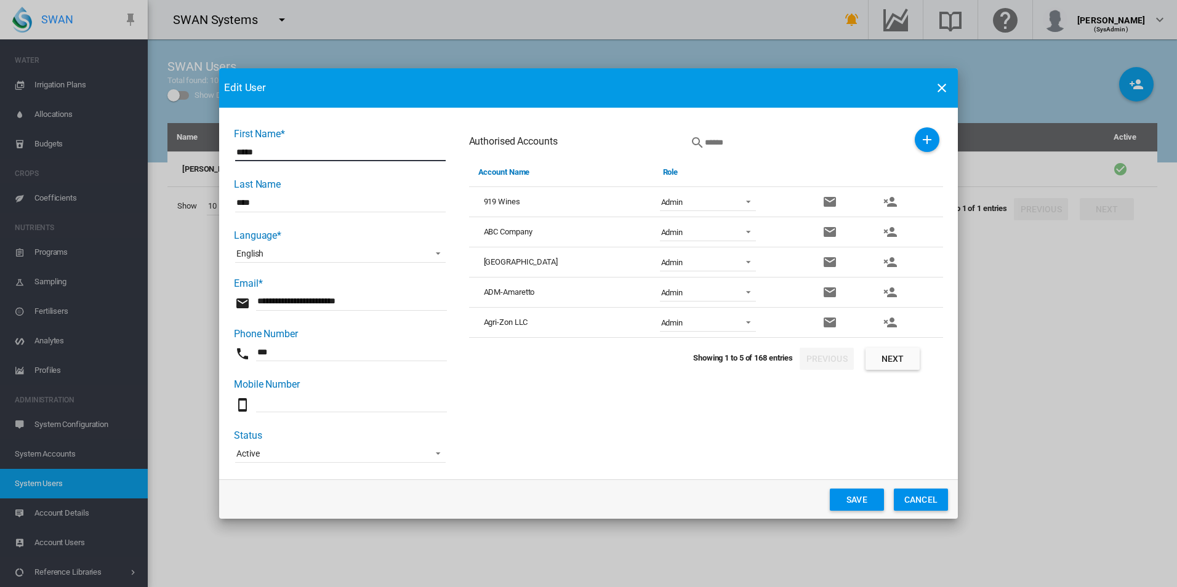
click at [919, 137] on button "Grant access to existing account" at bounding box center [927, 139] width 25 height 25
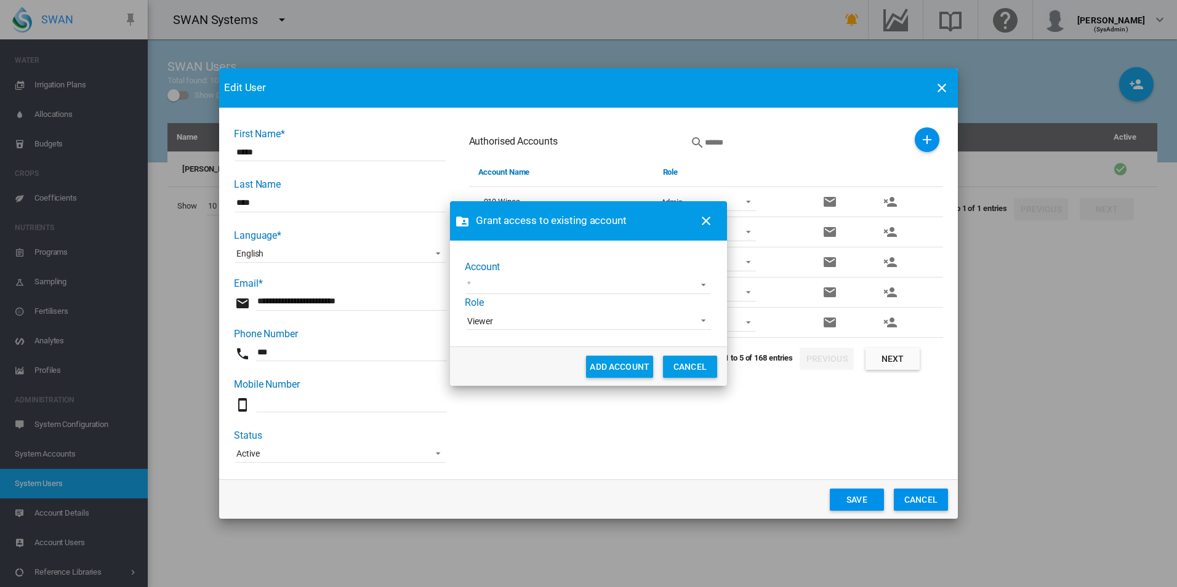
click at [685, 288] on md-select "1 site account Acre Orchards Adelaide Cemeteries Adelaide Demo AgLogic Burlingt…" at bounding box center [588, 285] width 245 height 18
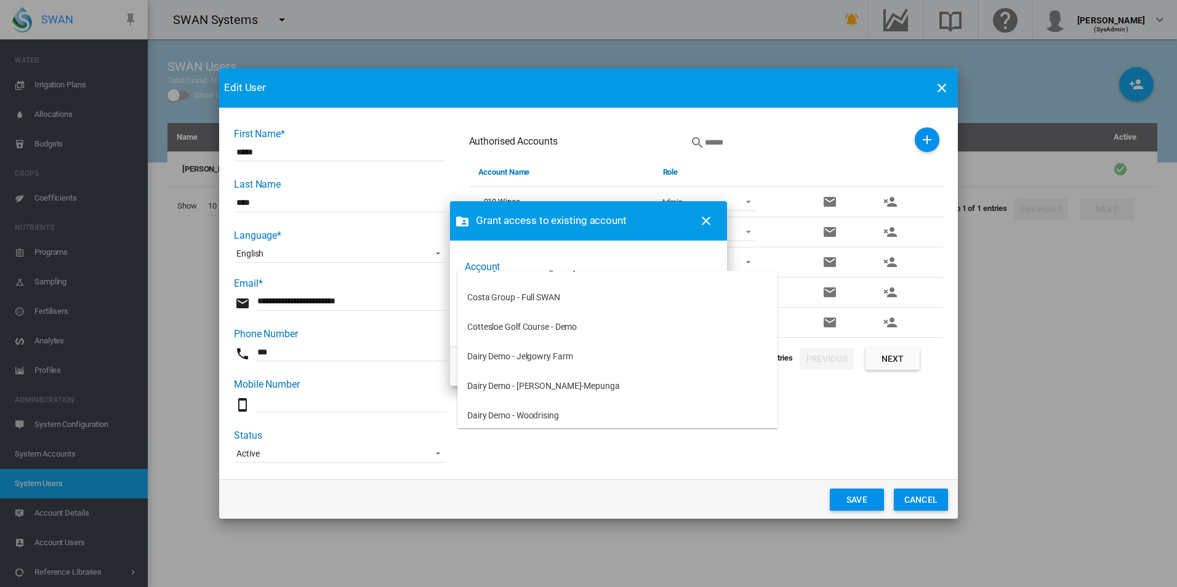
scroll to position [308, 0]
click at [790, 413] on md-backdrop at bounding box center [588, 293] width 1177 height 587
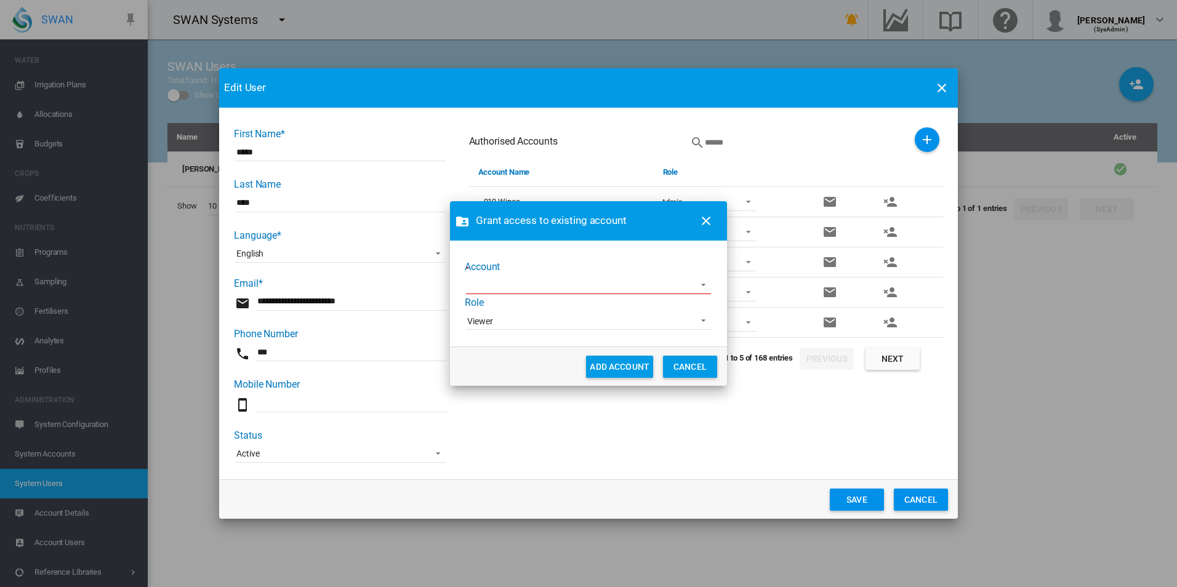
click at [925, 507] on div "Grant access to existing account Account Role Viewer Admin Supervisor Agronomis…" at bounding box center [588, 293] width 1177 height 587
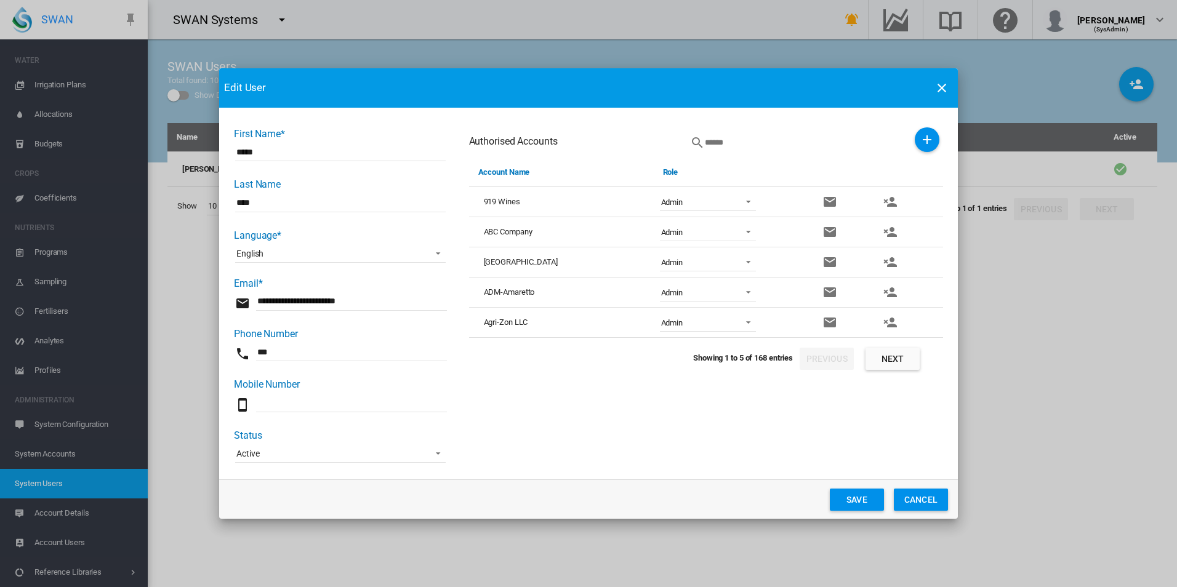
click at [927, 503] on button "Cancel" at bounding box center [921, 500] width 54 height 22
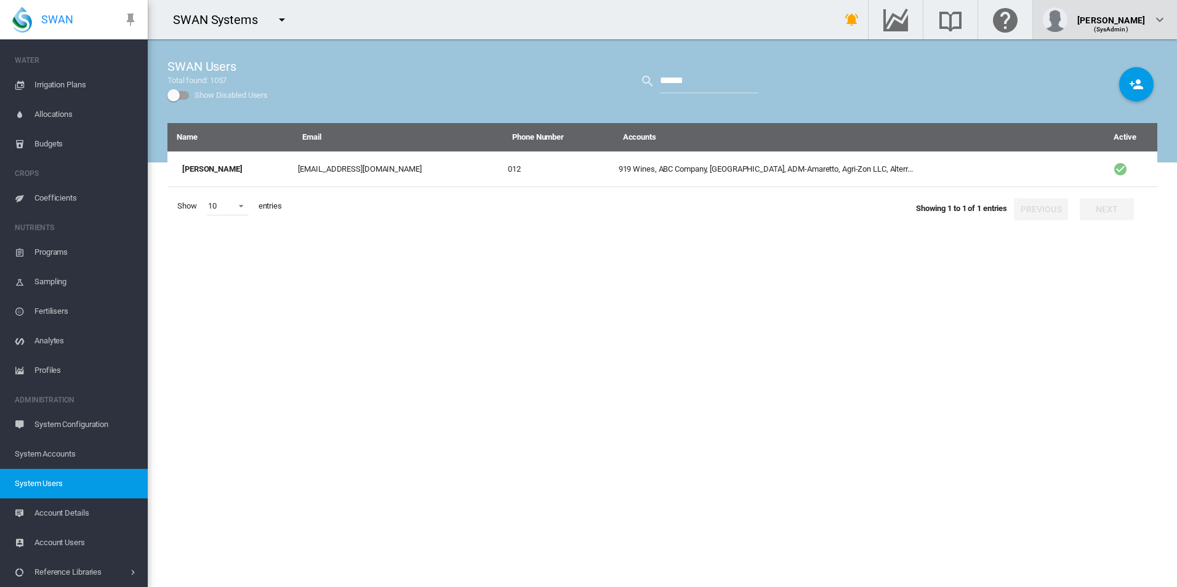
click at [1109, 26] on span "(SysAdmin)" at bounding box center [1111, 29] width 34 height 7
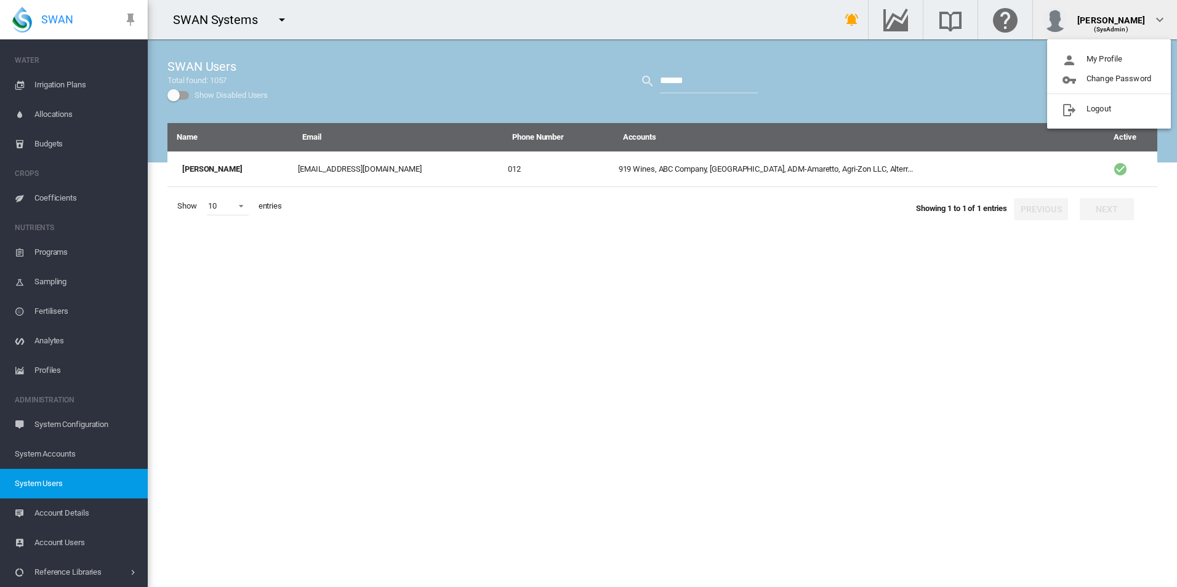
click at [1094, 108] on body "SWAN ACCOUNT Dashboard Sites Groups Infrastructure Equipment WATER" at bounding box center [588, 293] width 1177 height 587
click at [1076, 111] on button "Logout" at bounding box center [1109, 109] width 124 height 20
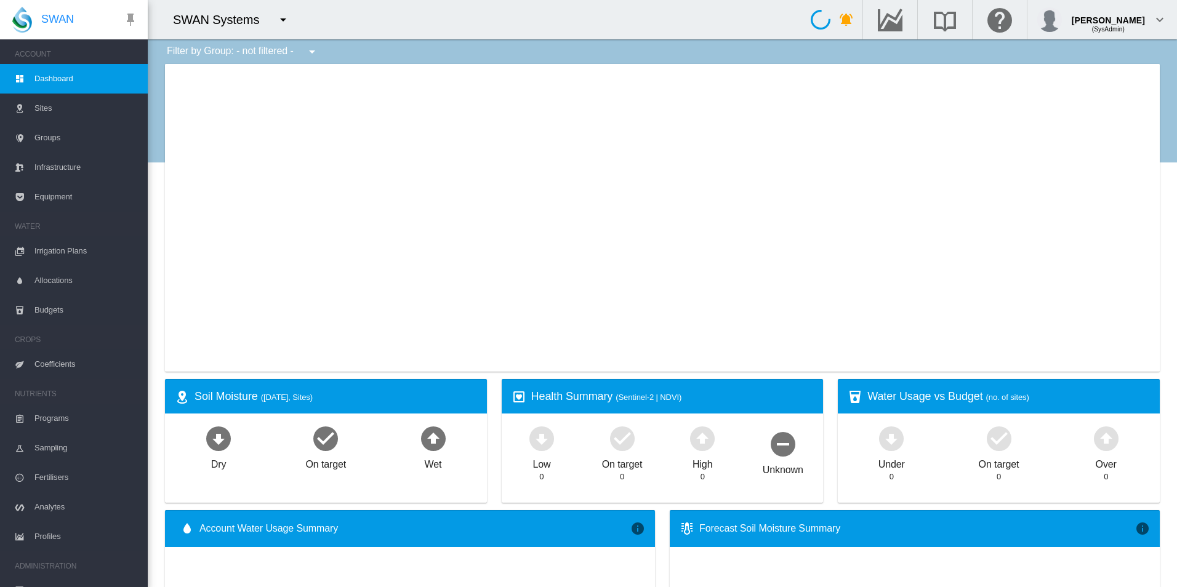
type input "**********"
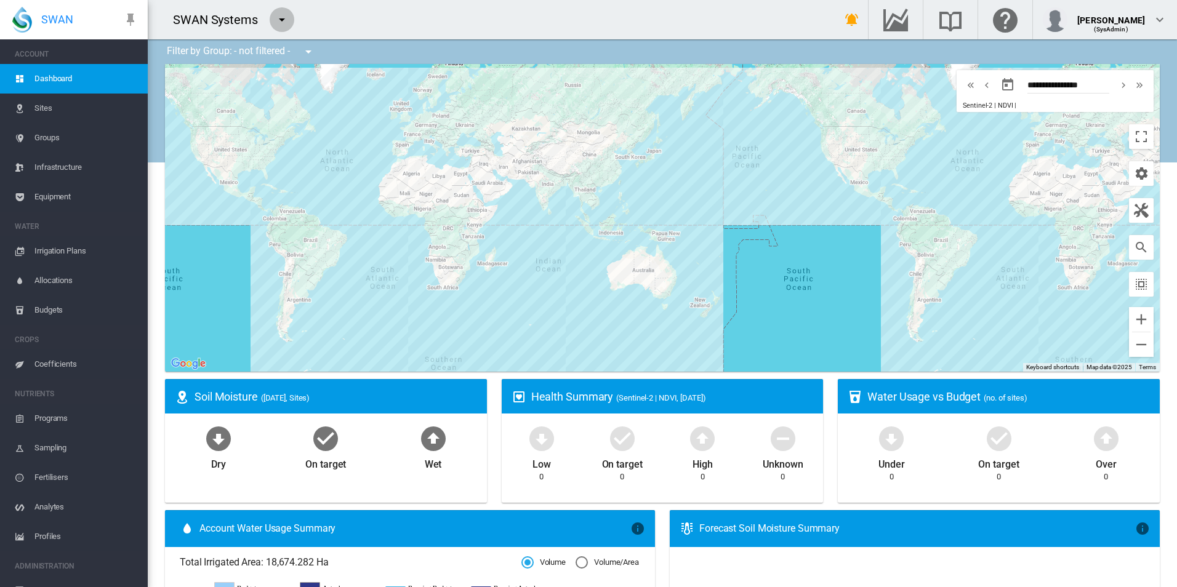
click at [285, 15] on md-icon "icon-menu-down" at bounding box center [282, 19] width 15 height 15
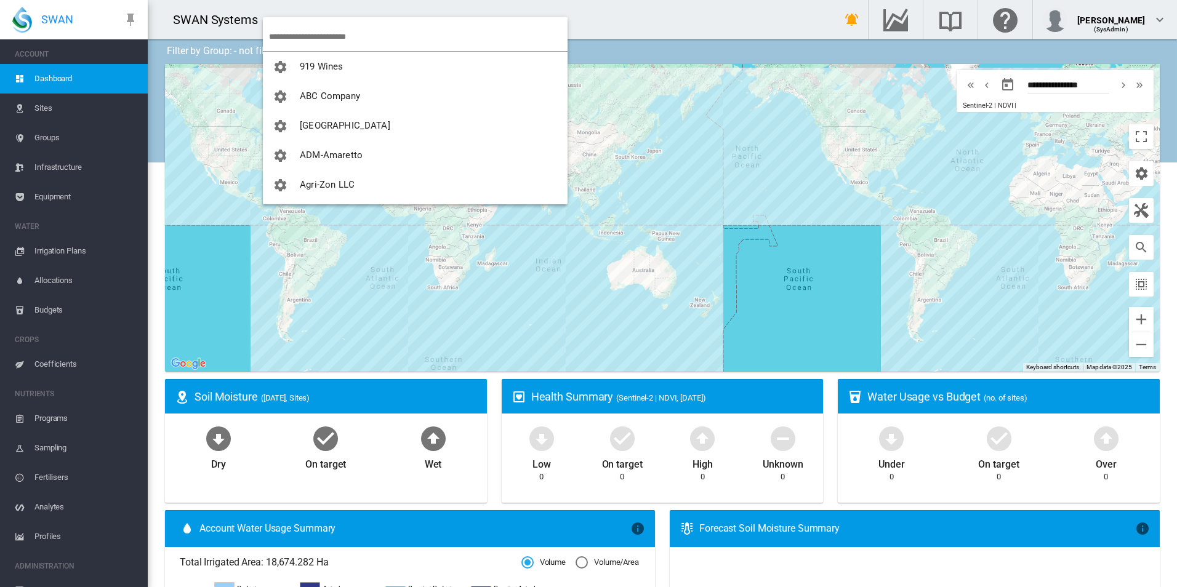
click at [320, 39] on input "search" at bounding box center [418, 36] width 299 height 29
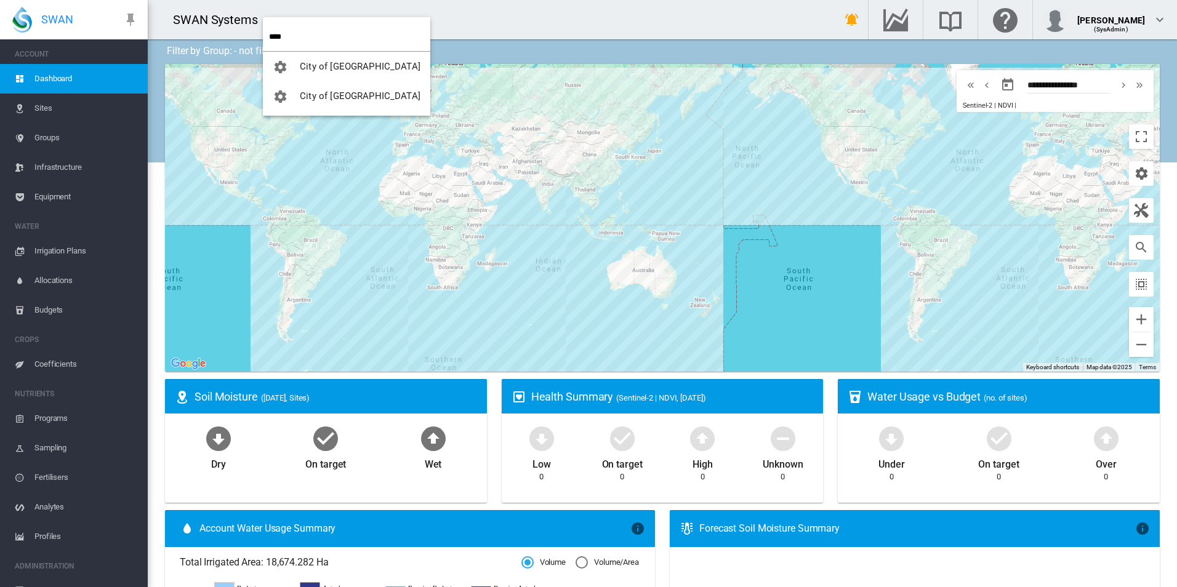
click at [313, 31] on input "****" at bounding box center [349, 36] width 161 height 29
click at [313, 32] on input "****" at bounding box center [349, 36] width 161 height 29
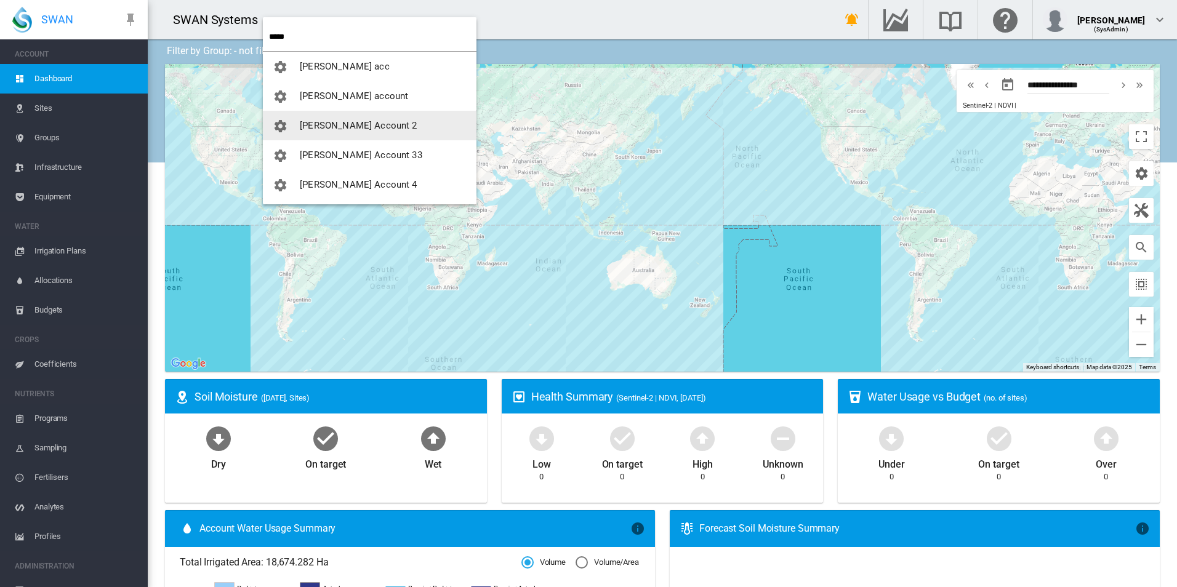
type input "*****"
click at [339, 127] on span "[PERSON_NAME] Account 2" at bounding box center [358, 125] width 117 height 11
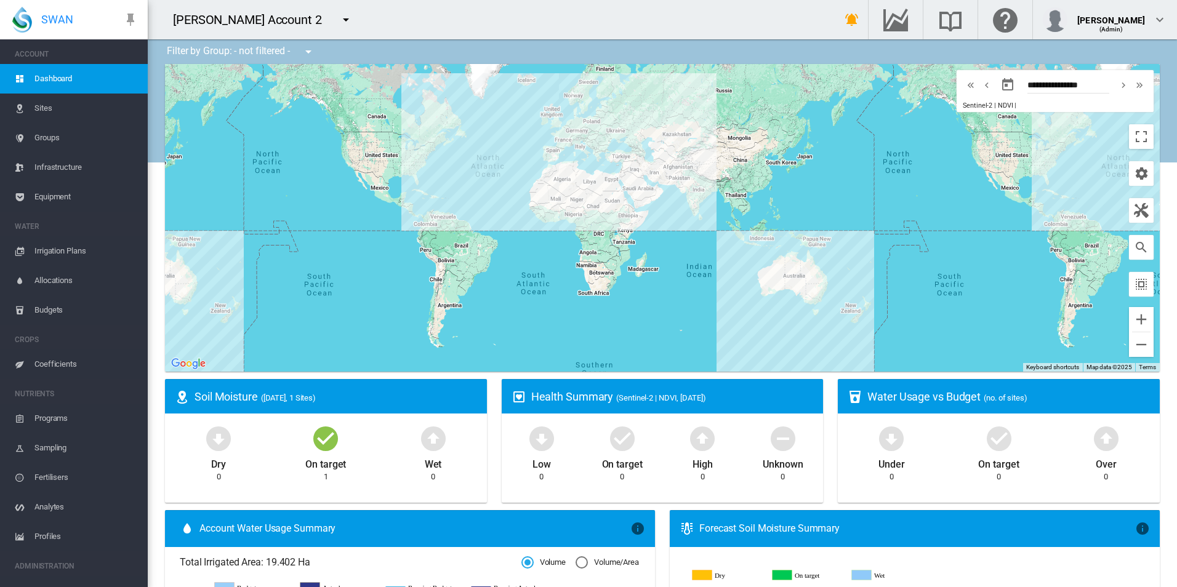
click at [68, 190] on span "Equipment" at bounding box center [85, 197] width 103 height 30
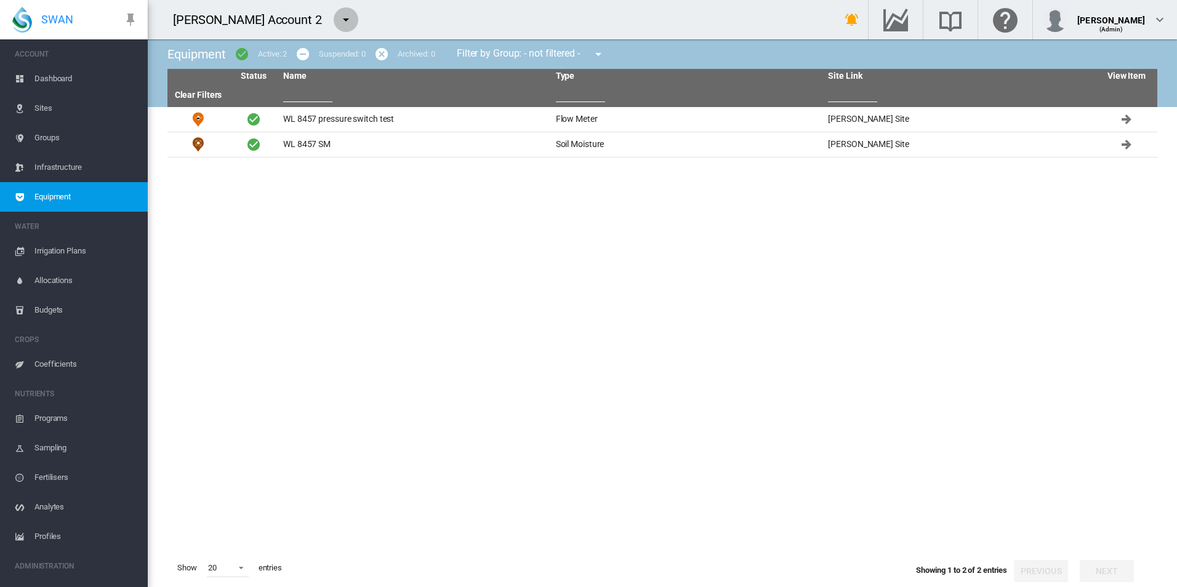
click at [334, 11] on button "button" at bounding box center [346, 19] width 25 height 25
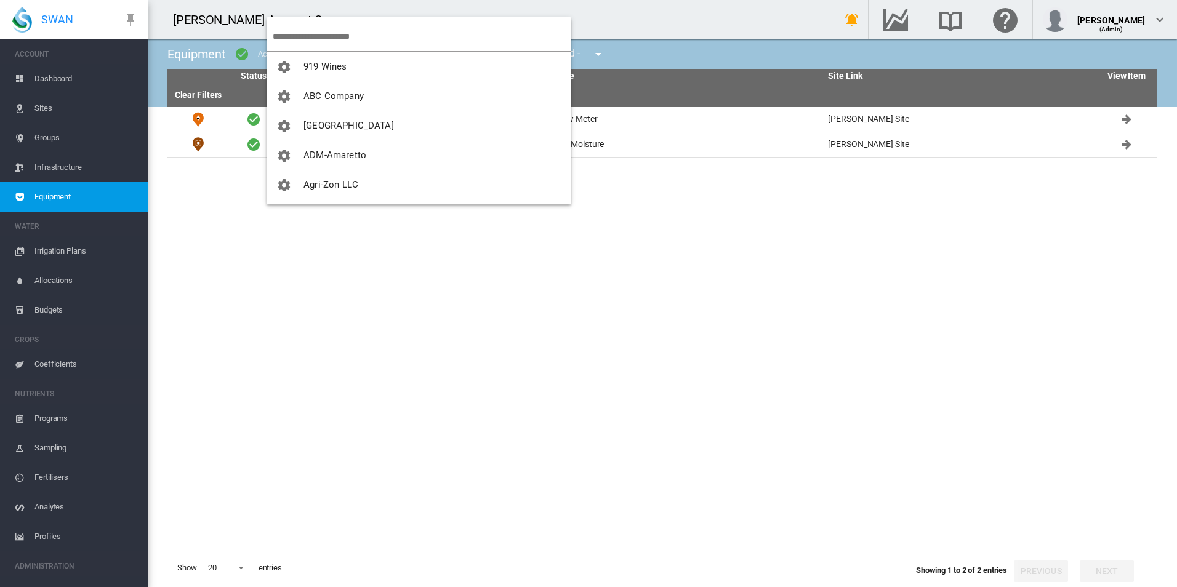
click at [321, 33] on input "search" at bounding box center [422, 36] width 299 height 29
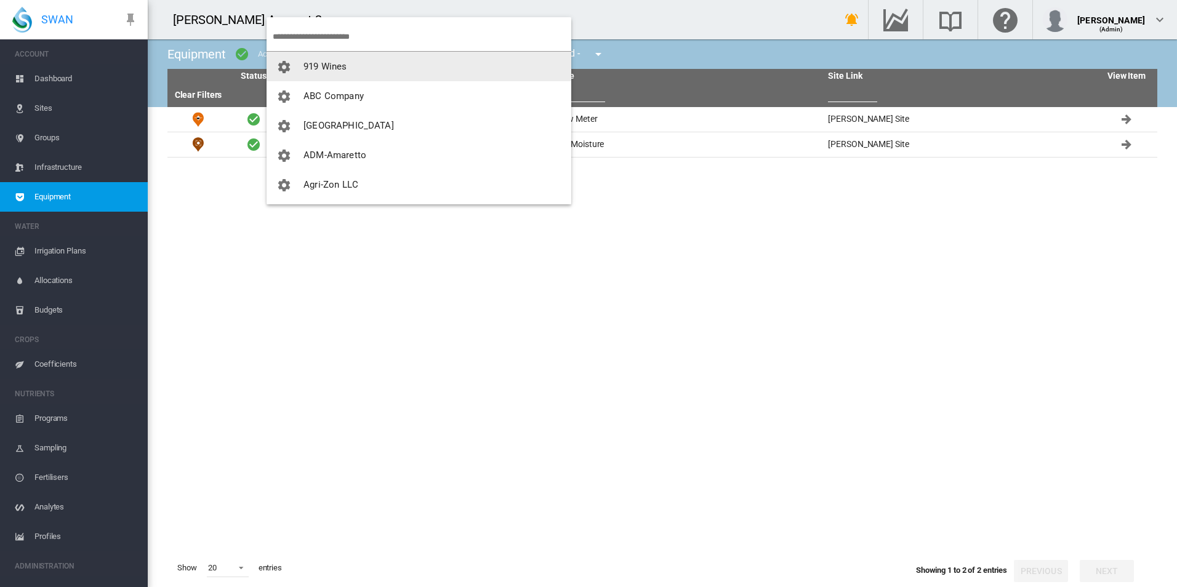
click at [50, 111] on md-backdrop at bounding box center [588, 293] width 1177 height 587
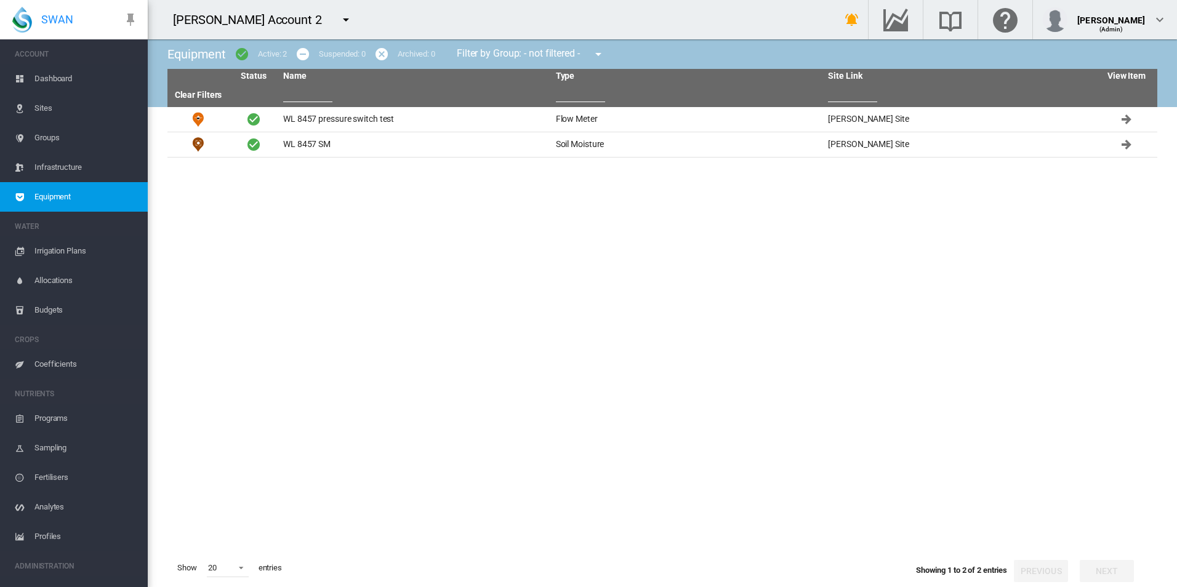
click at [50, 109] on span "Sites" at bounding box center [85, 109] width 103 height 30
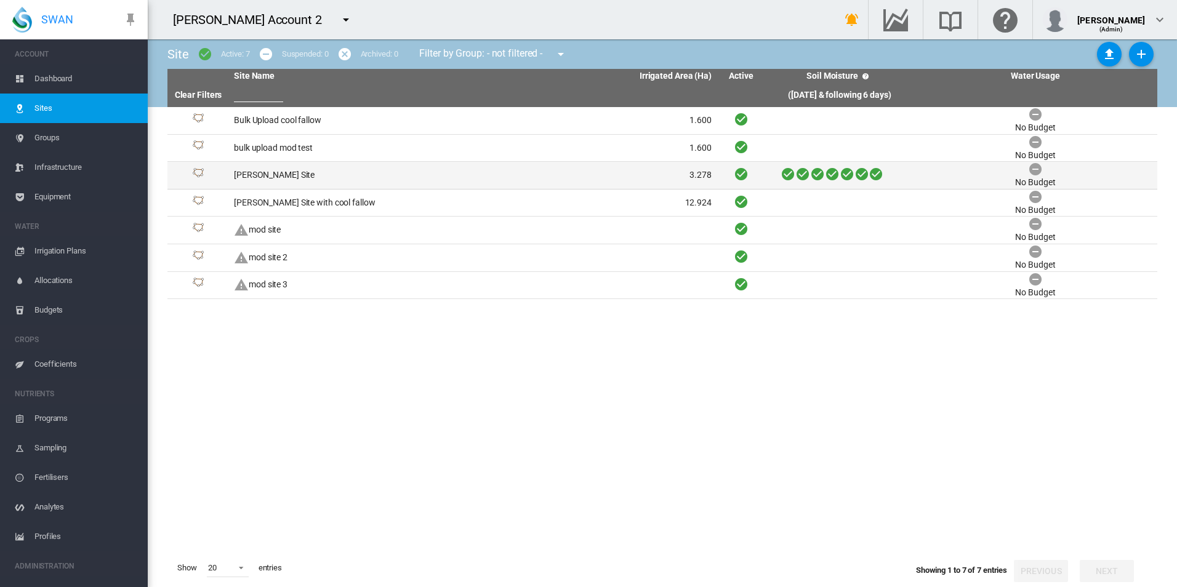
click at [359, 180] on td "[PERSON_NAME] Site" at bounding box center [351, 175] width 244 height 27
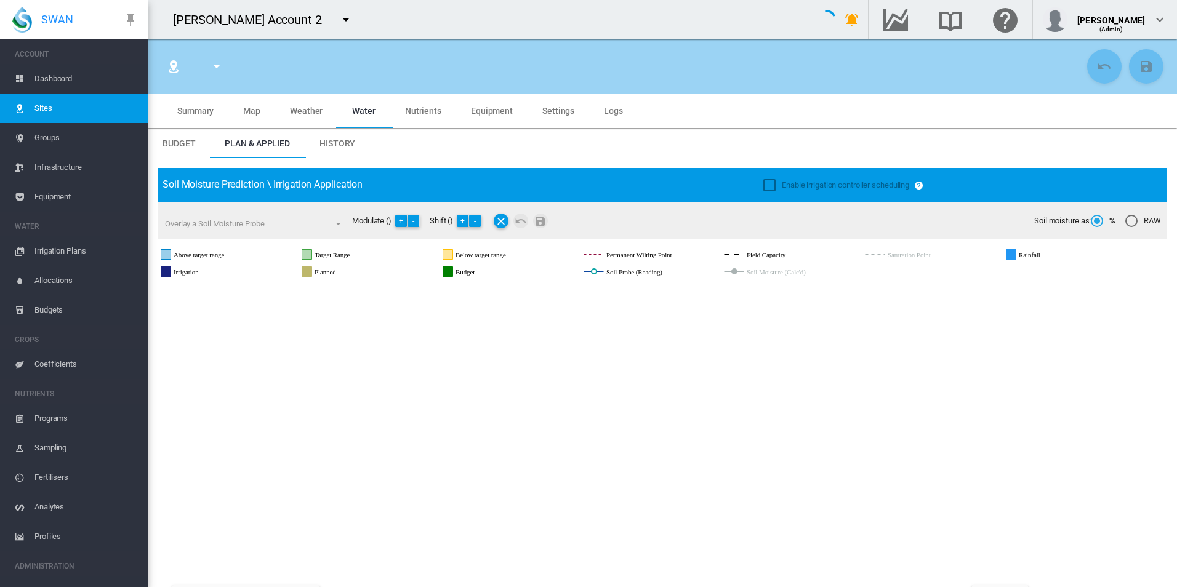
click at [60, 105] on span "Sites" at bounding box center [85, 109] width 103 height 30
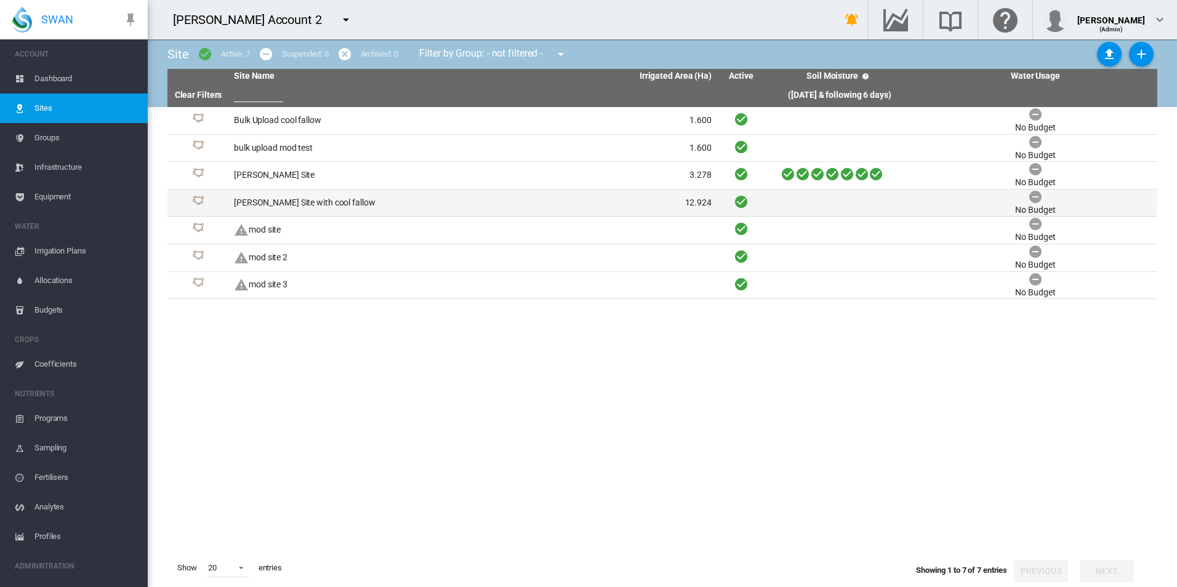
click at [350, 207] on td "[PERSON_NAME] Site with cool fallow" at bounding box center [351, 203] width 244 height 27
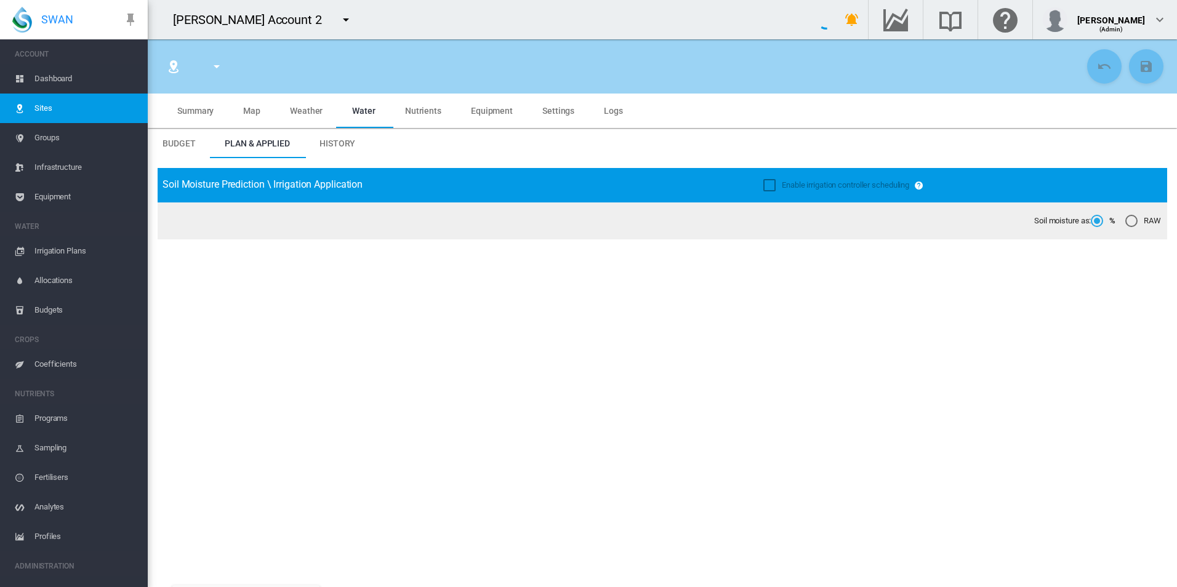
type input "**********"
type input "******"
type input "*********"
type input "***"
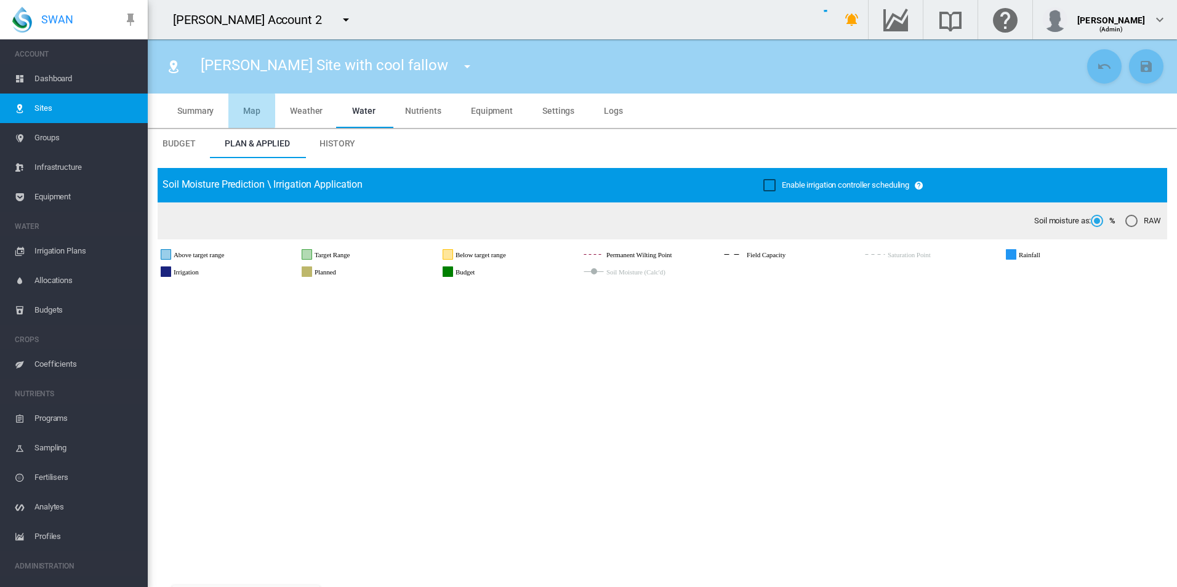
click at [246, 111] on span "Map" at bounding box center [251, 111] width 17 height 10
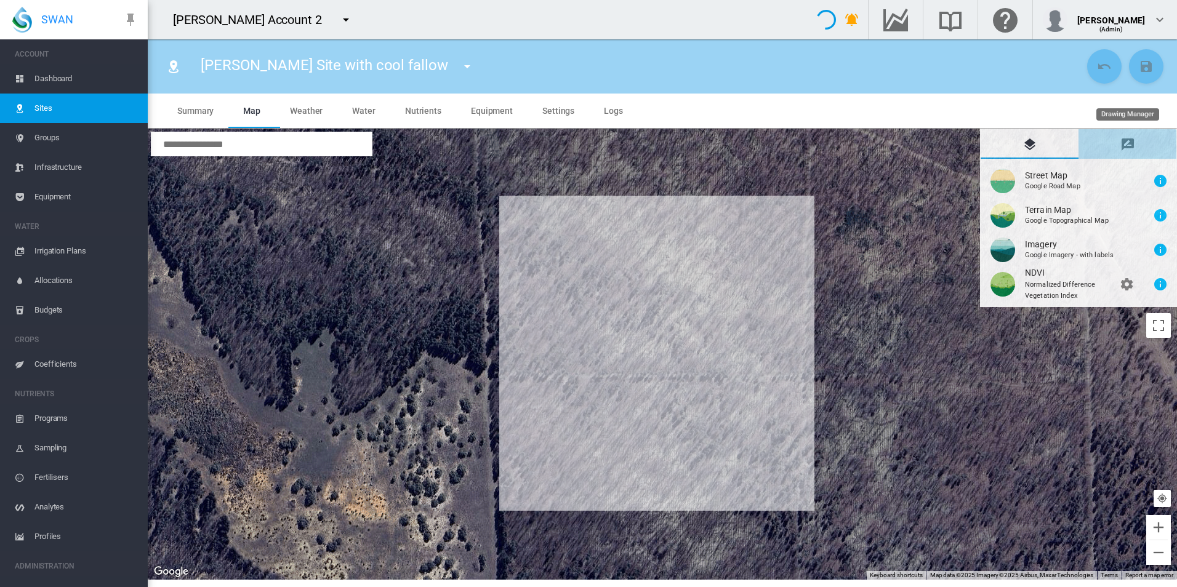
click at [1127, 138] on md-icon "icon-message-draw" at bounding box center [1128, 144] width 15 height 15
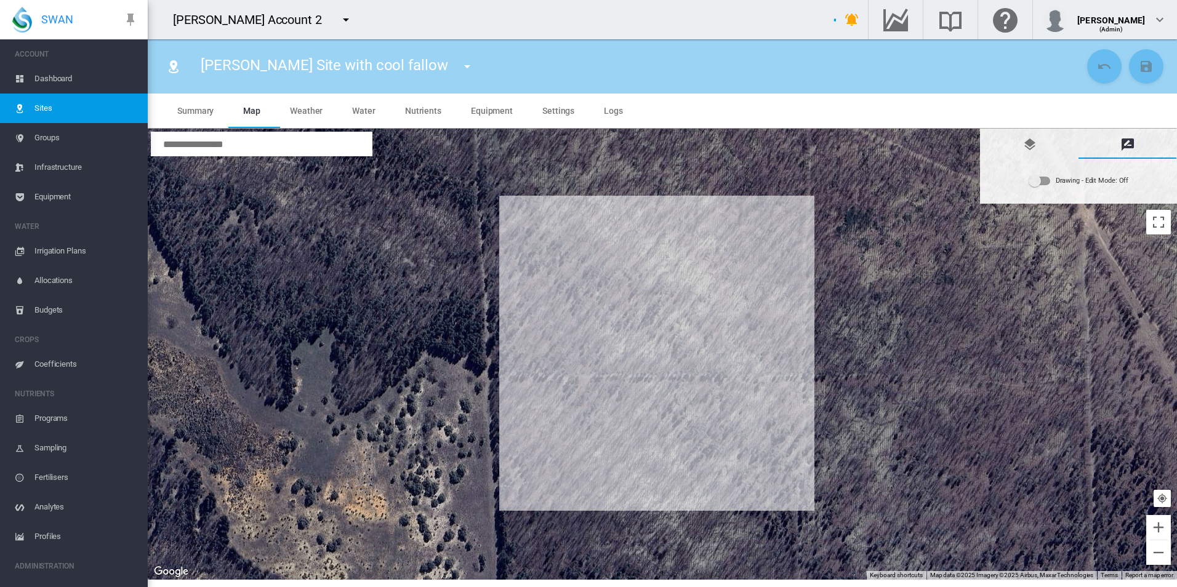
click at [1038, 184] on div "Drawing - Edit Mode:\a Off" at bounding box center [1035, 181] width 12 height 12
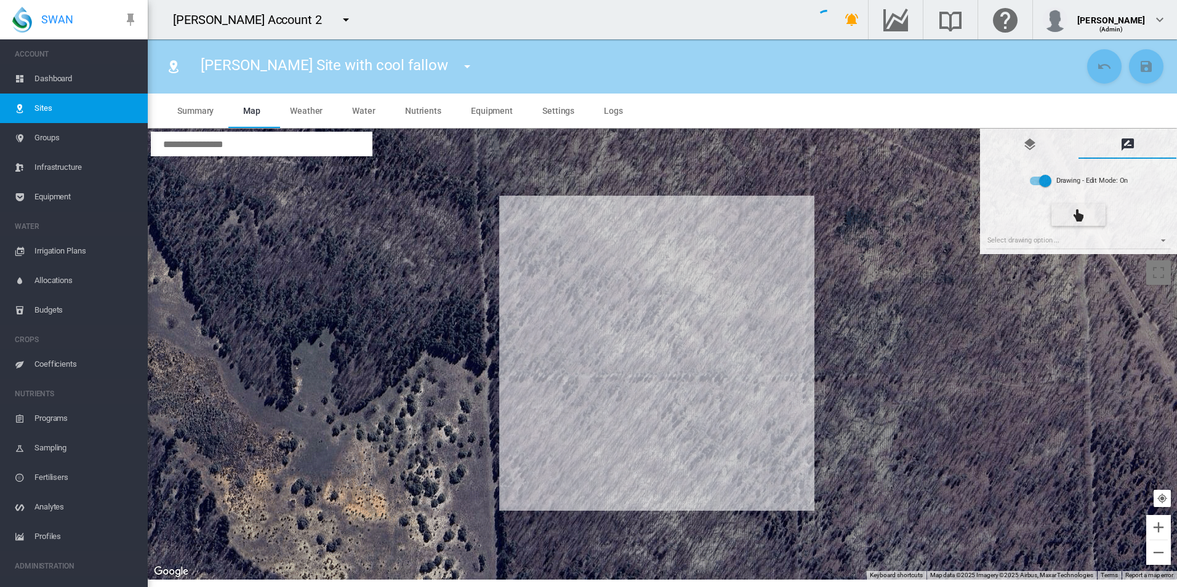
click at [1038, 233] on div "Drawing - Edit Mode: On Select drawing option ... None Site (IMU) Site Health A…" at bounding box center [1079, 206] width 190 height 89
drag, startPoint x: 1038, startPoint y: 233, endPoint x: 1025, endPoint y: 242, distance: 15.4
click at [1025, 242] on md-select "Select drawing option ... None Site (IMU) Site Health Area Flow Meter Weather S…" at bounding box center [1078, 240] width 185 height 18
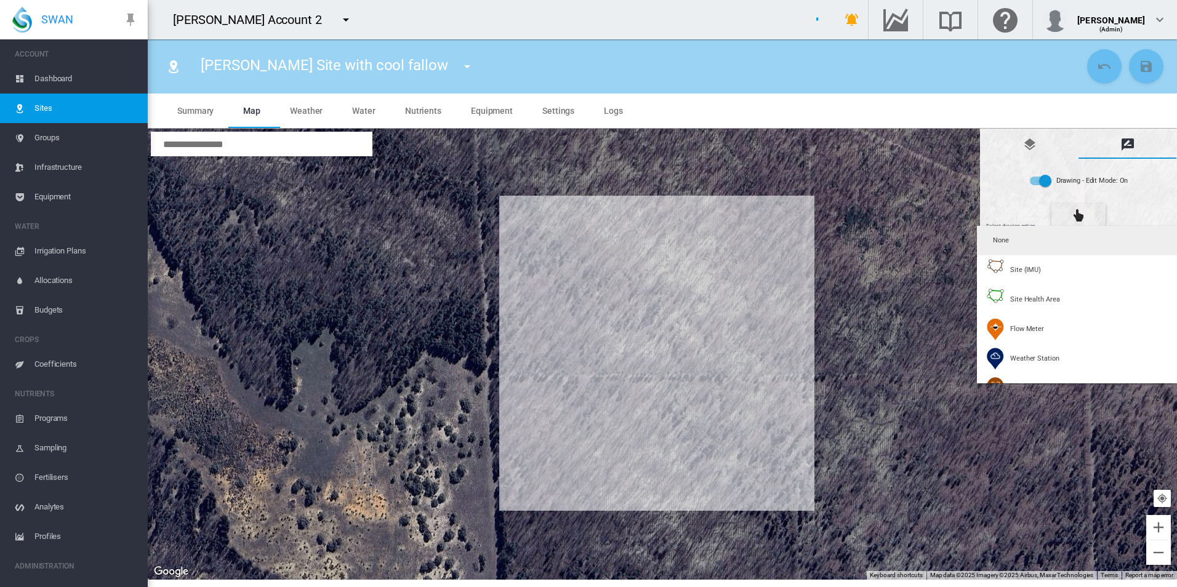
type input "*"
type input "**"
type input "******"
type input "***"
type input "******"
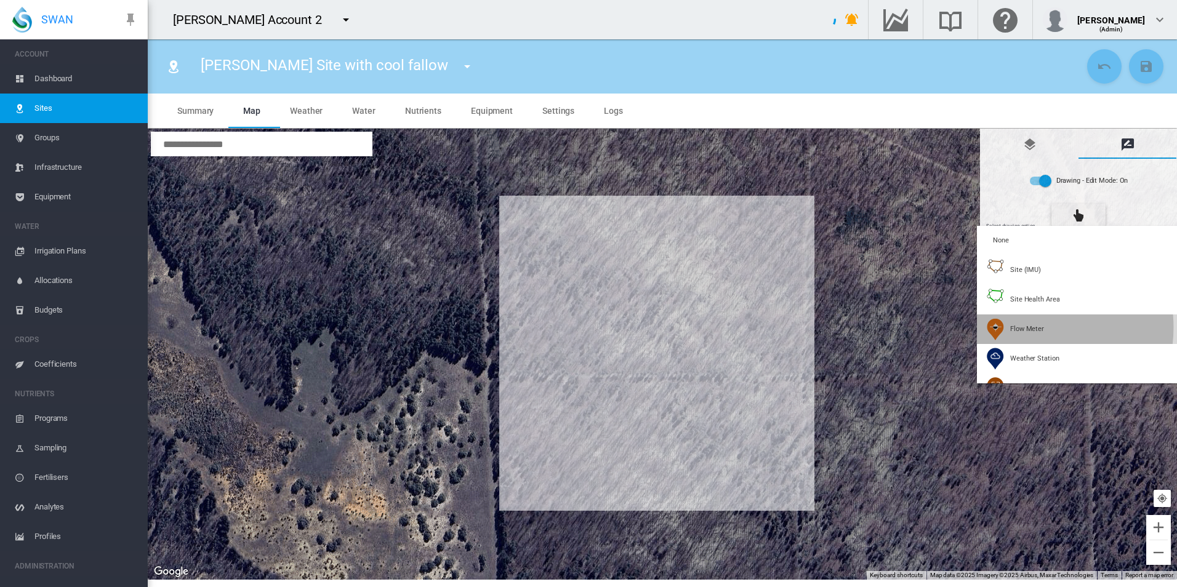
click at [1031, 328] on span "Flow Meter" at bounding box center [1027, 328] width 34 height 9
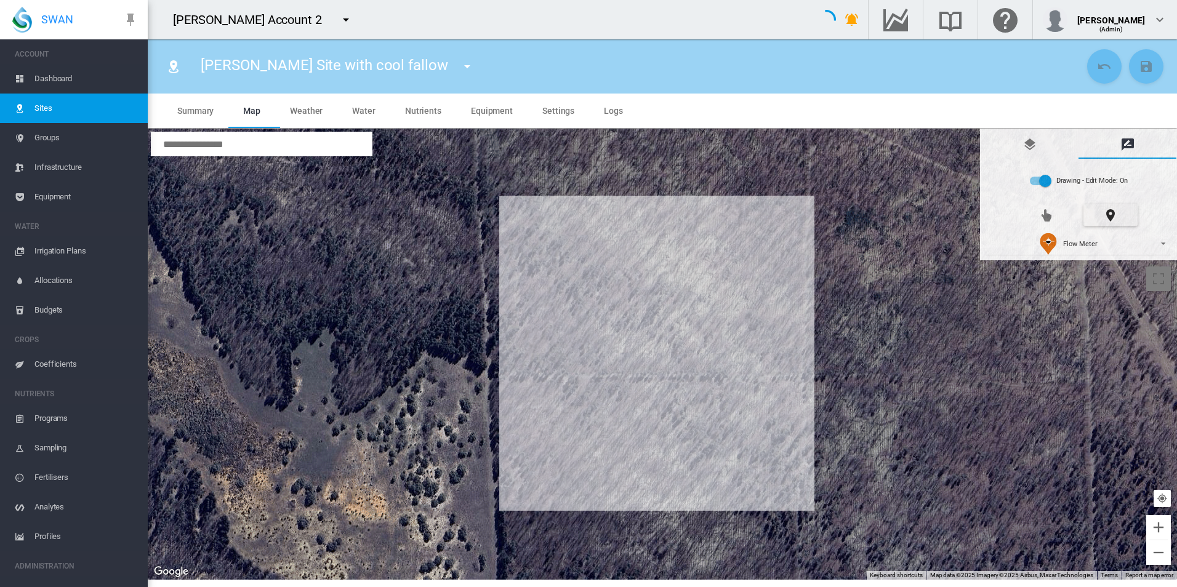
click at [726, 339] on div at bounding box center [663, 354] width 1030 height 451
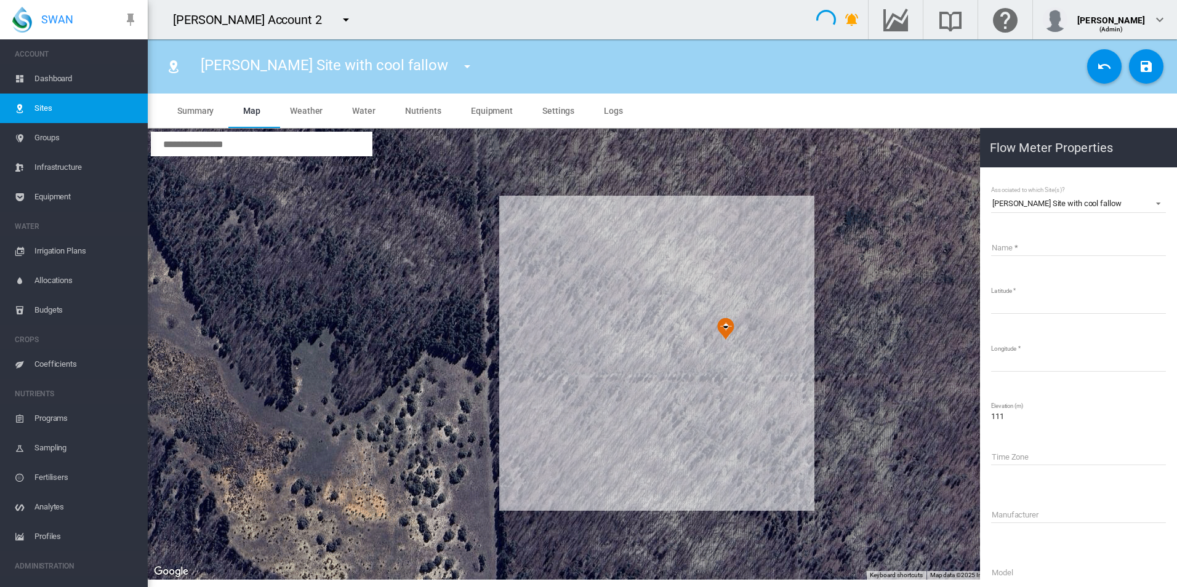
click at [1026, 248] on input "Name" at bounding box center [1078, 247] width 175 height 18
type input "********"
click at [1155, 65] on button "Save Changes" at bounding box center [1146, 66] width 34 height 34
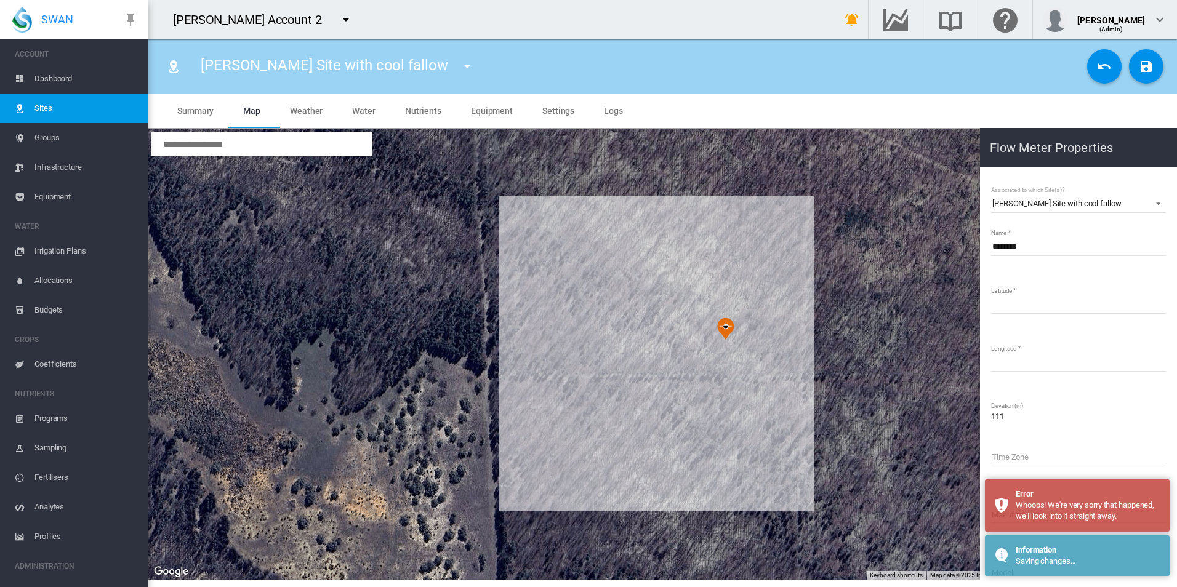
click at [834, 393] on div at bounding box center [663, 354] width 1030 height 451
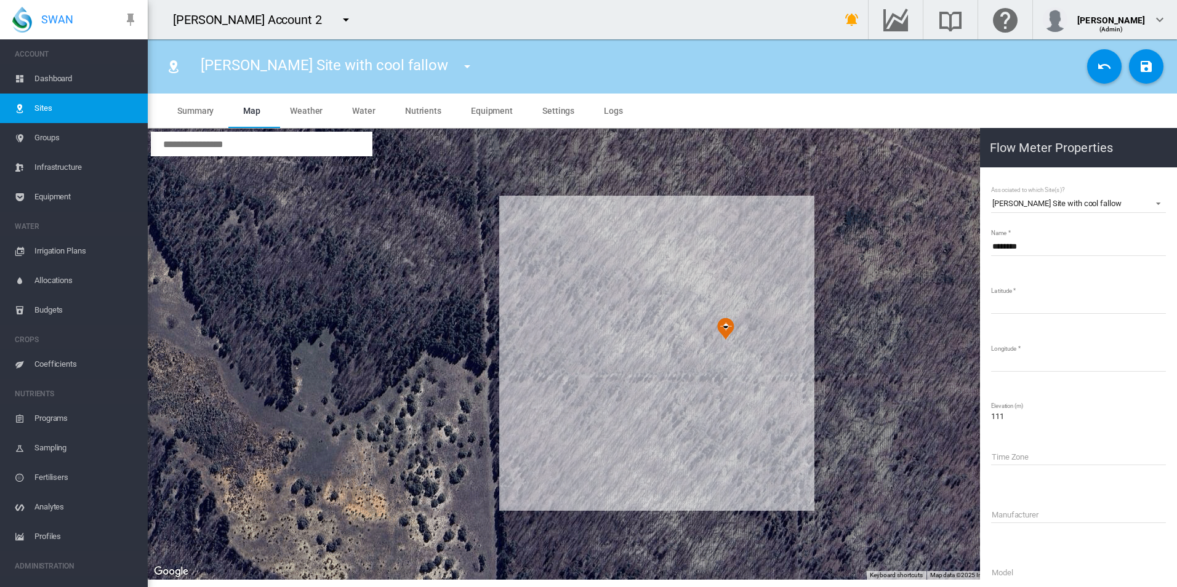
click at [1138, 63] on button "Save Changes" at bounding box center [1146, 66] width 34 height 34
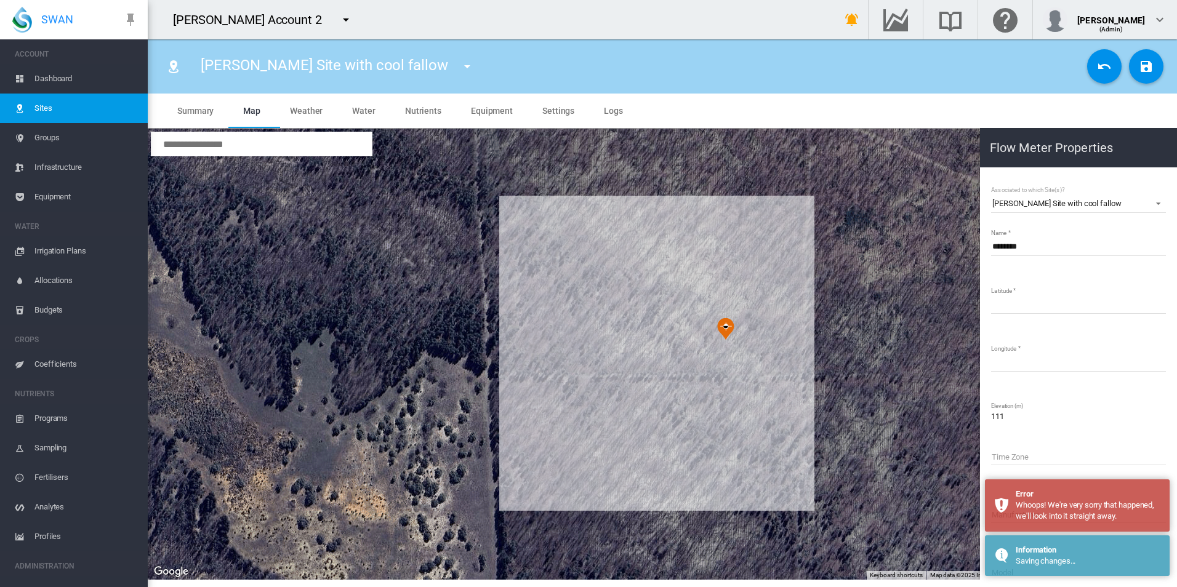
click at [1105, 70] on md-icon "icon-undo" at bounding box center [1104, 66] width 15 height 15
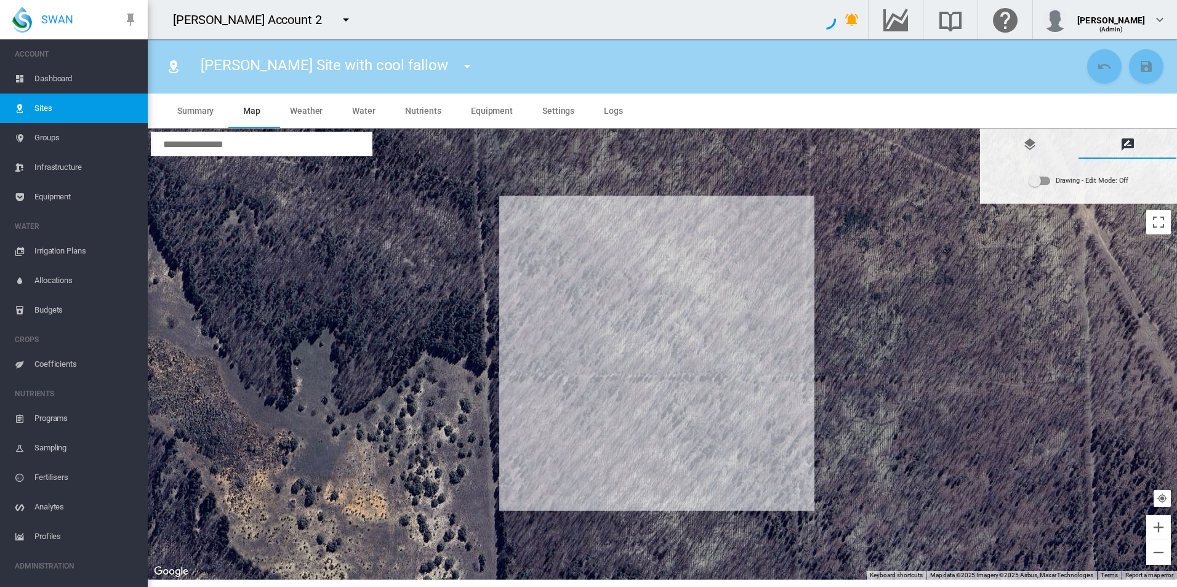
click at [339, 20] on md-icon "icon-menu-down" at bounding box center [346, 19] width 15 height 15
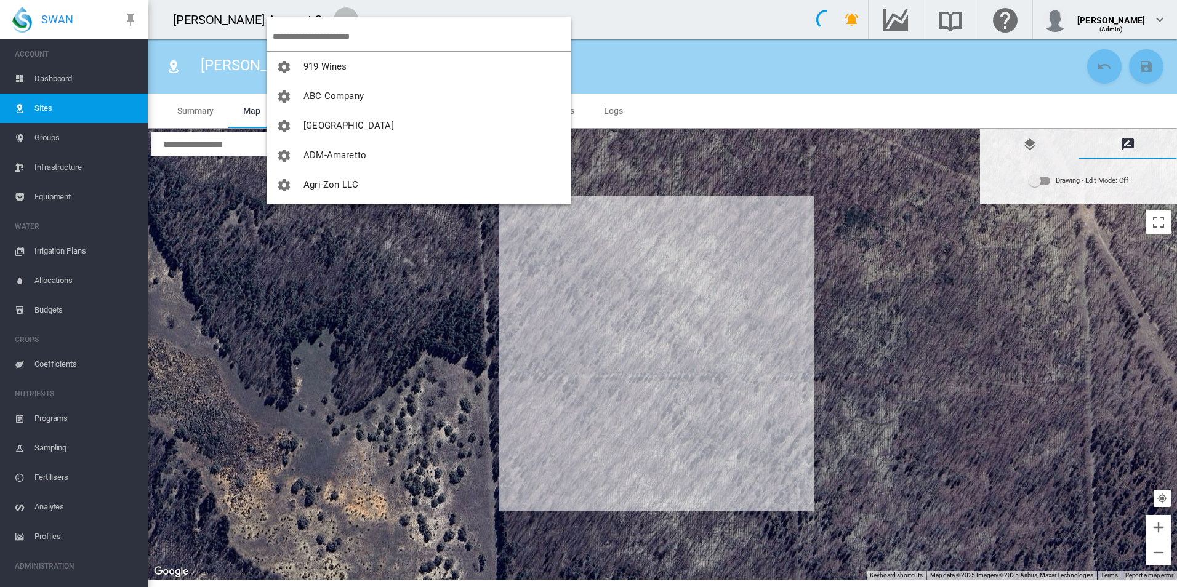
click at [316, 31] on md-backdrop at bounding box center [588, 293] width 1177 height 587
click at [364, 39] on md-backdrop at bounding box center [588, 293] width 1177 height 587
drag, startPoint x: 356, startPoint y: 34, endPoint x: 357, endPoint y: 42, distance: 8.0
click at [357, 42] on input "search" at bounding box center [422, 36] width 299 height 29
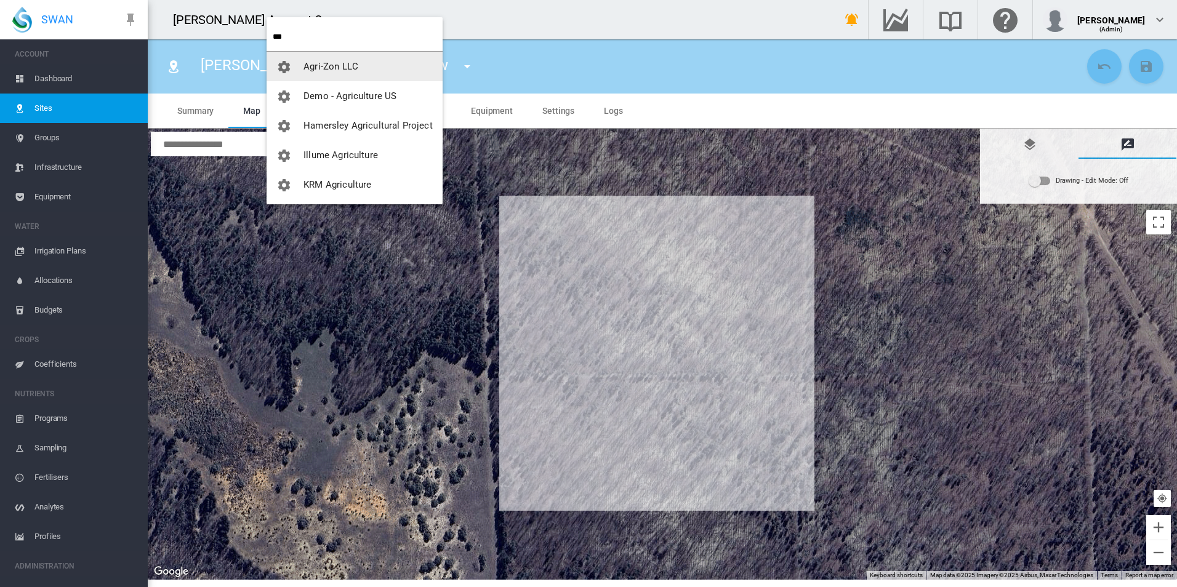
type input "***"
click at [365, 55] on button "Agri-Zon LLC" at bounding box center [355, 67] width 176 height 30
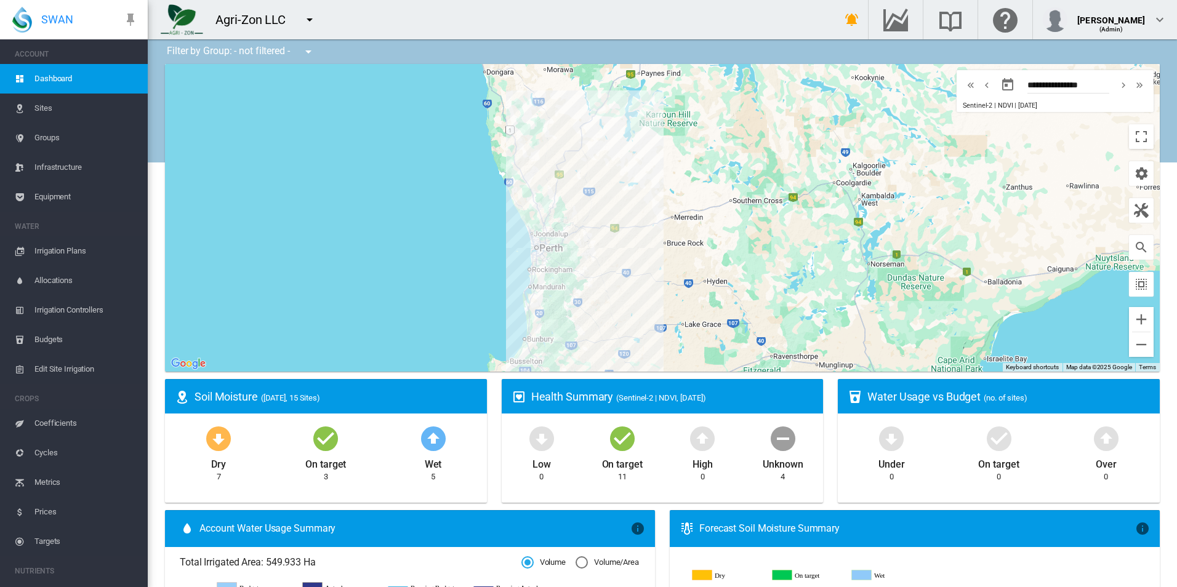
click at [68, 195] on span "Equipment" at bounding box center [85, 197] width 103 height 30
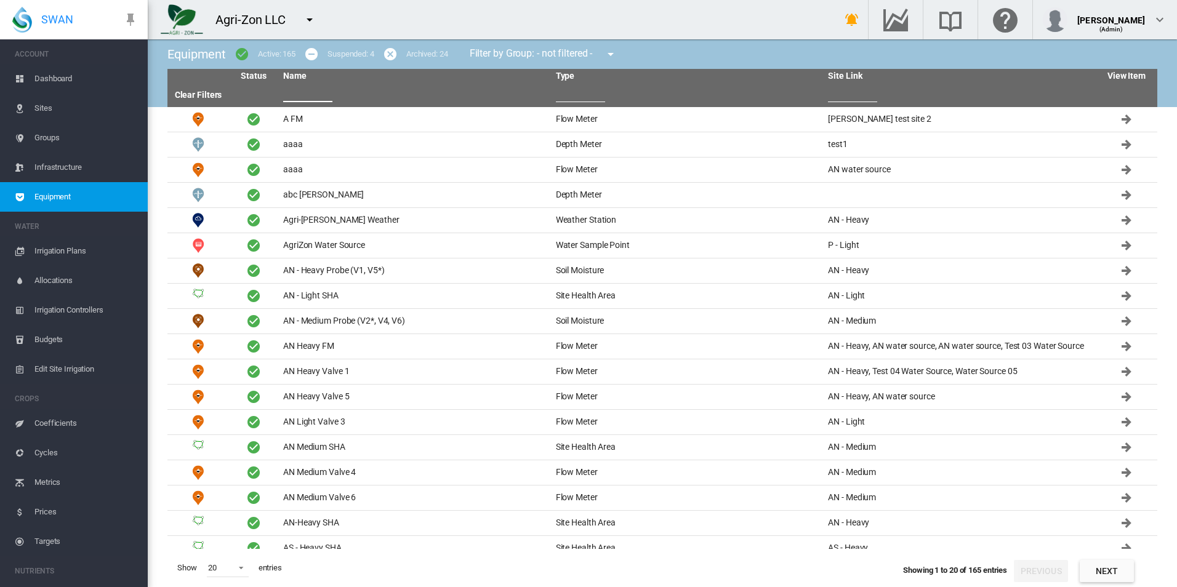
click at [311, 84] on input "text" at bounding box center [307, 93] width 49 height 18
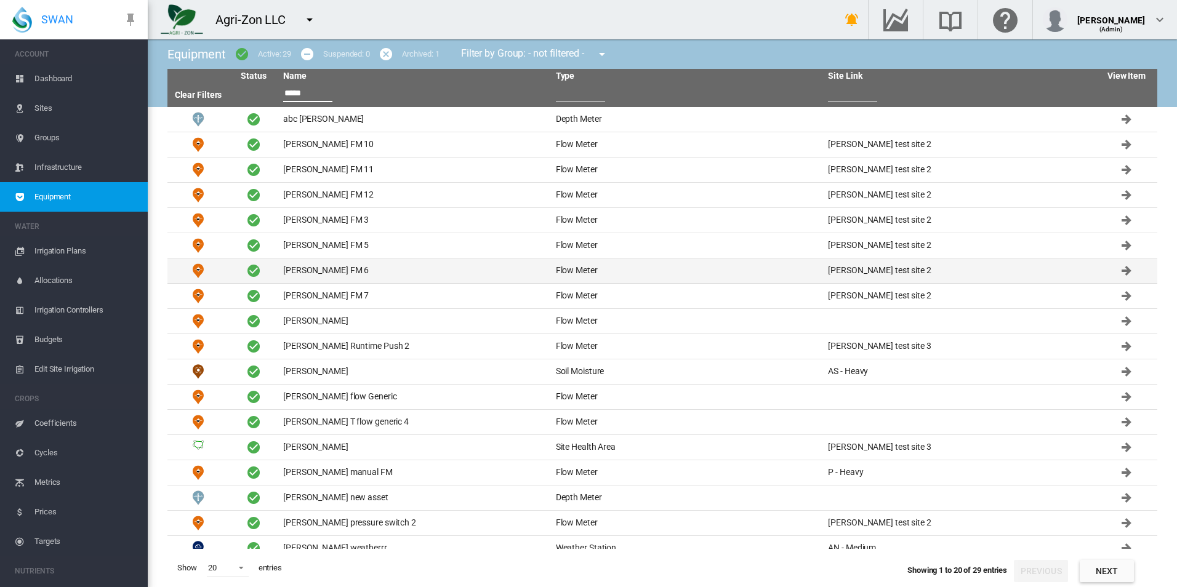
type input "*****"
click at [376, 270] on td "[PERSON_NAME] FM 6" at bounding box center [414, 271] width 273 height 25
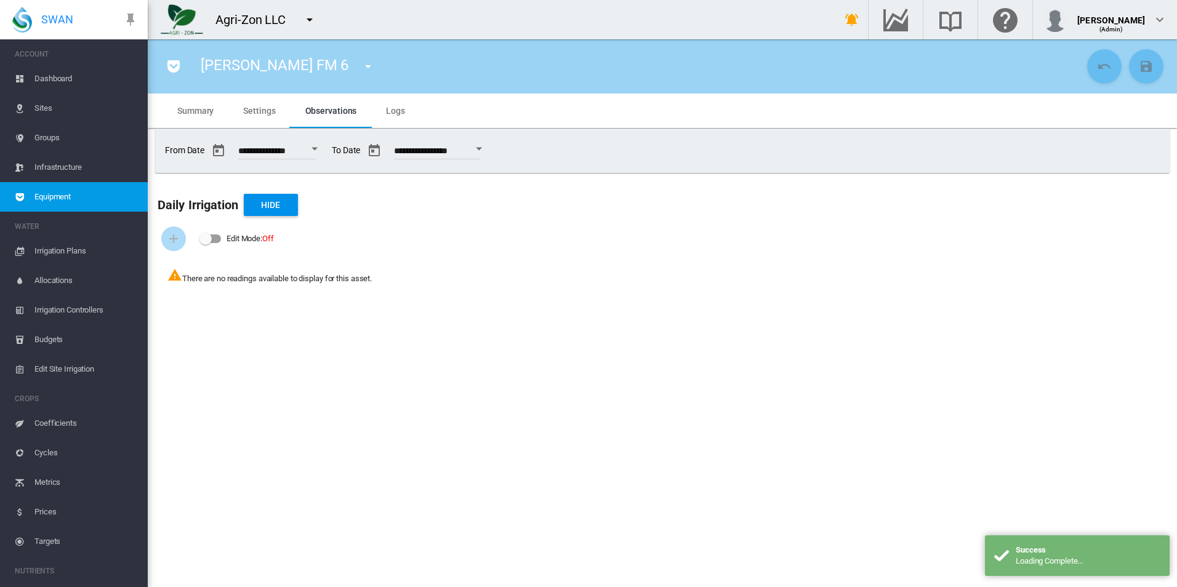
click at [238, 102] on md-tab-item "Settings" at bounding box center [259, 111] width 62 height 34
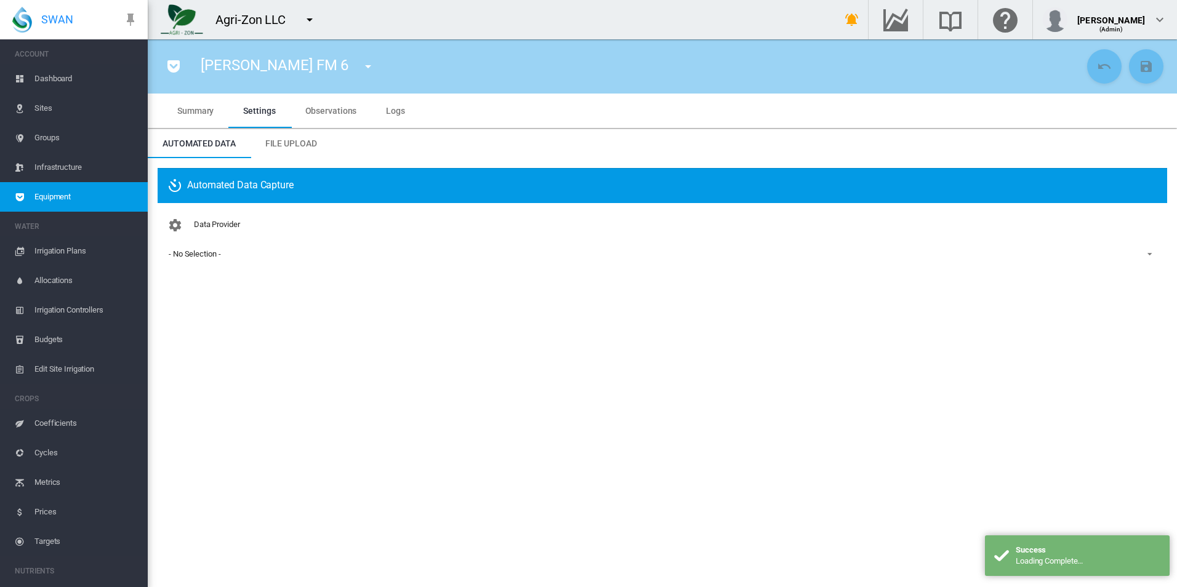
click at [214, 254] on div "- No Selection -" at bounding box center [195, 253] width 52 height 9
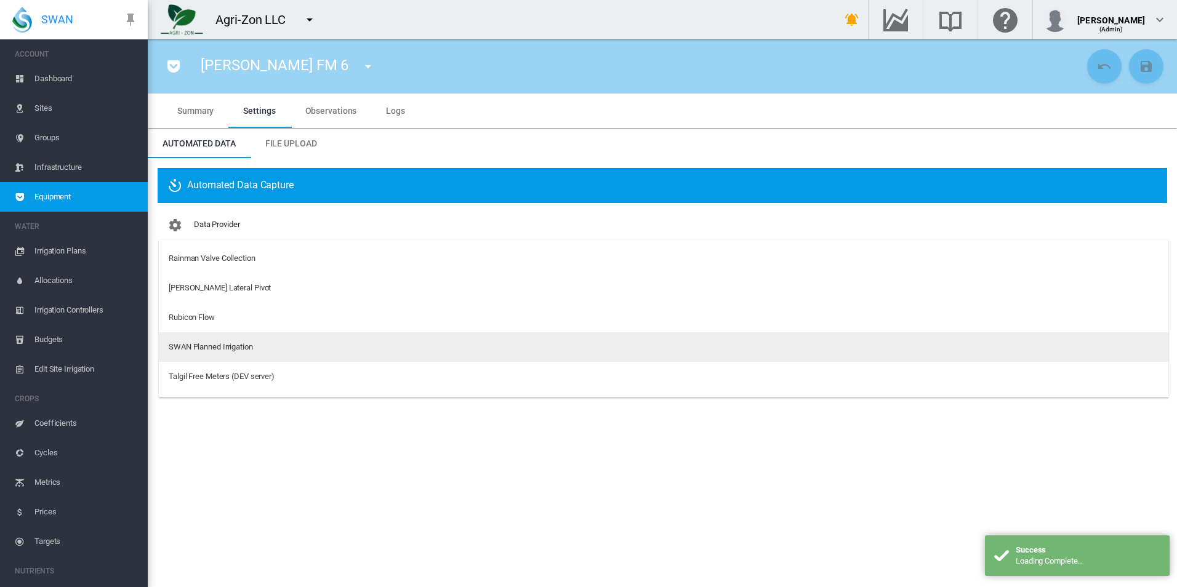
scroll to position [185, 0]
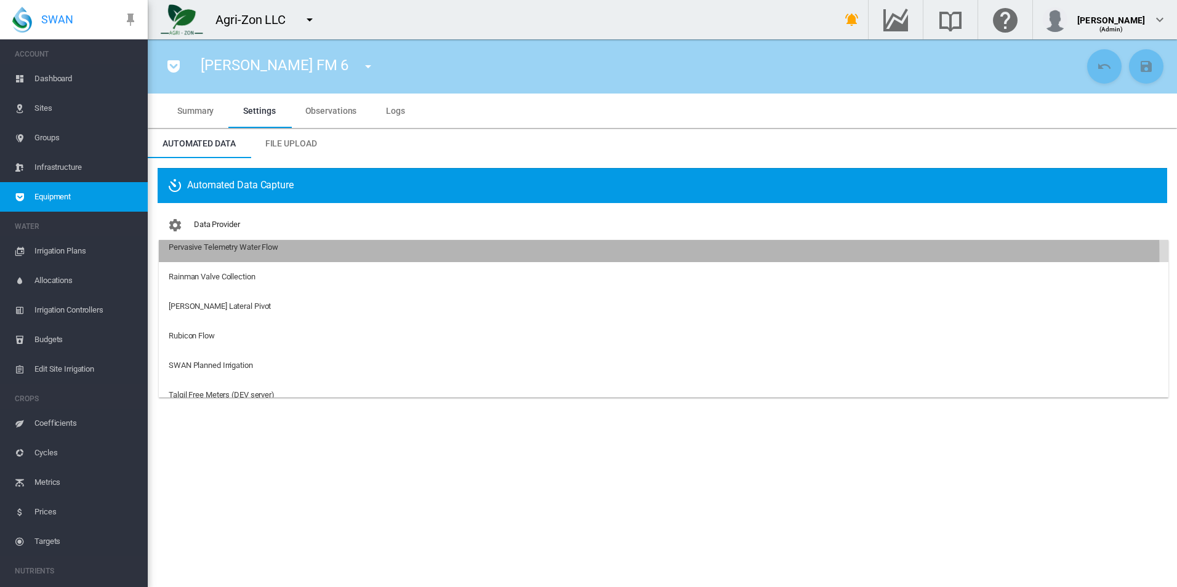
click at [286, 259] on md-option "Pervasive Telemetry Water Flow" at bounding box center [664, 248] width 1010 height 30
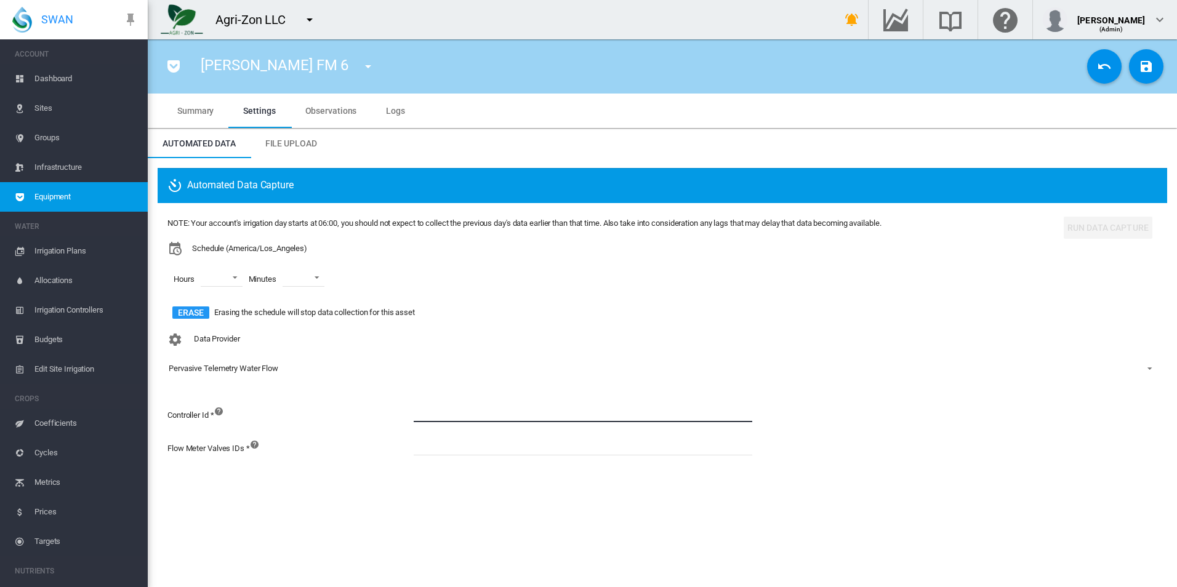
click at [424, 416] on input at bounding box center [583, 413] width 339 height 18
paste input "****"
type input "****"
click at [539, 451] on input at bounding box center [583, 446] width 339 height 18
paste input "**********"
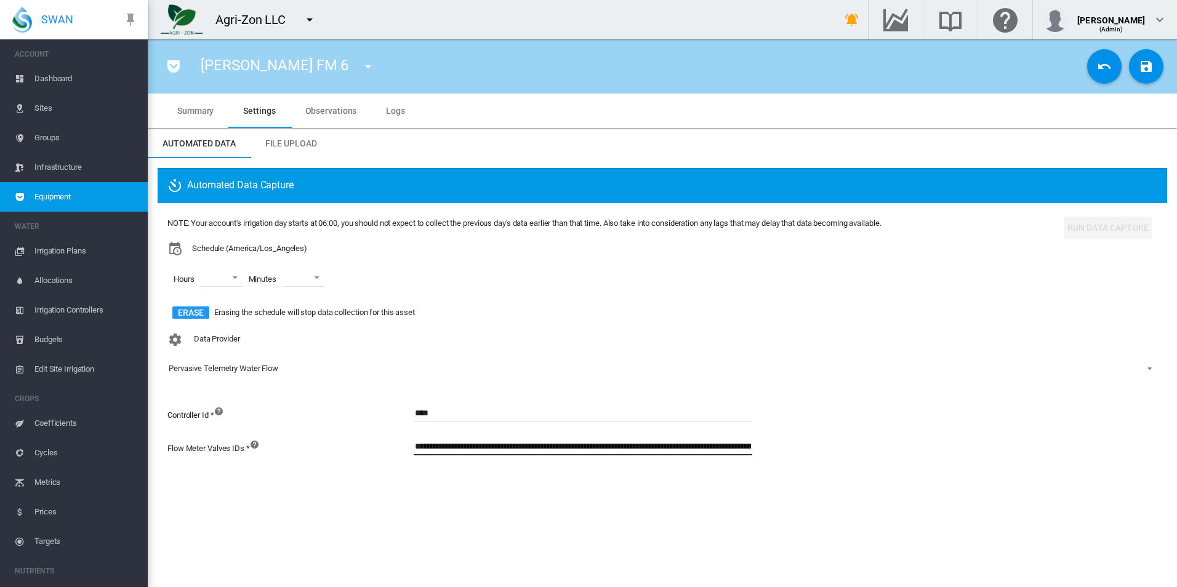
scroll to position [0, 257]
type input "**********"
click at [869, 343] on div "Data Provider Pervasive Telemetry Water Flow" at bounding box center [662, 363] width 990 height 71
click at [1151, 69] on md-icon "icon-content-save" at bounding box center [1146, 66] width 15 height 15
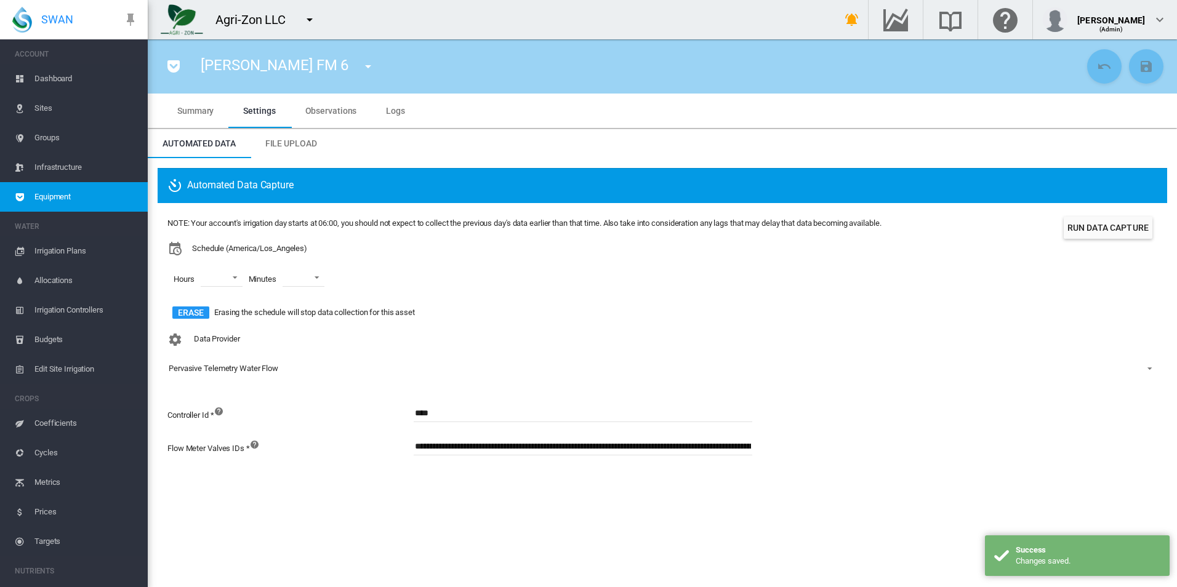
click at [1087, 226] on button "Run Data Capture" at bounding box center [1108, 228] width 89 height 22
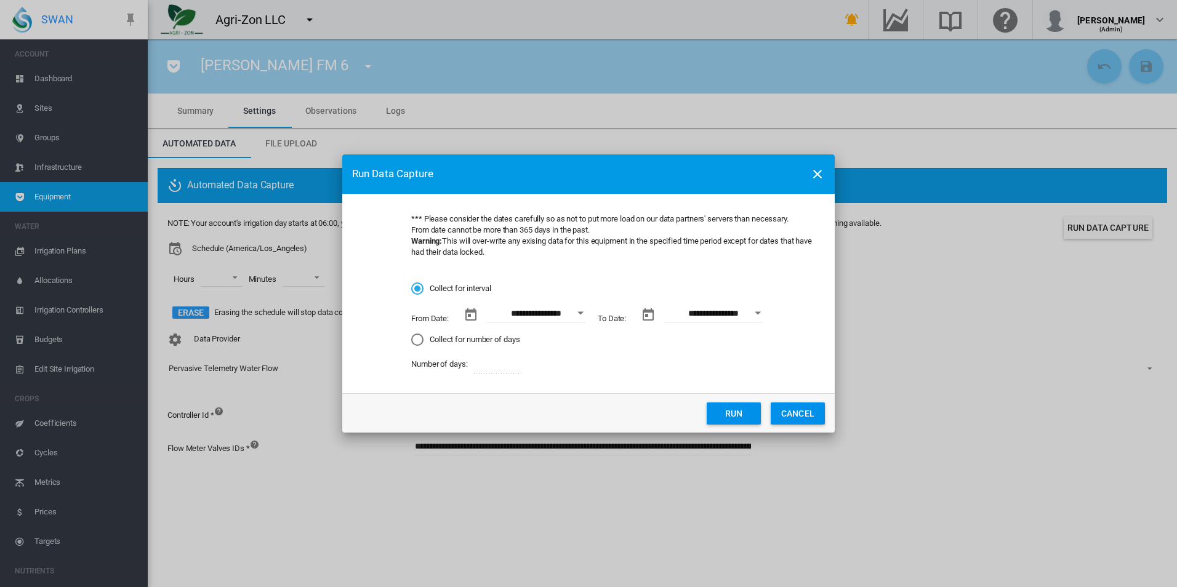
click at [586, 313] on button "Open calendar" at bounding box center [581, 313] width 22 height 22
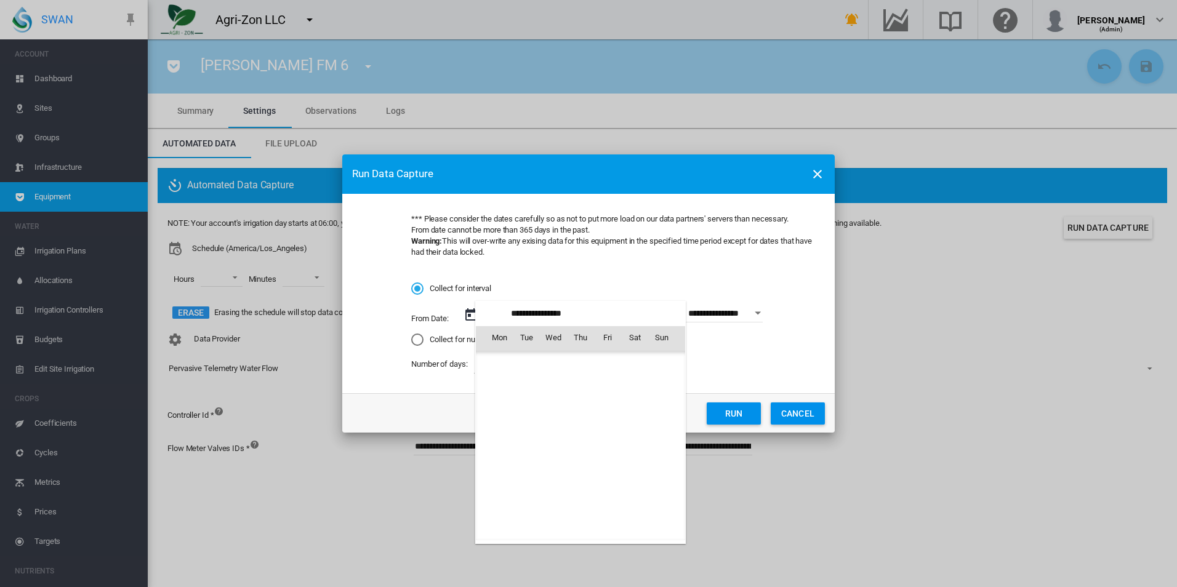
scroll to position [285064, 0]
click at [610, 369] on span "1" at bounding box center [607, 365] width 25 height 25
type input "**********"
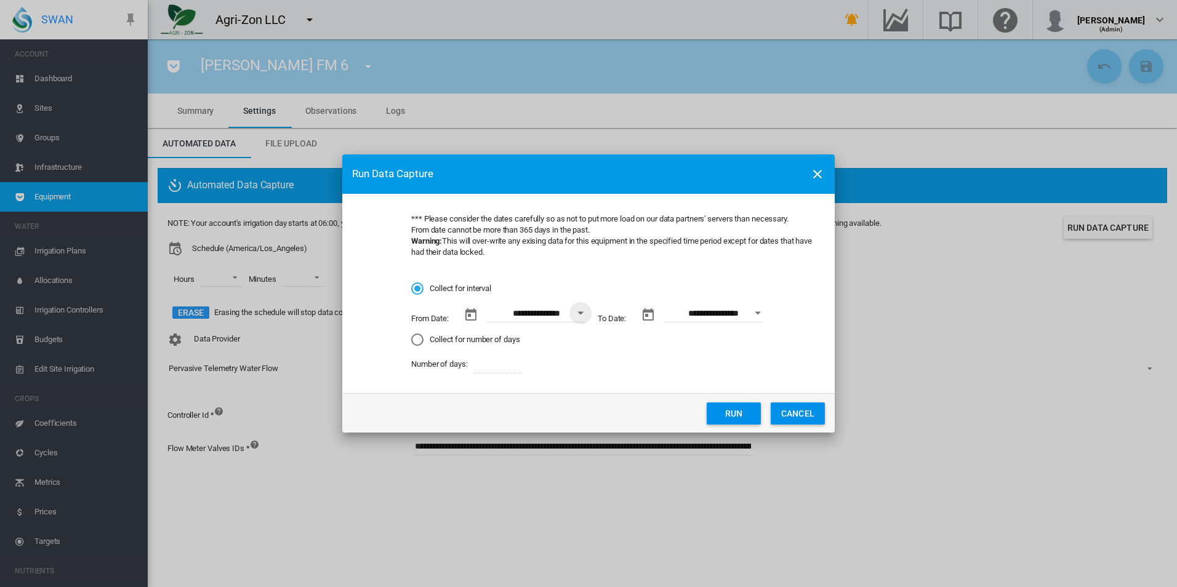
click at [736, 413] on button "Run" at bounding box center [734, 414] width 54 height 22
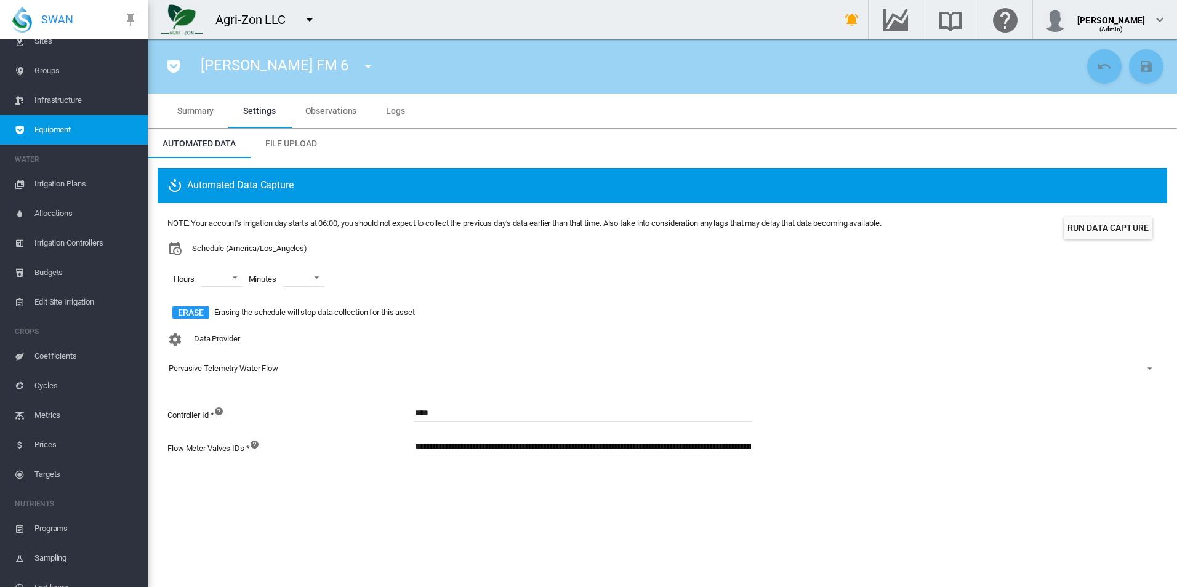
scroll to position [225, 0]
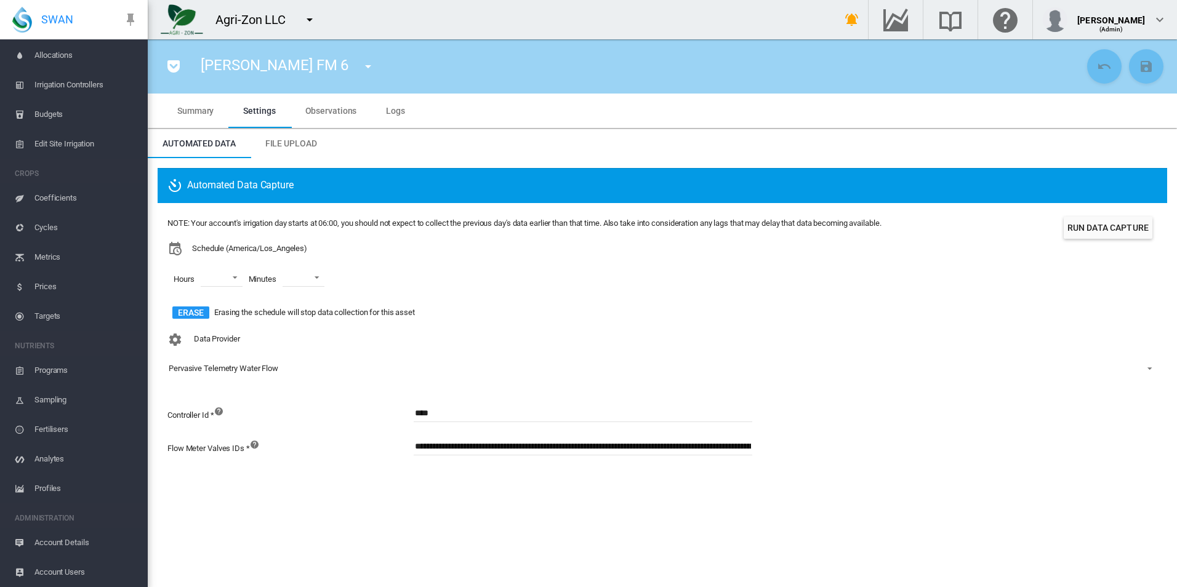
click at [82, 544] on span "Account Details" at bounding box center [85, 543] width 103 height 30
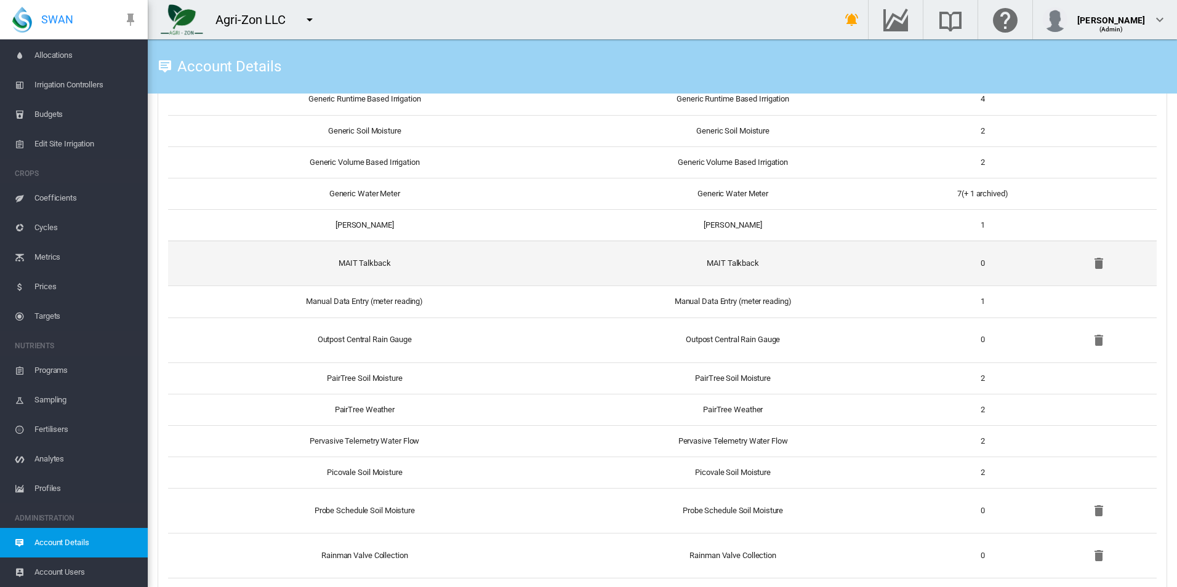
scroll to position [1407, 0]
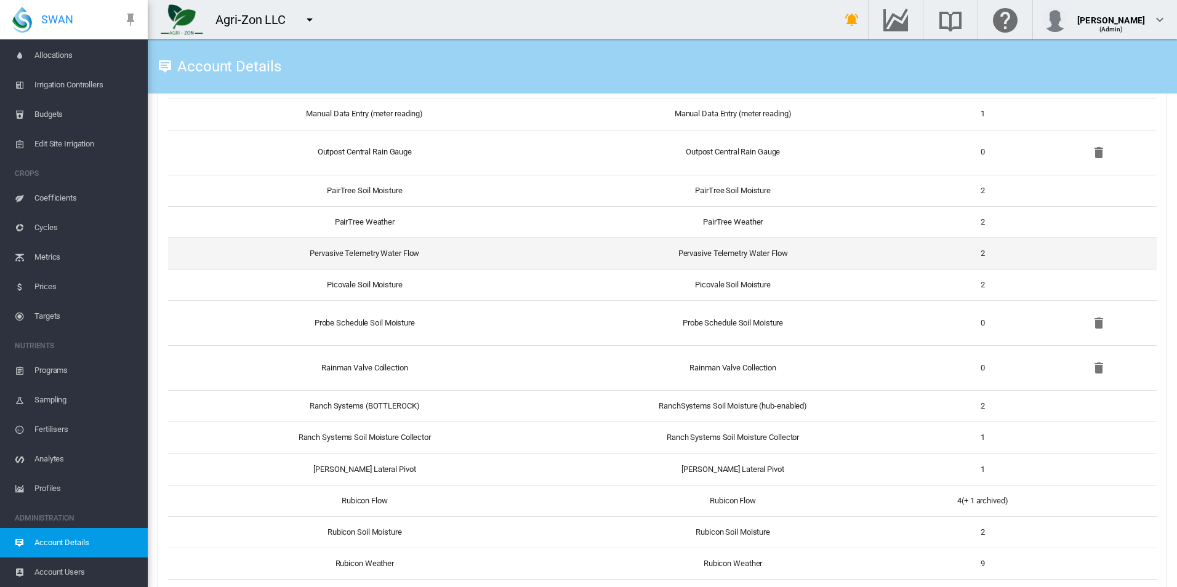
click at [452, 255] on td "Pervasive Telemetry Water Flow" at bounding box center [360, 253] width 384 height 31
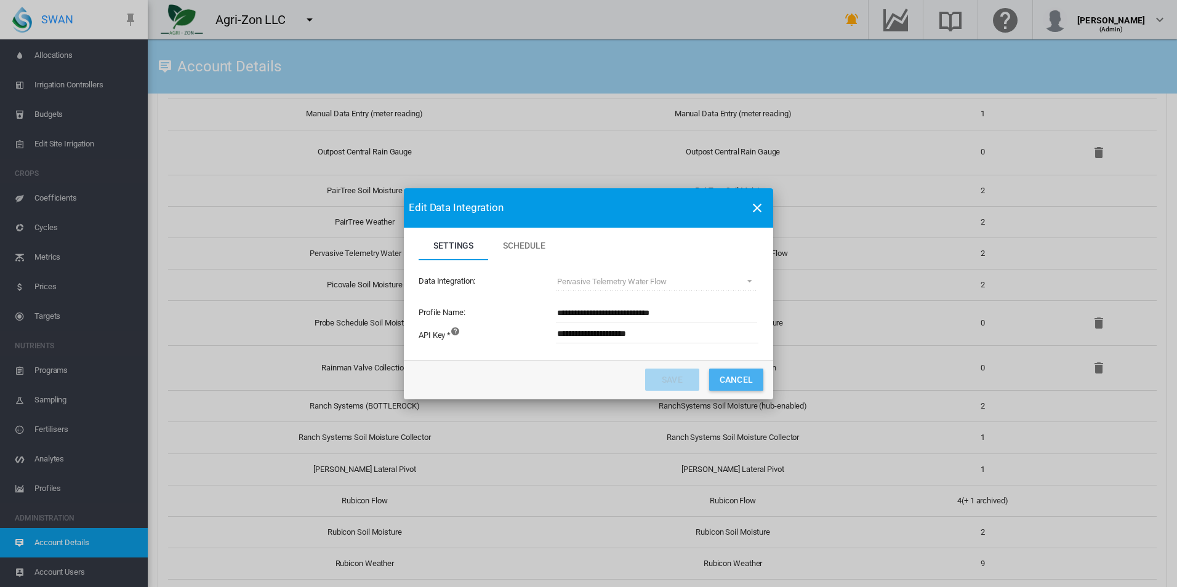
click at [748, 374] on button "Cancel" at bounding box center [736, 380] width 54 height 22
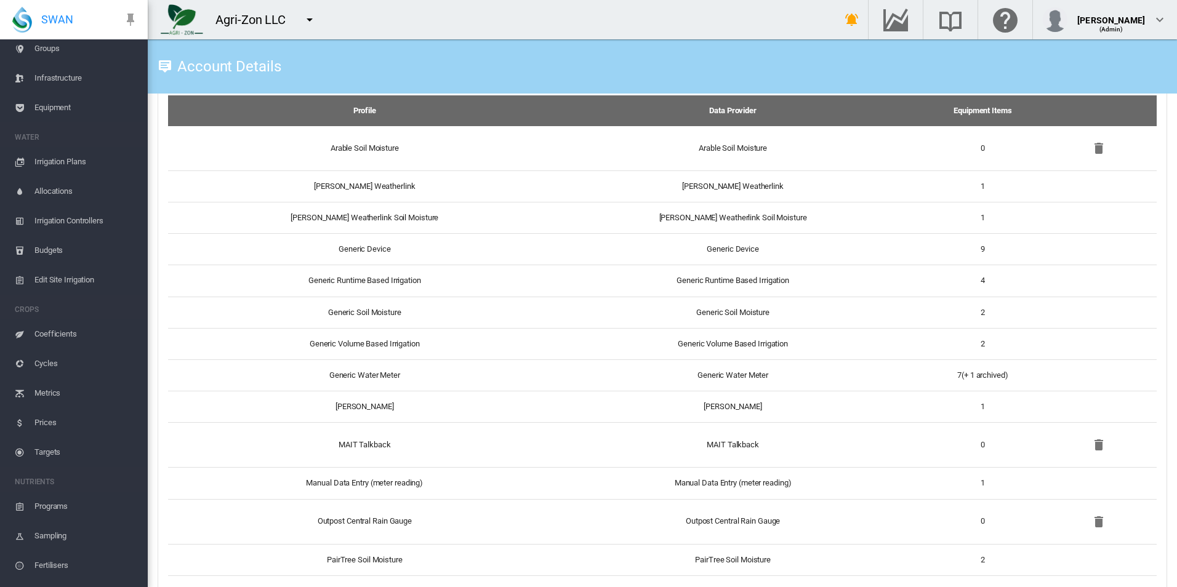
scroll to position [0, 0]
click at [76, 198] on span "Equipment" at bounding box center [85, 197] width 103 height 30
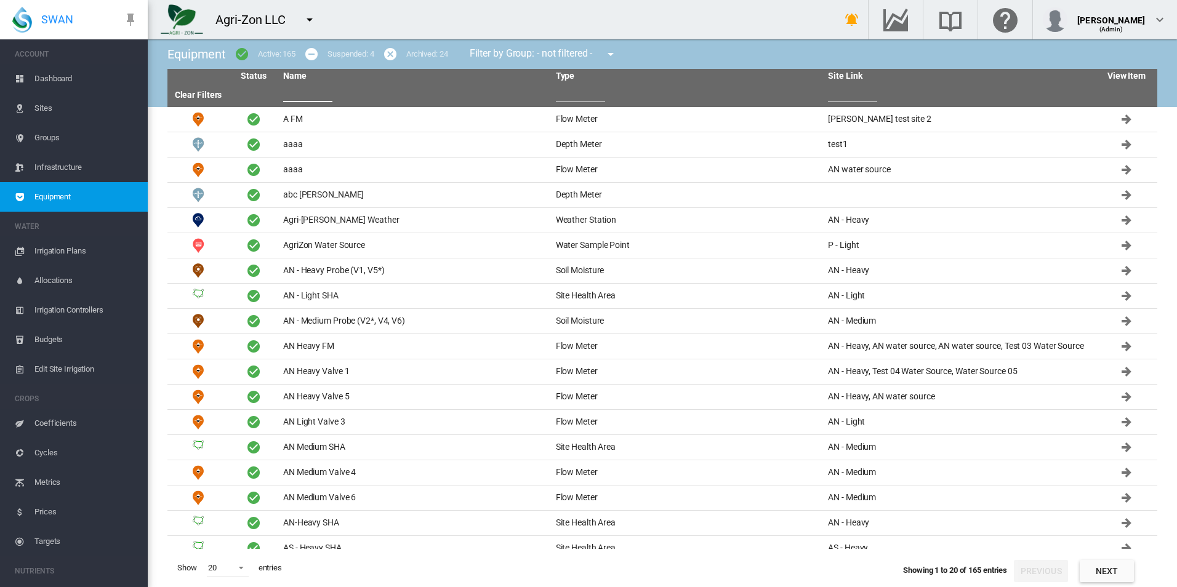
click at [308, 93] on input "text" at bounding box center [307, 93] width 49 height 18
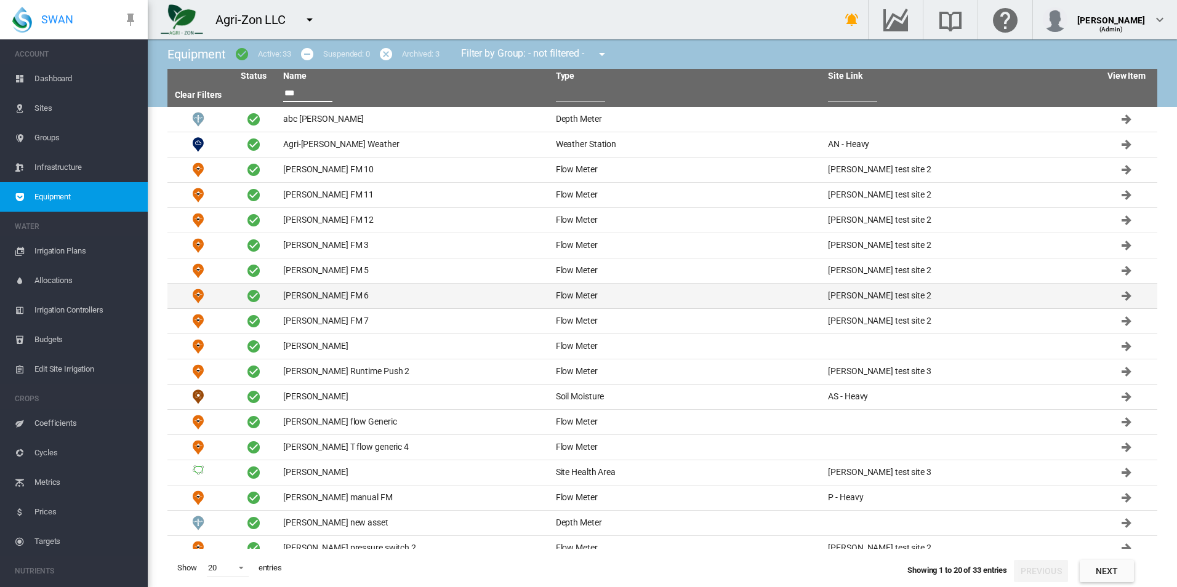
type input "***"
click at [344, 286] on td "[PERSON_NAME] FM 6" at bounding box center [414, 296] width 273 height 25
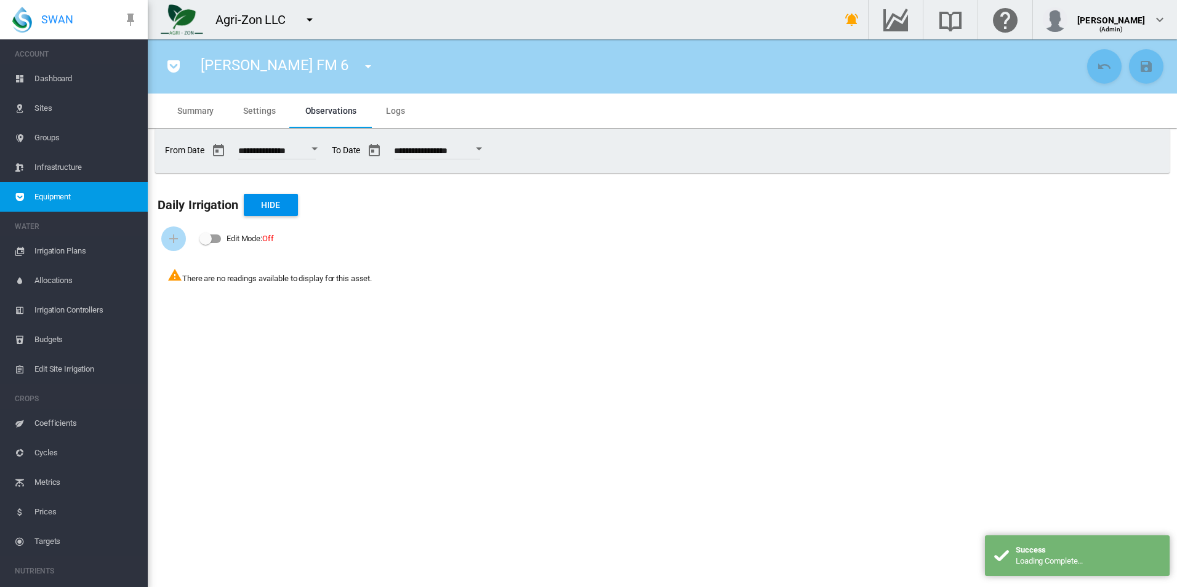
click at [426, 362] on section "[PERSON_NAME] FM 6 A FM (Flow Meter) aaaa (Depth Meter) aaaa (Flow Meter) abc […" at bounding box center [663, 313] width 1030 height 548
click at [405, 100] on md-tab-item "Logs" at bounding box center [395, 111] width 49 height 34
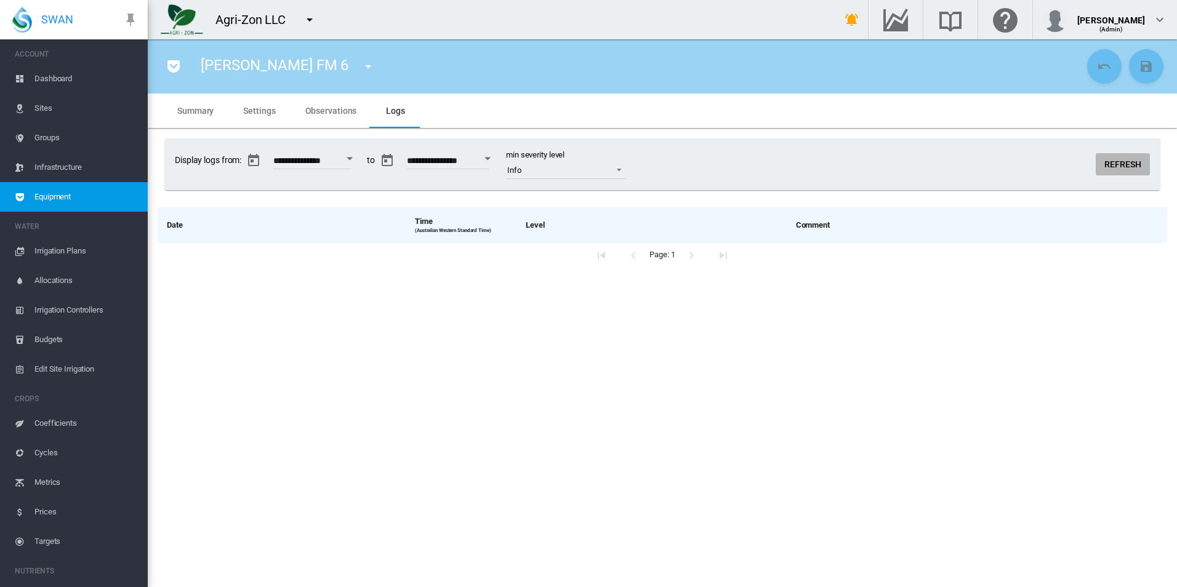
click at [1121, 160] on button "Refresh" at bounding box center [1123, 164] width 54 height 22
click at [301, 105] on md-tab-item "Observations" at bounding box center [331, 111] width 81 height 34
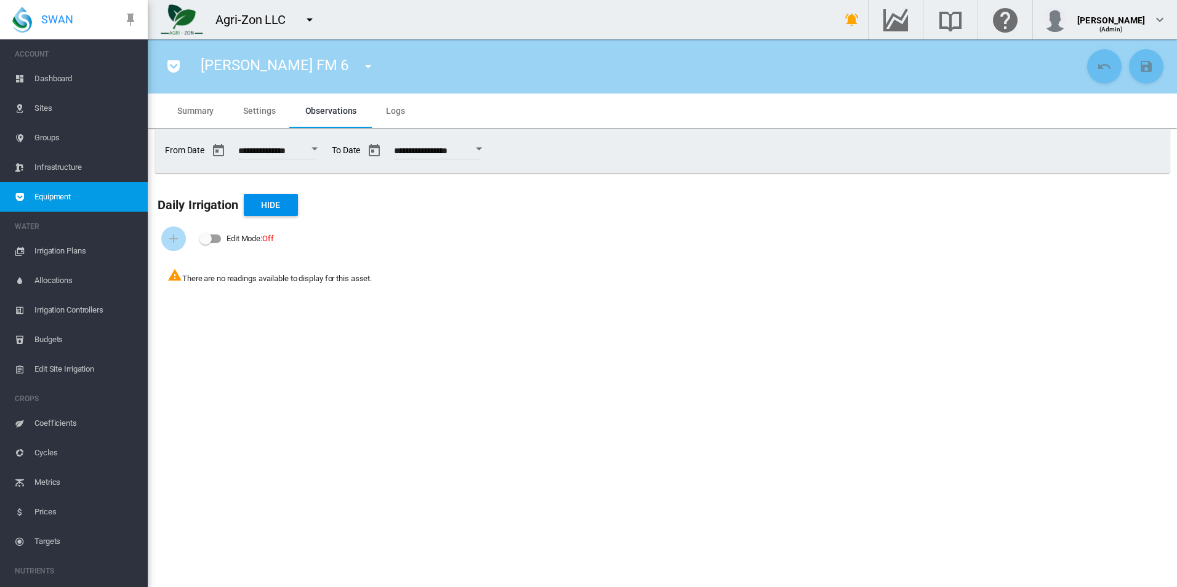
click at [280, 109] on md-tab-item "Settings" at bounding box center [259, 111] width 62 height 34
click at [280, 110] on md-tab-item "Settings" at bounding box center [259, 111] width 62 height 34
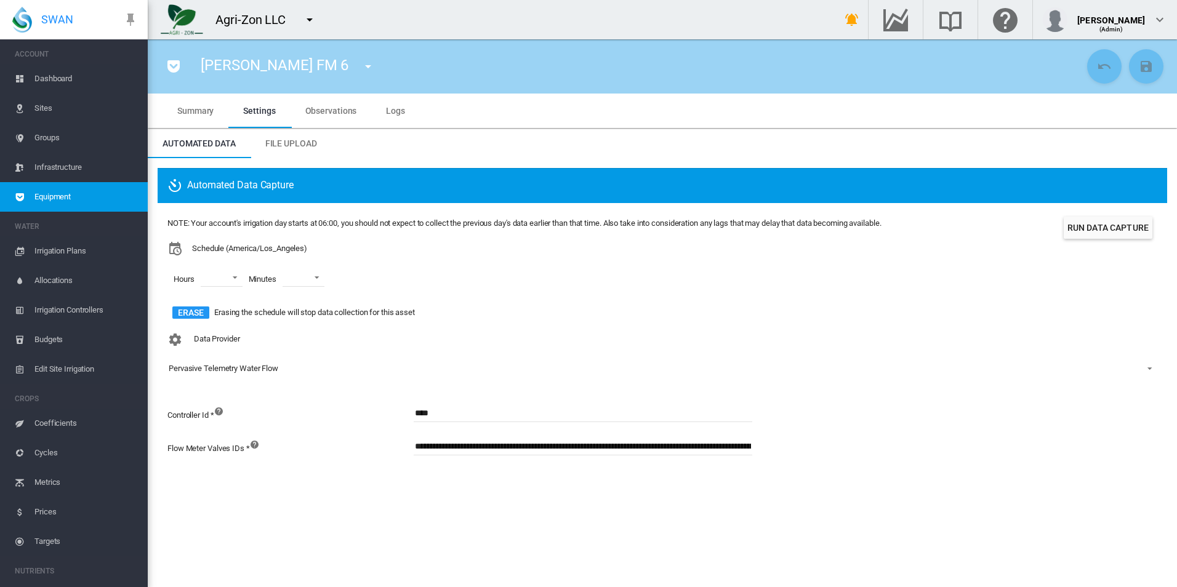
click at [1120, 233] on button "Run Data Capture" at bounding box center [1108, 228] width 89 height 22
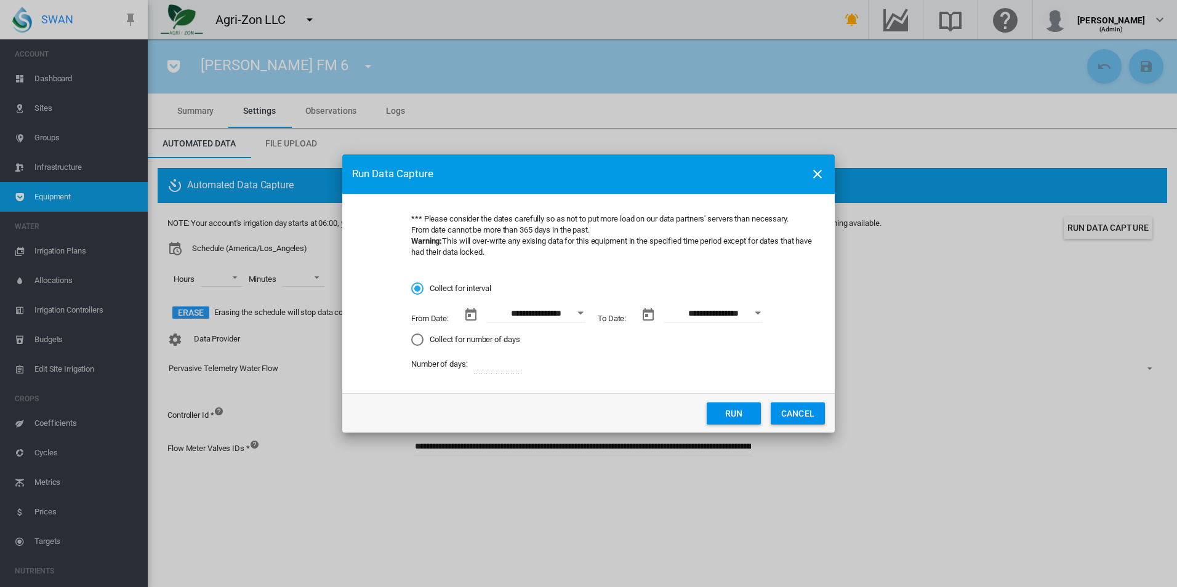
click at [722, 417] on button "Run" at bounding box center [734, 414] width 54 height 22
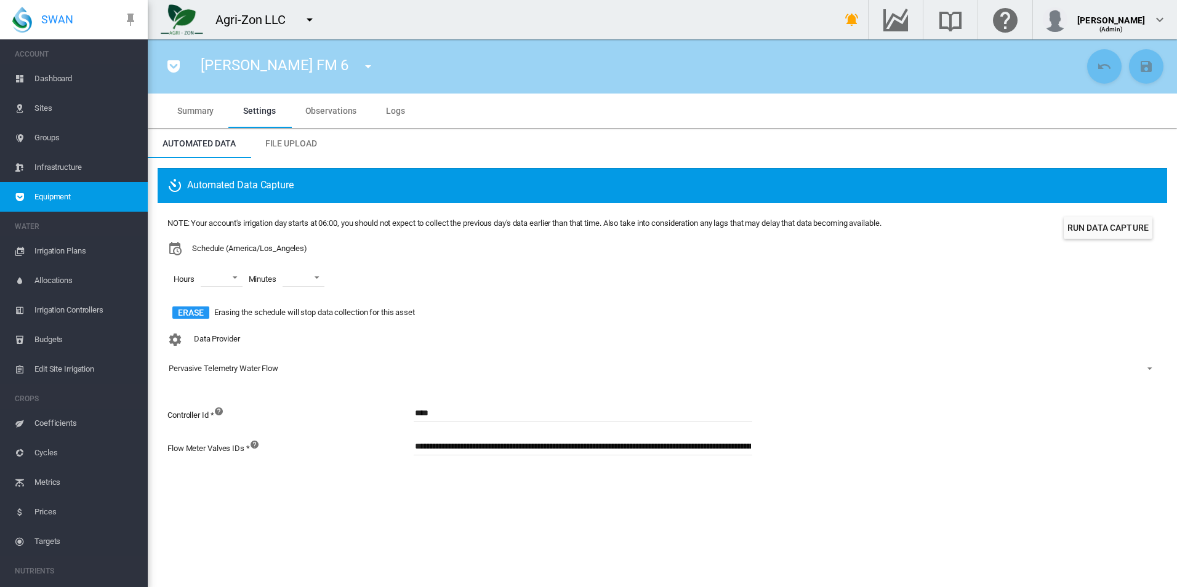
click at [405, 103] on md-tab-item "Logs" at bounding box center [395, 111] width 49 height 34
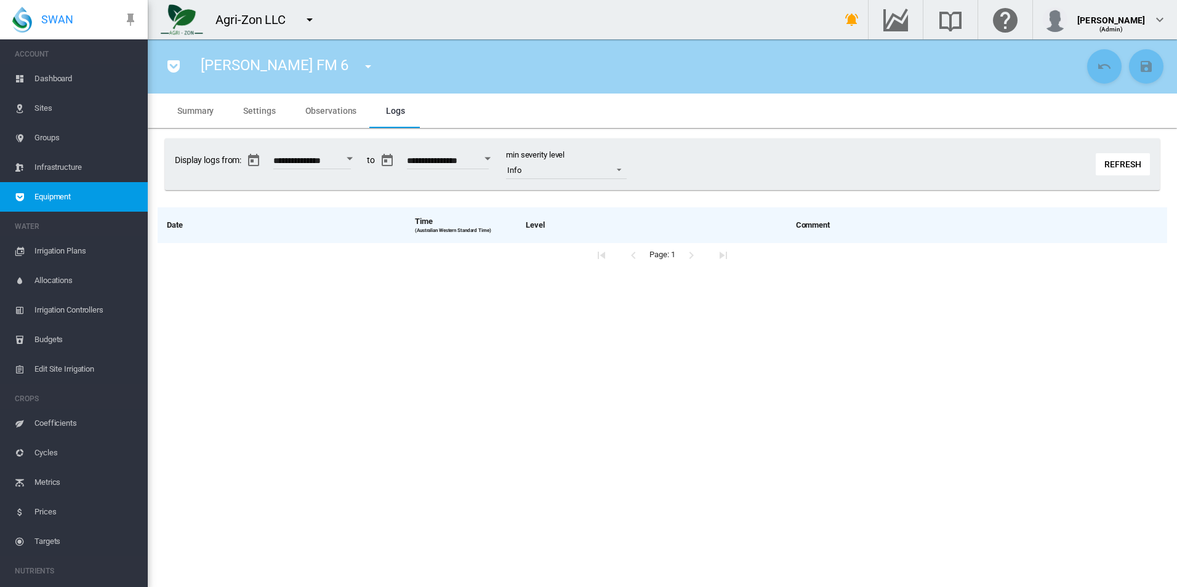
click at [1092, 163] on div "**********" at bounding box center [662, 165] width 995 height 52
click at [1108, 165] on button "Refresh" at bounding box center [1123, 164] width 54 height 22
click at [258, 110] on span "Settings" at bounding box center [259, 111] width 32 height 10
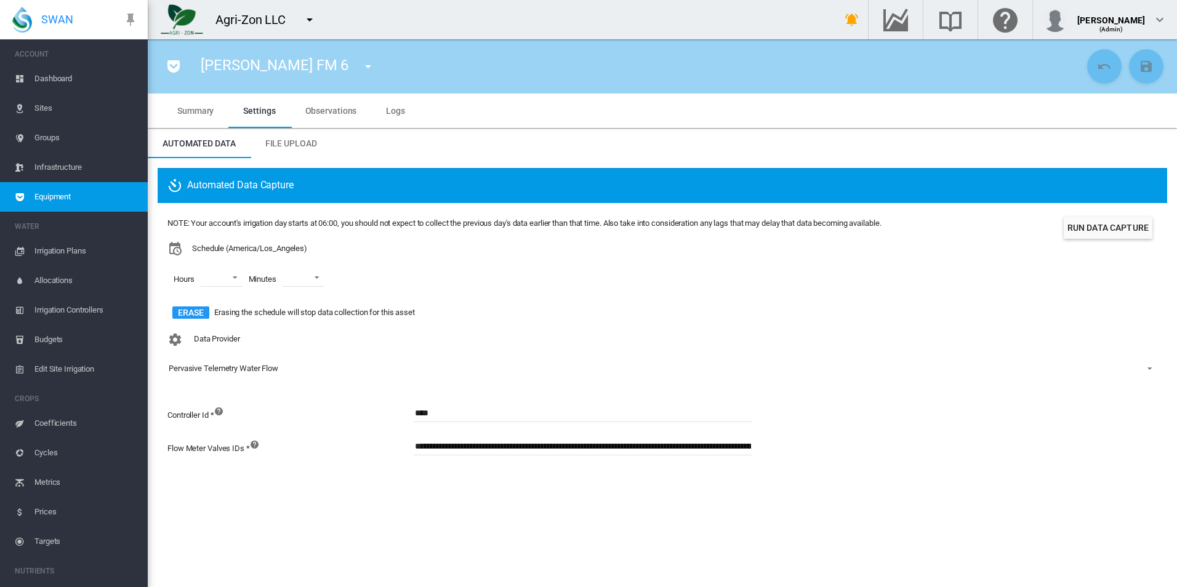
click at [386, 106] on span "Logs" at bounding box center [395, 111] width 19 height 10
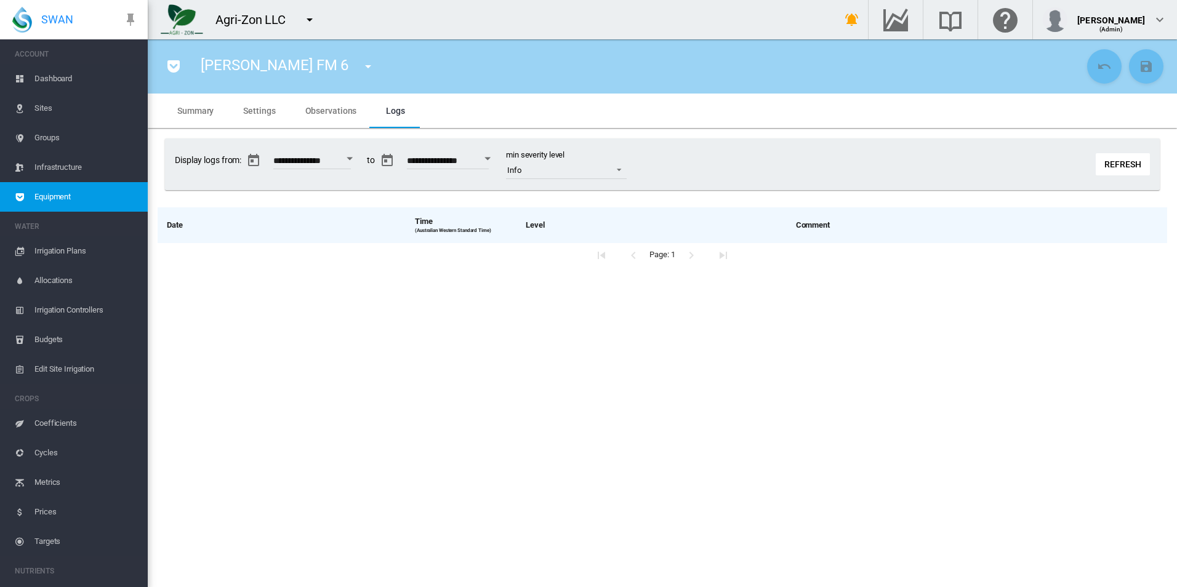
click at [1132, 159] on button "Refresh" at bounding box center [1123, 164] width 54 height 22
click at [337, 114] on span "Observations" at bounding box center [331, 111] width 52 height 10
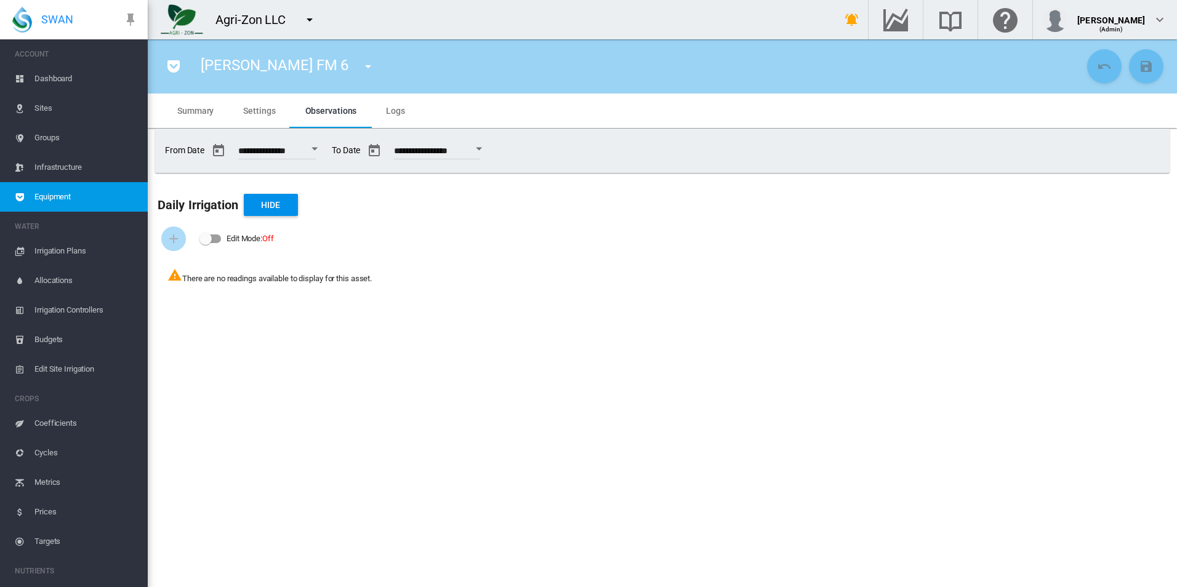
click at [490, 157] on button "Open calendar" at bounding box center [479, 149] width 22 height 22
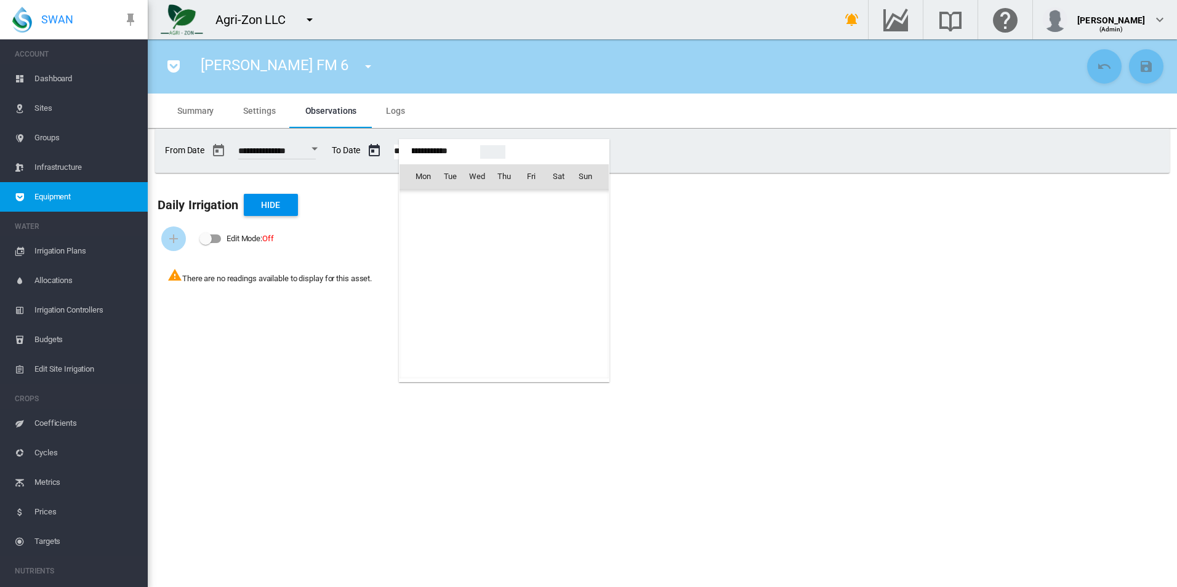
scroll to position [30677, 0]
click at [567, 253] on span "13" at bounding box center [558, 257] width 25 height 25
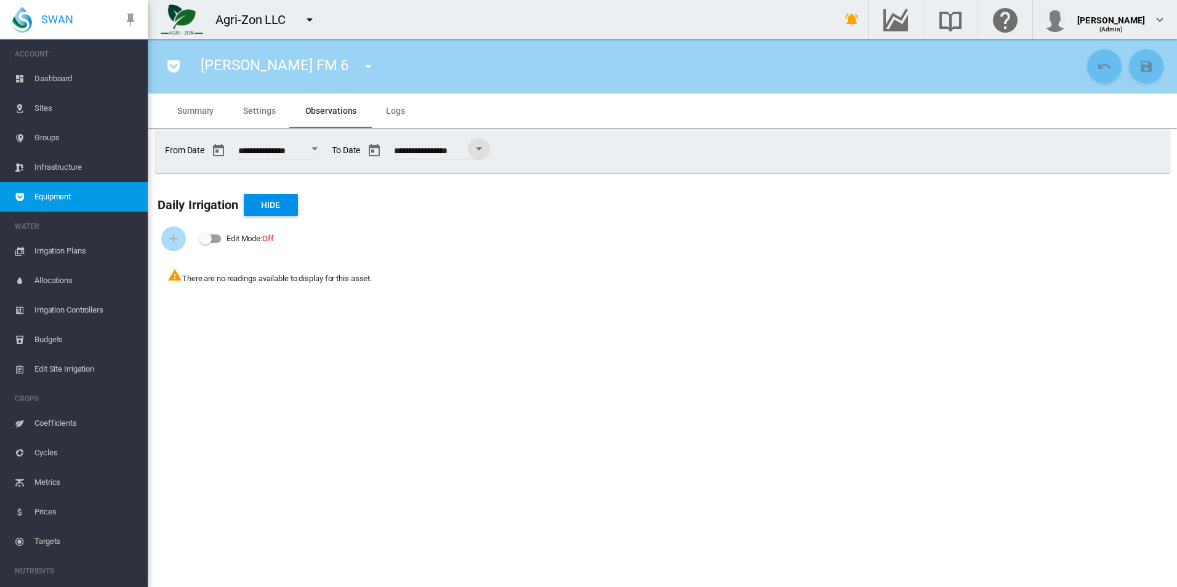
click at [278, 115] on md-tab-item "Settings" at bounding box center [259, 111] width 62 height 34
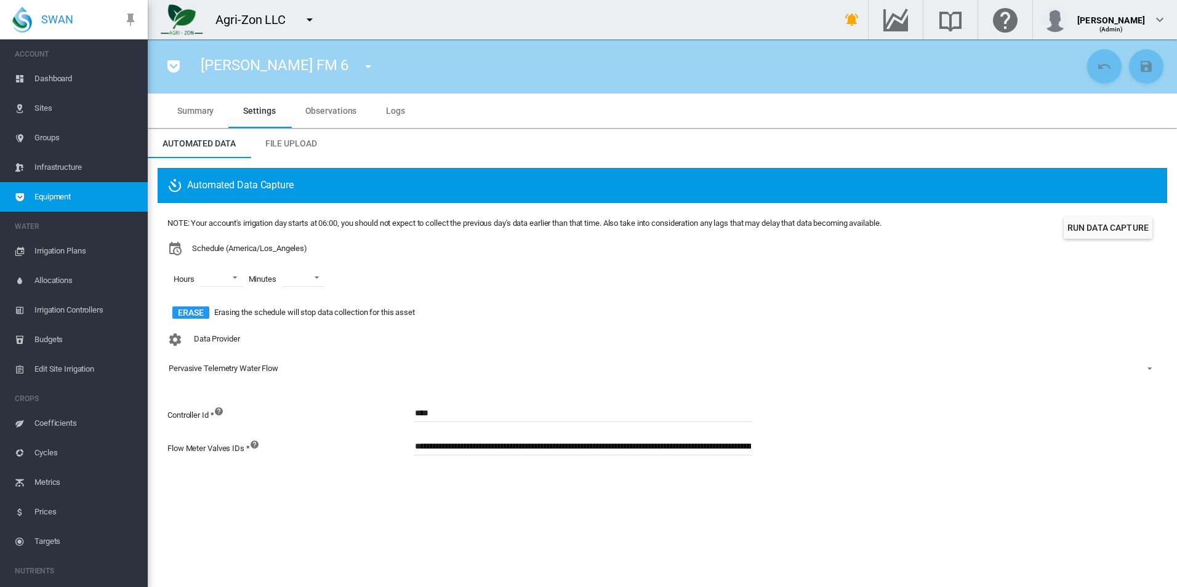
click at [327, 112] on span "Observations" at bounding box center [331, 111] width 52 height 10
click at [314, 118] on md-tab-item "Observations" at bounding box center [331, 111] width 81 height 34
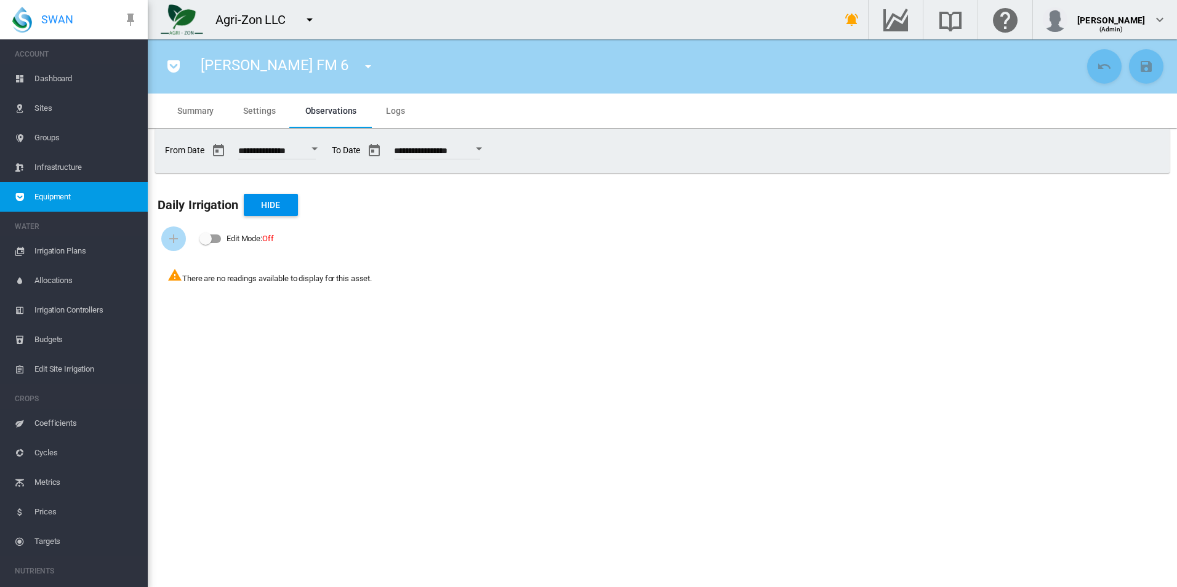
click at [490, 149] on button "Open calendar" at bounding box center [479, 149] width 22 height 22
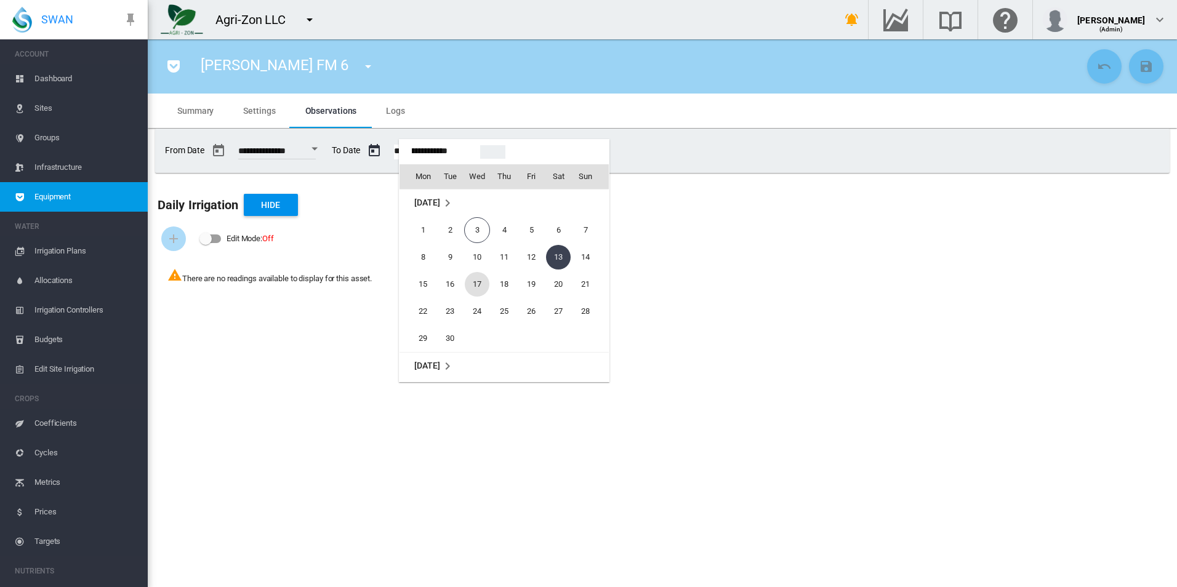
click at [469, 289] on span "17" at bounding box center [477, 284] width 25 height 25
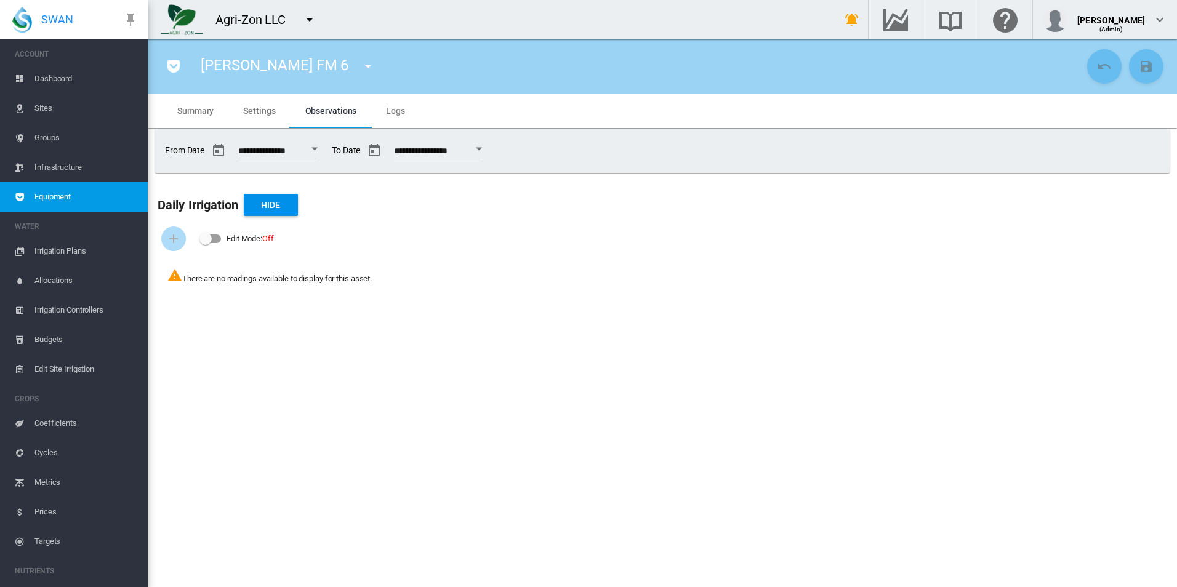
click at [490, 147] on button "Open calendar" at bounding box center [479, 149] width 22 height 22
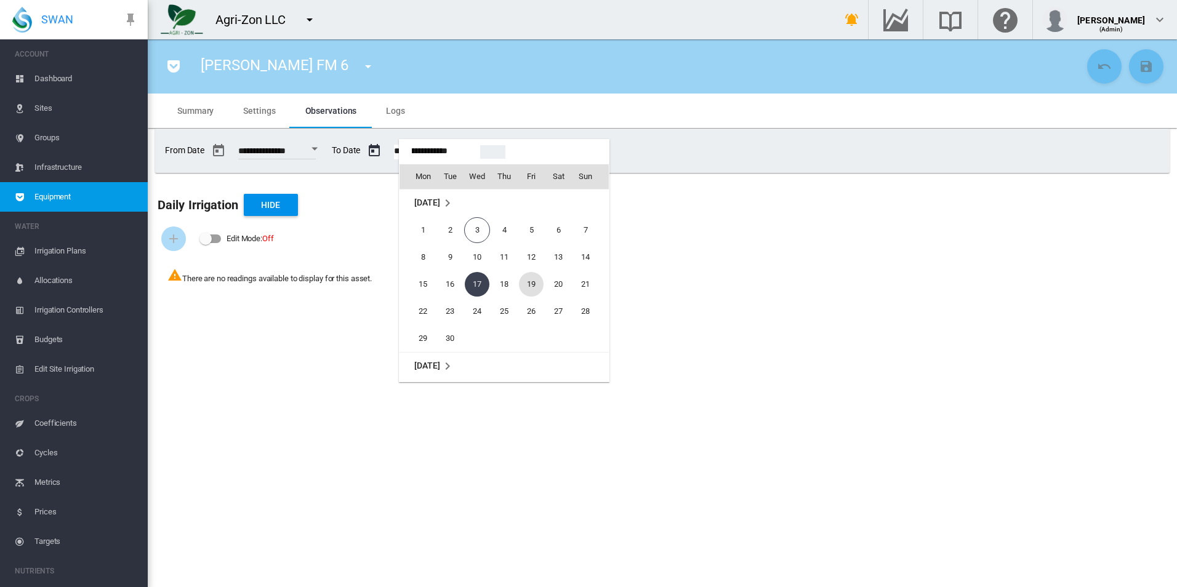
click at [526, 284] on span "19" at bounding box center [531, 284] width 25 height 25
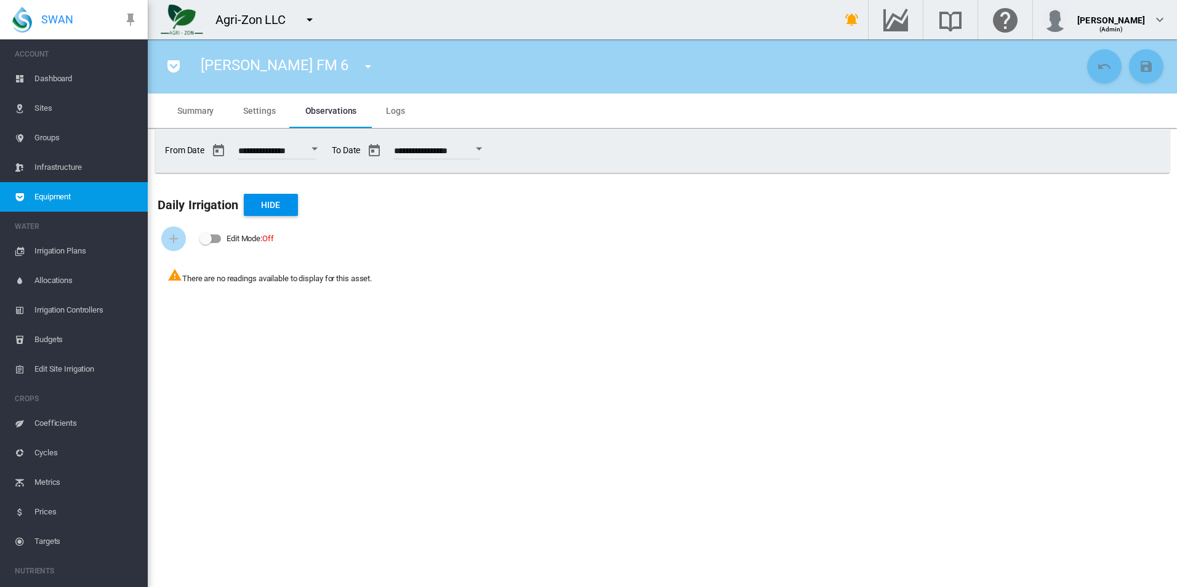
click at [490, 147] on button "Open calendar" at bounding box center [479, 149] width 22 height 22
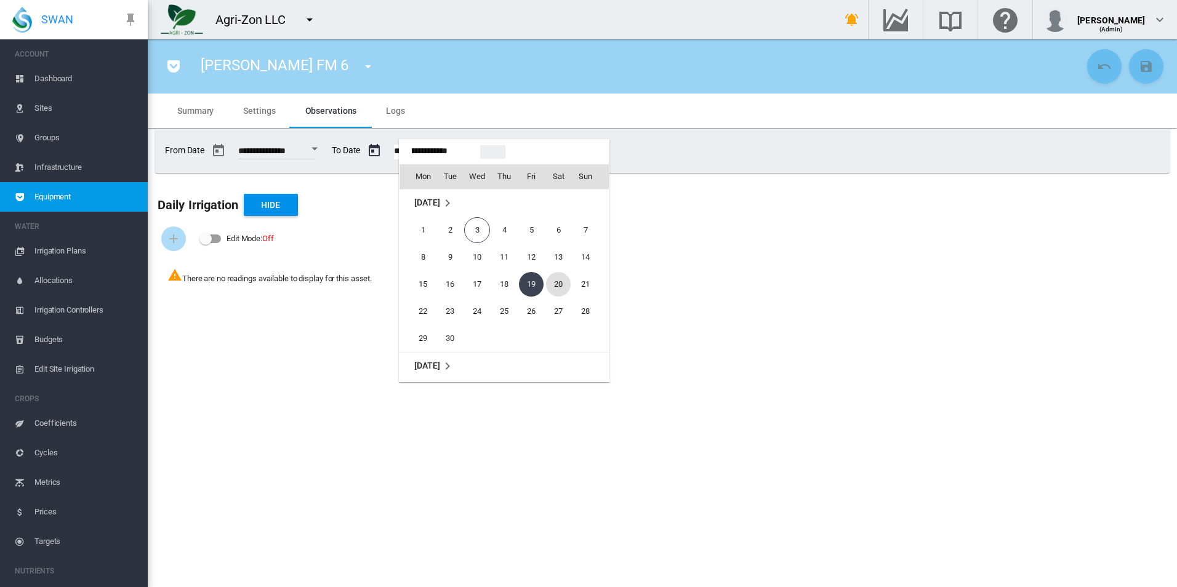
click at [562, 292] on span "20" at bounding box center [558, 284] width 25 height 25
type input "**********"
